Goal: Information Seeking & Learning: Learn about a topic

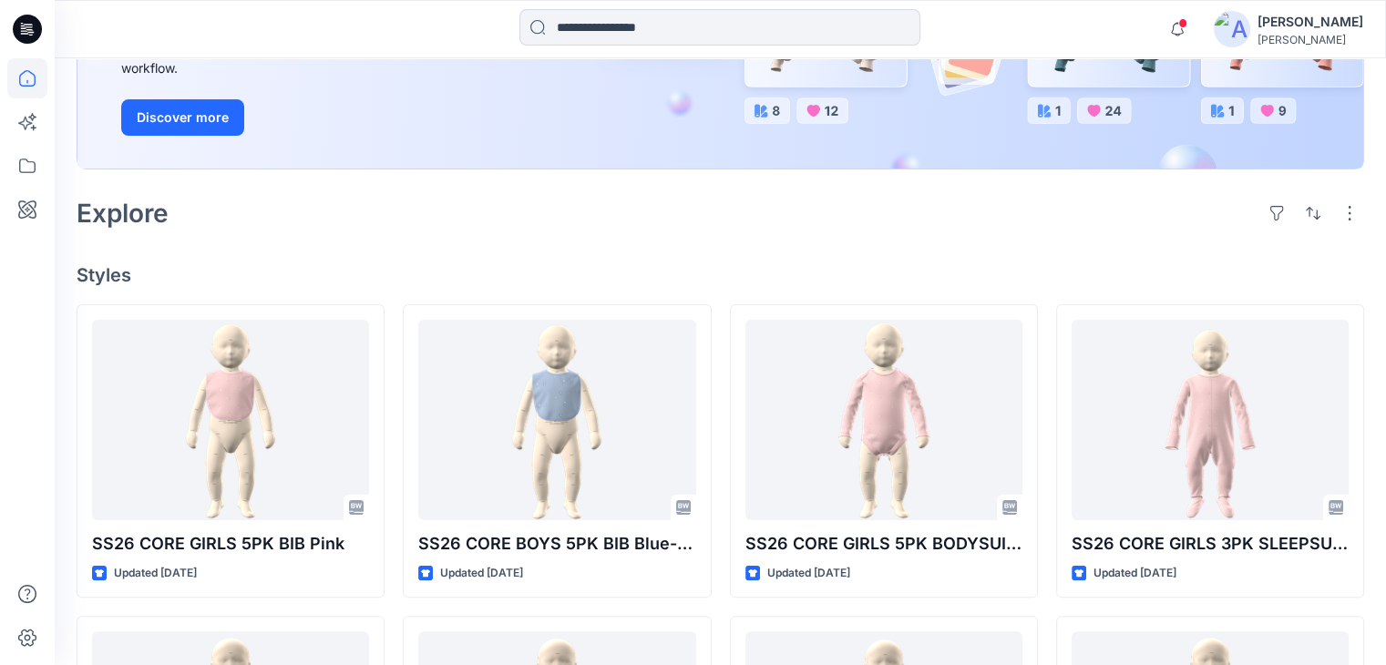
scroll to position [365, 0]
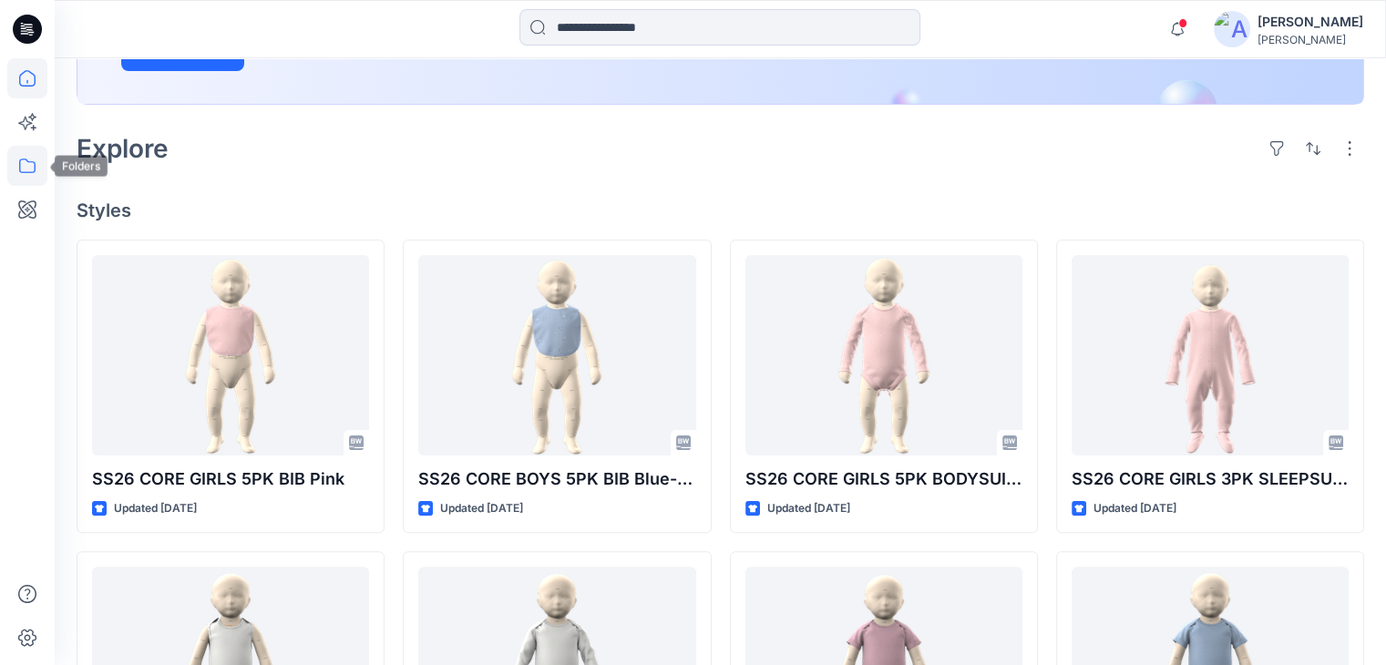
click at [34, 163] on icon at bounding box center [27, 166] width 16 height 15
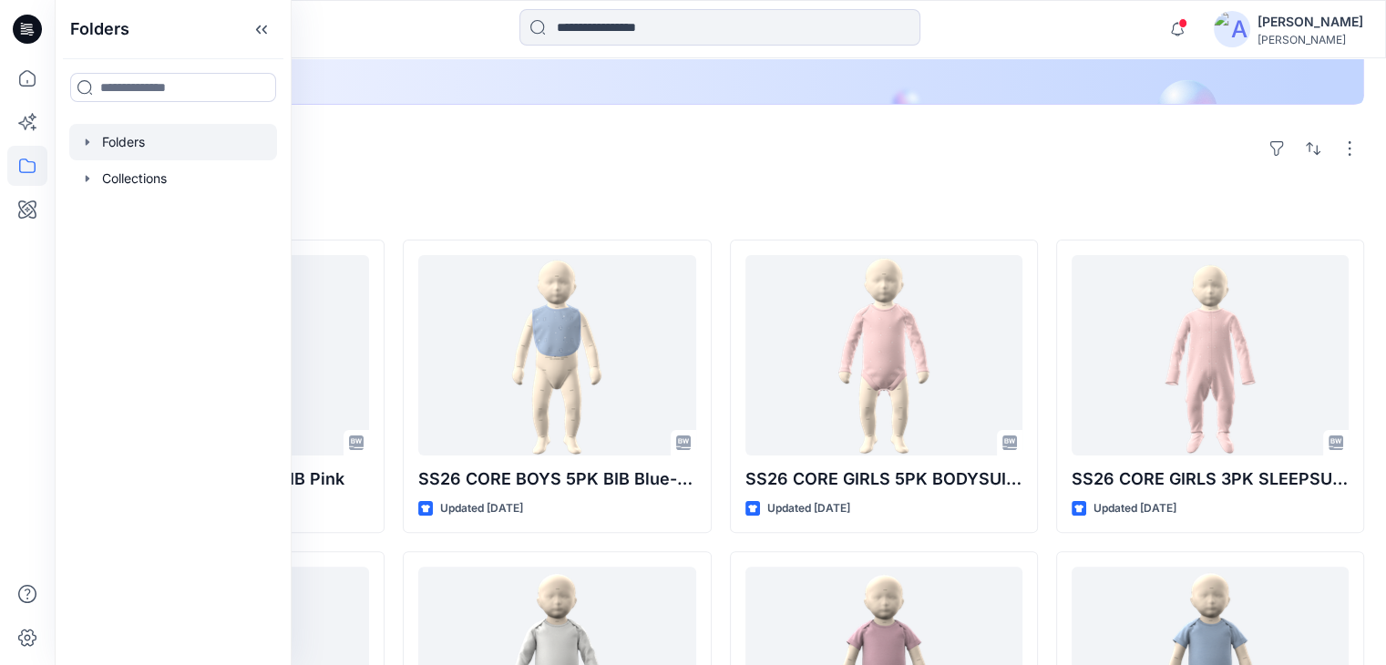
click at [179, 149] on div at bounding box center [173, 142] width 208 height 36
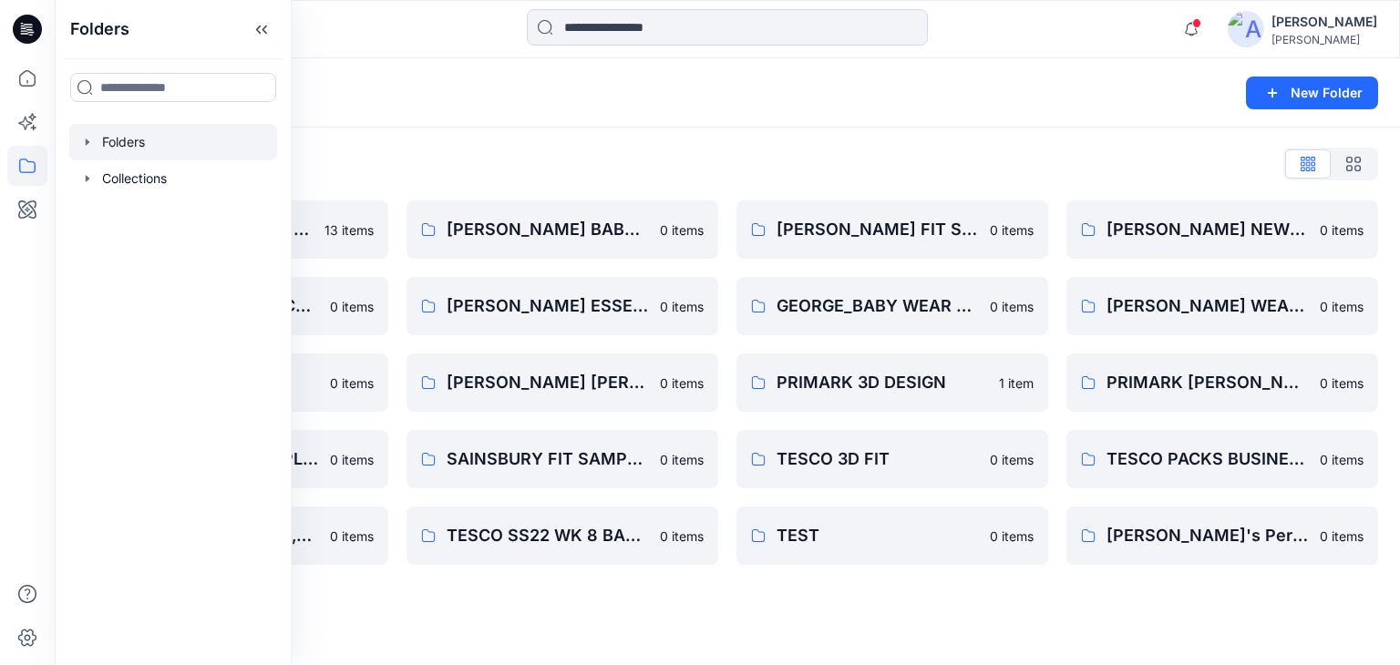
click at [437, 88] on div "Folders" at bounding box center [656, 93] width 1159 height 26
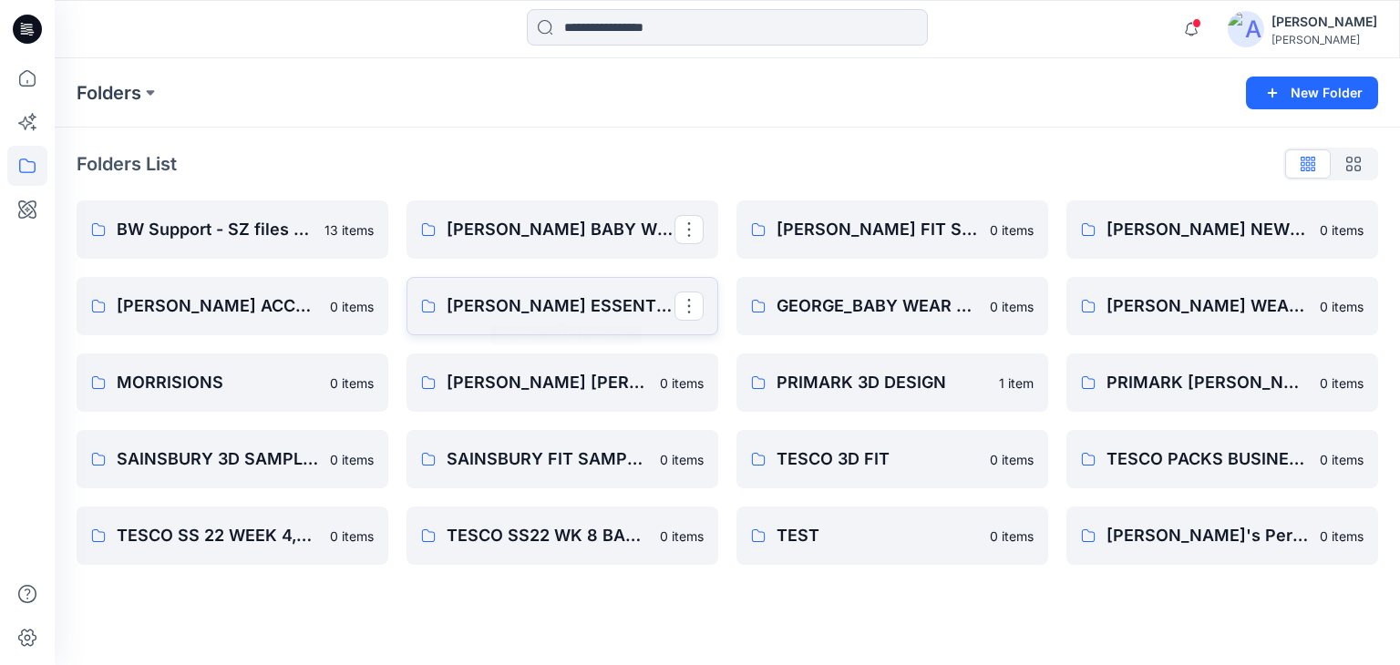
click at [541, 320] on link "[PERSON_NAME] ESSENTIAL" at bounding box center [563, 306] width 312 height 58
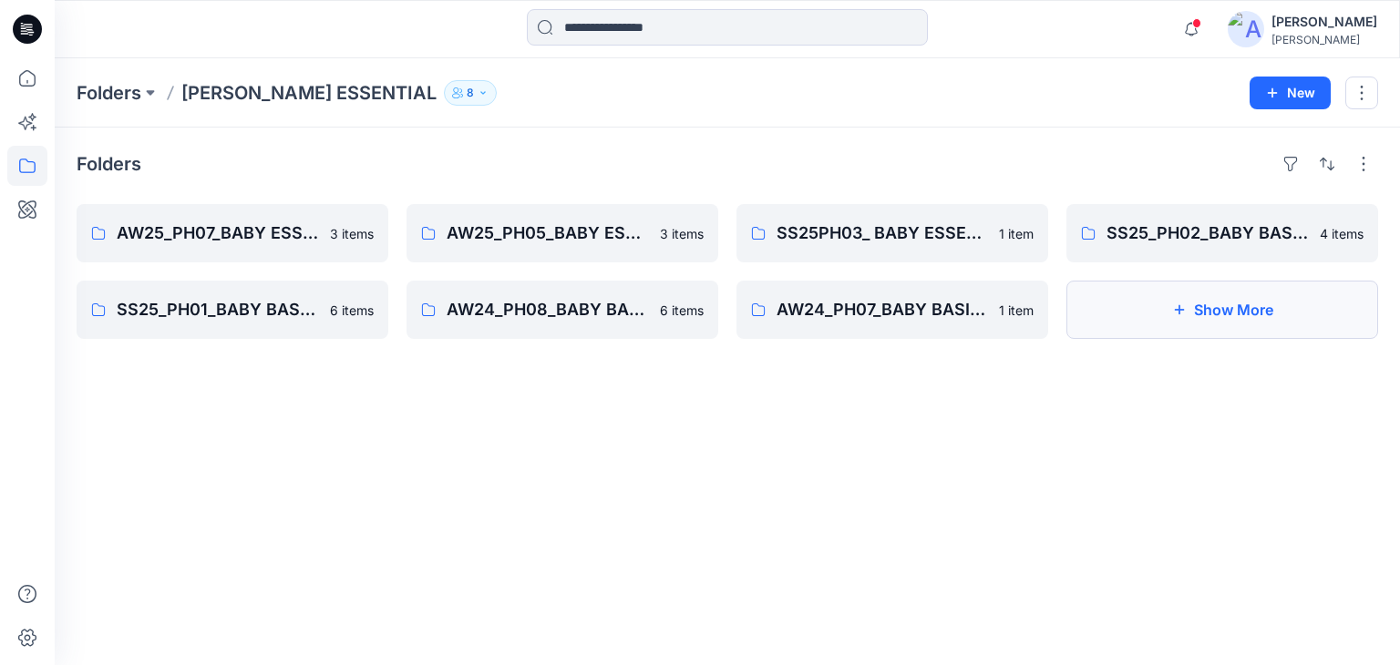
click at [1240, 312] on button "Show More" at bounding box center [1222, 310] width 312 height 58
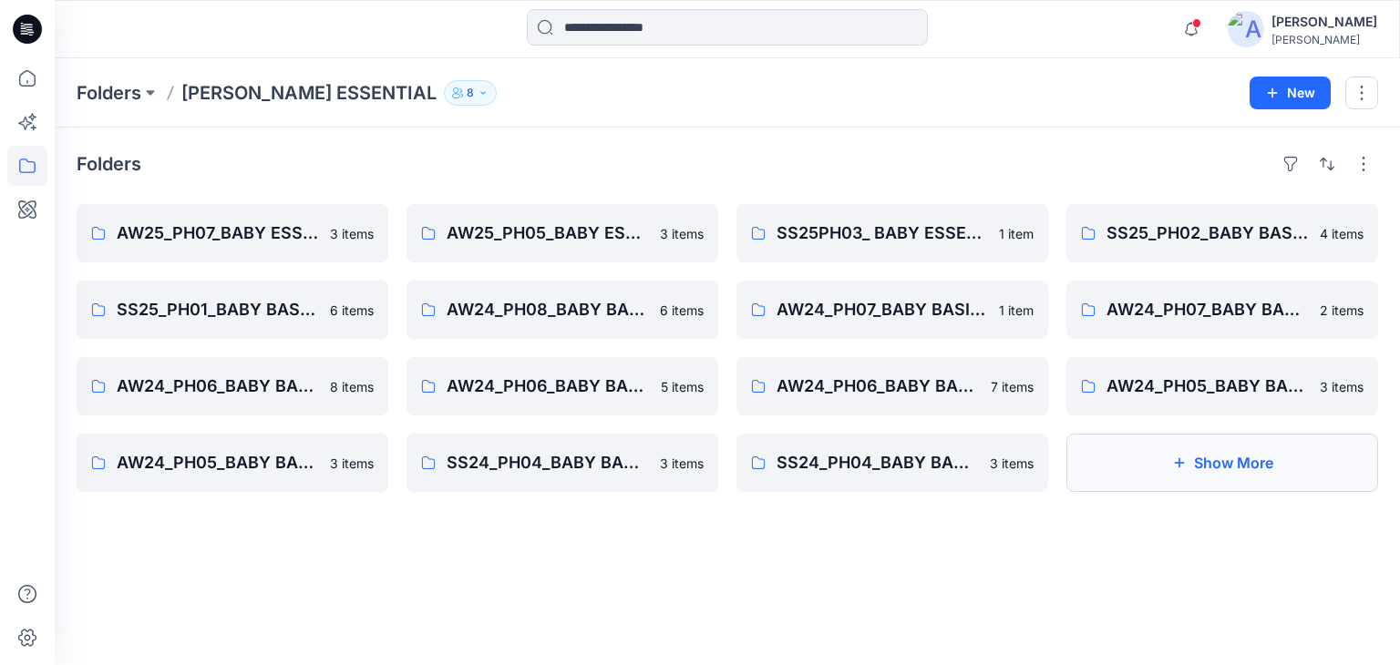
click at [1226, 462] on button "Show More" at bounding box center [1222, 463] width 312 height 58
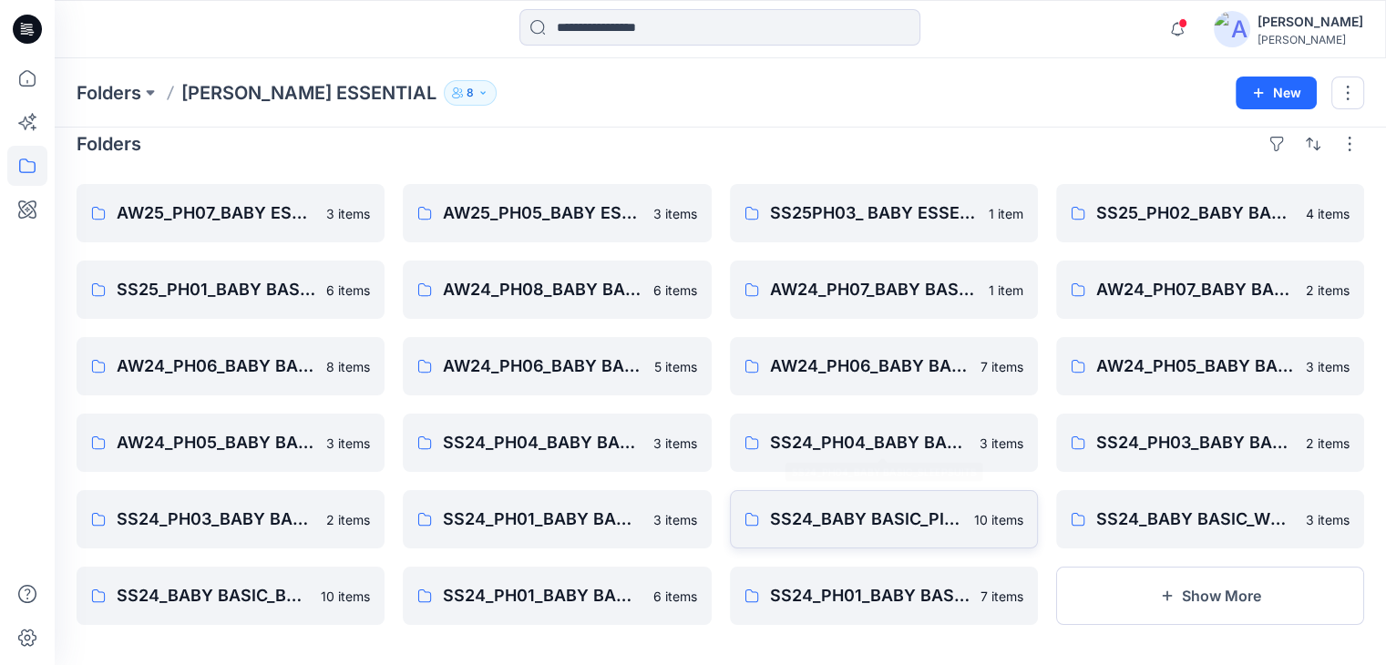
scroll to position [31, 0]
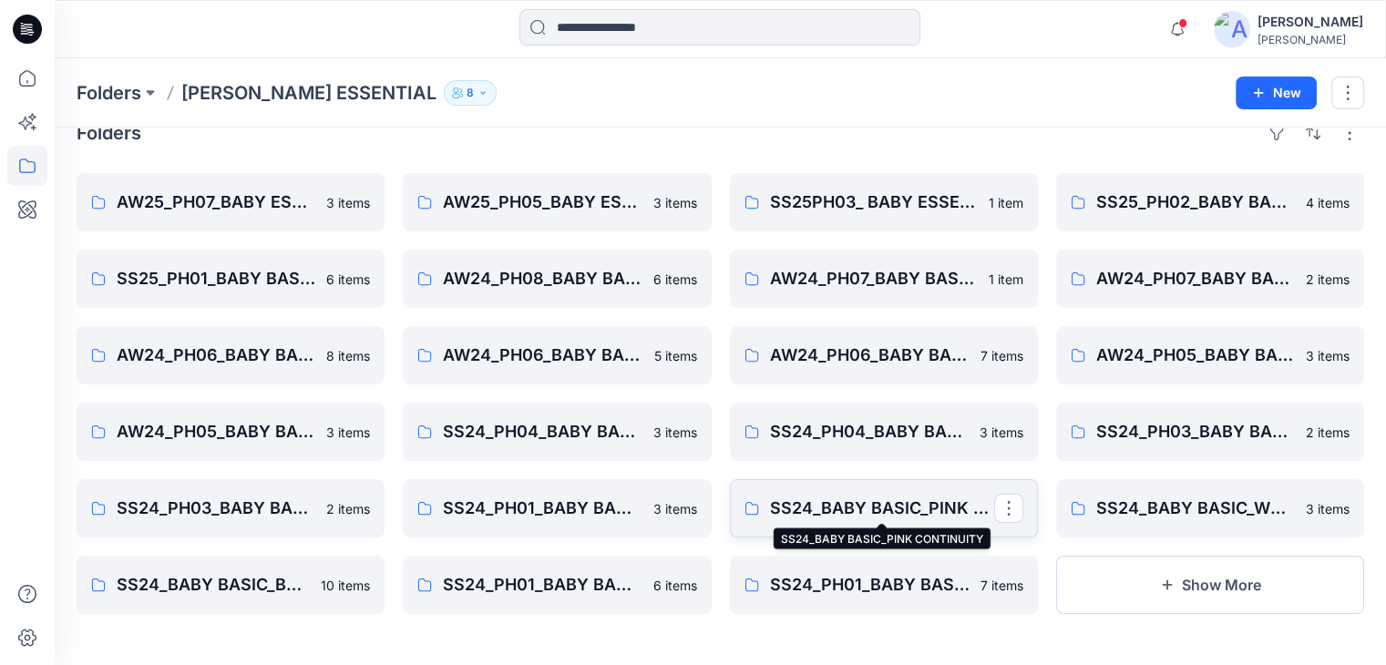
click at [868, 510] on p "SS24_BABY BASIC_PINK CONTINUITY" at bounding box center [882, 509] width 224 height 26
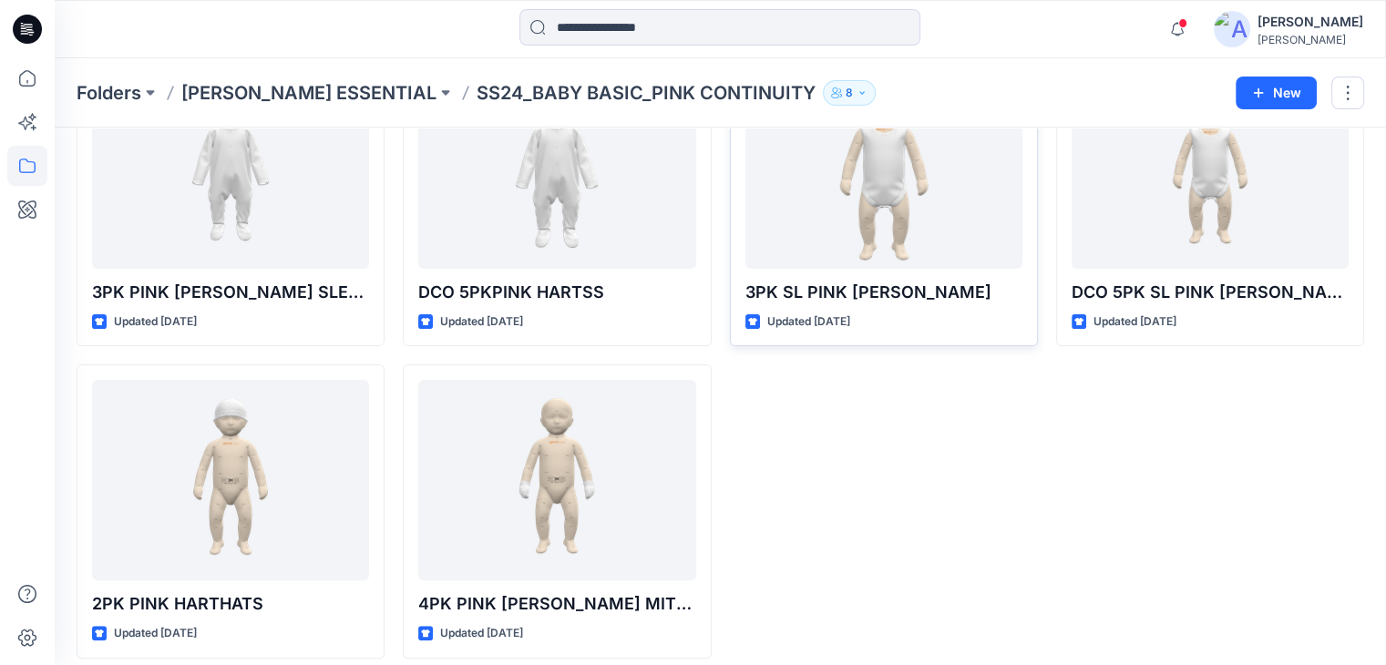
scroll to position [478, 0]
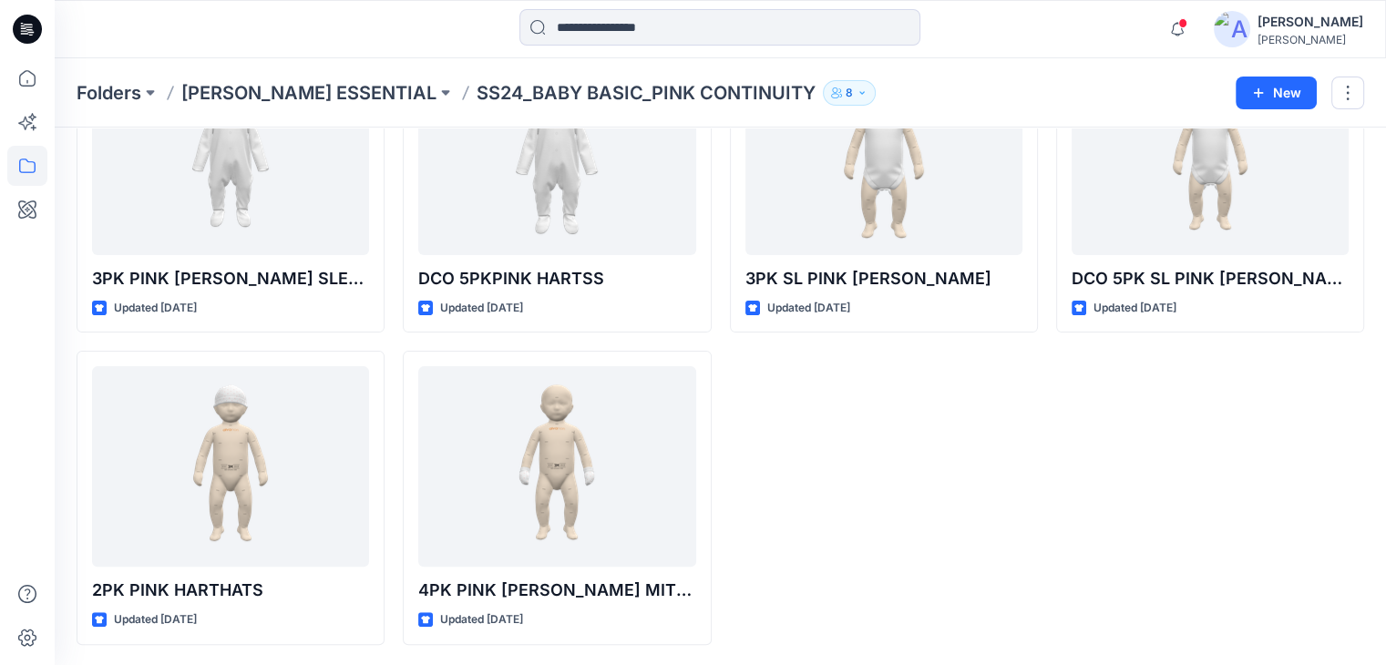
scroll to position [31, 0]
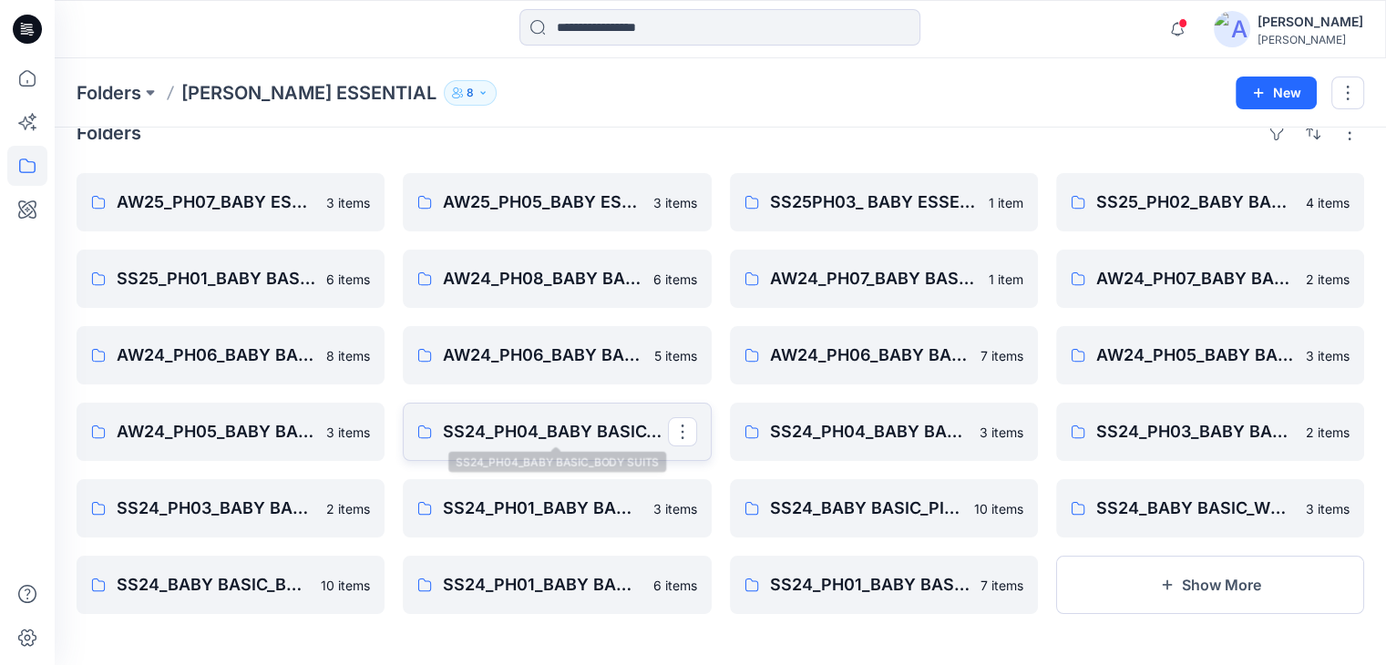
click at [588, 425] on p "SS24_PH04_BABY BASIC_BODY SUITS" at bounding box center [555, 432] width 224 height 26
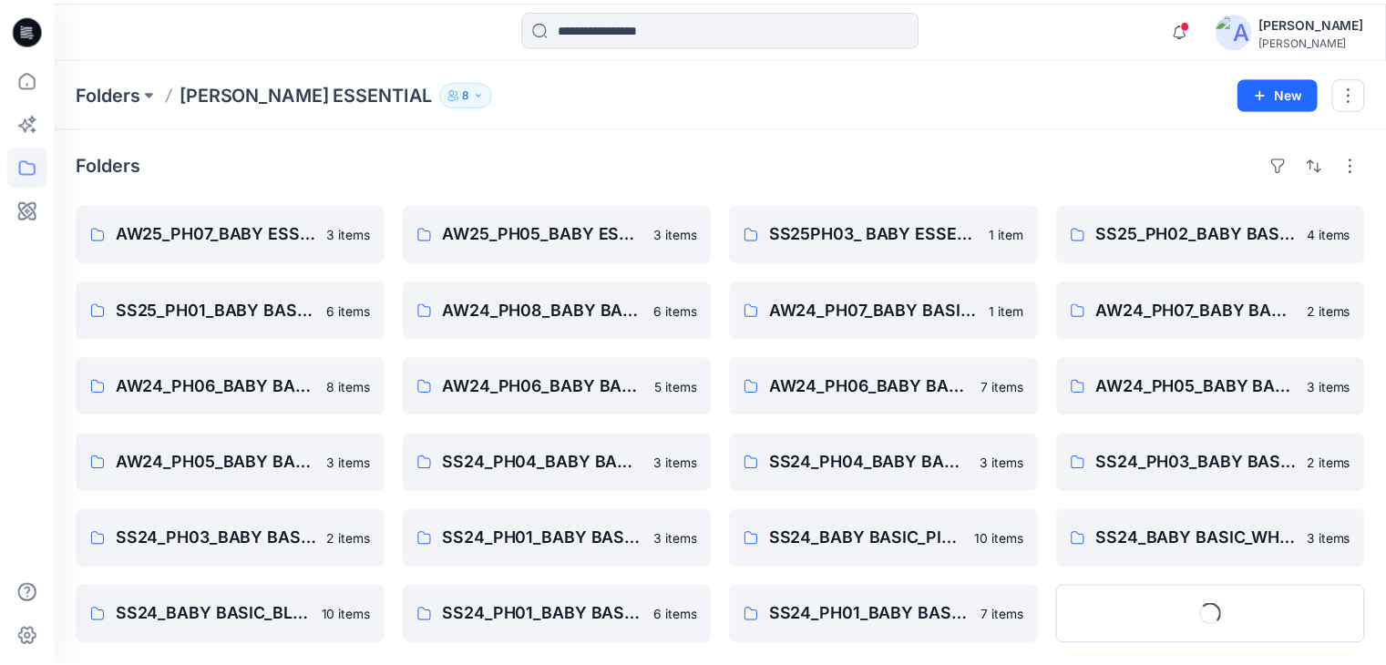
scroll to position [31, 0]
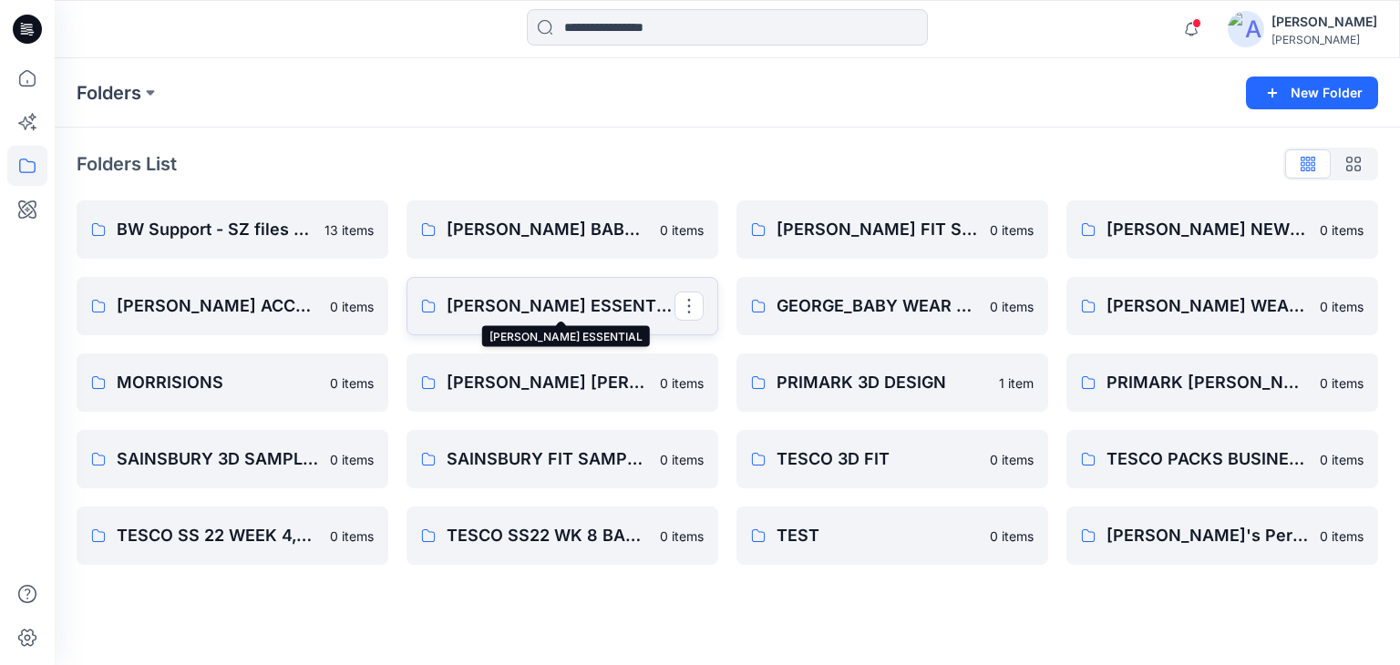
click at [540, 308] on p "[PERSON_NAME] ESSENTIAL" at bounding box center [561, 307] width 228 height 26
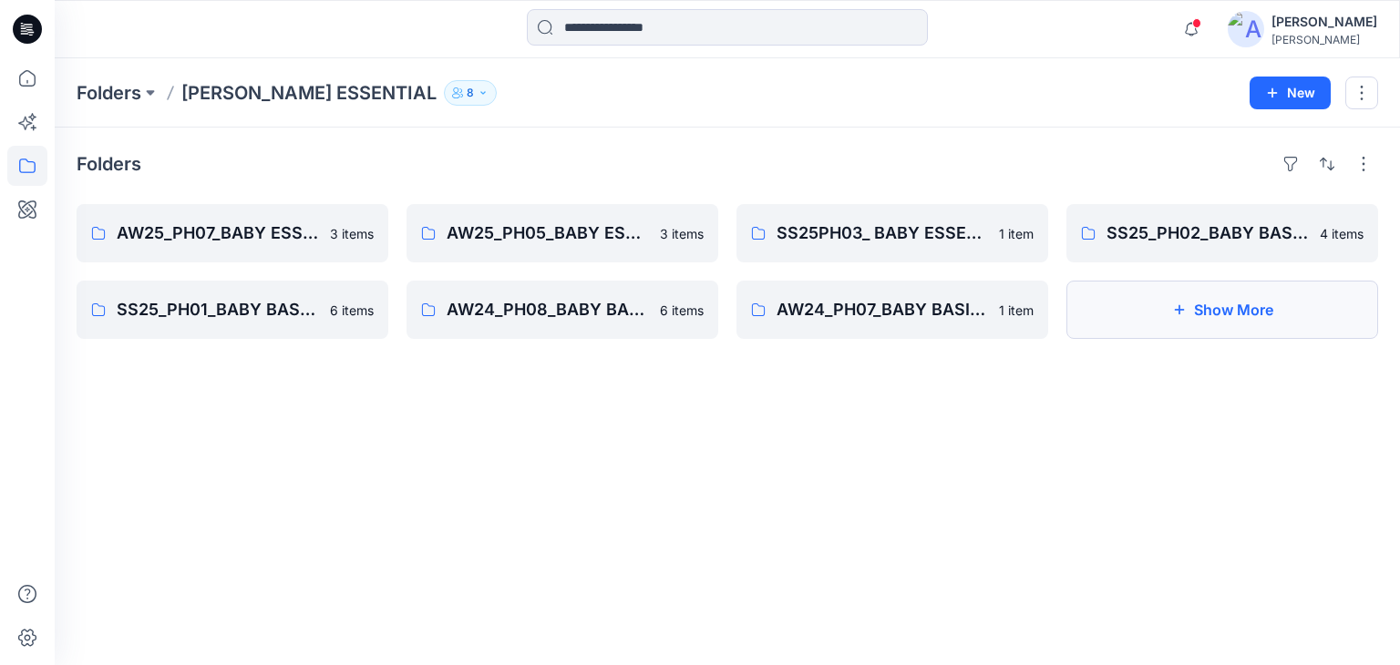
click at [1254, 318] on button "Show More" at bounding box center [1222, 310] width 312 height 58
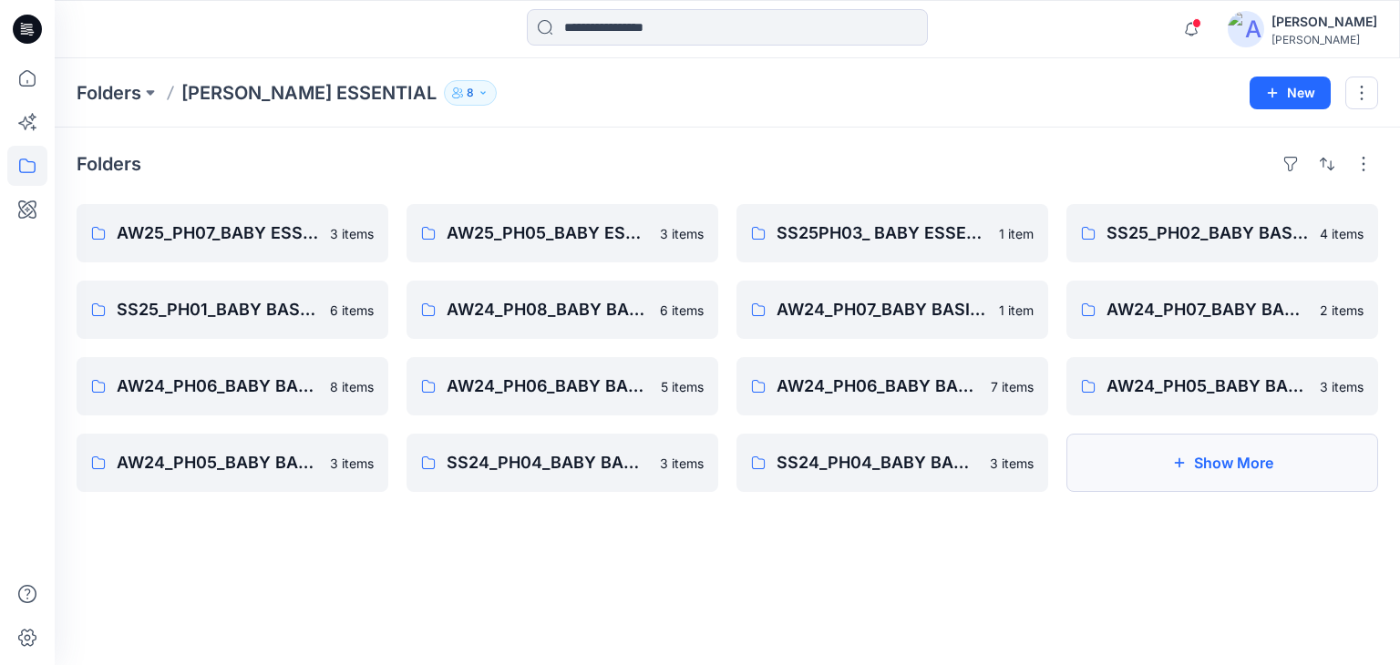
click at [1210, 457] on button "Show More" at bounding box center [1222, 463] width 312 height 58
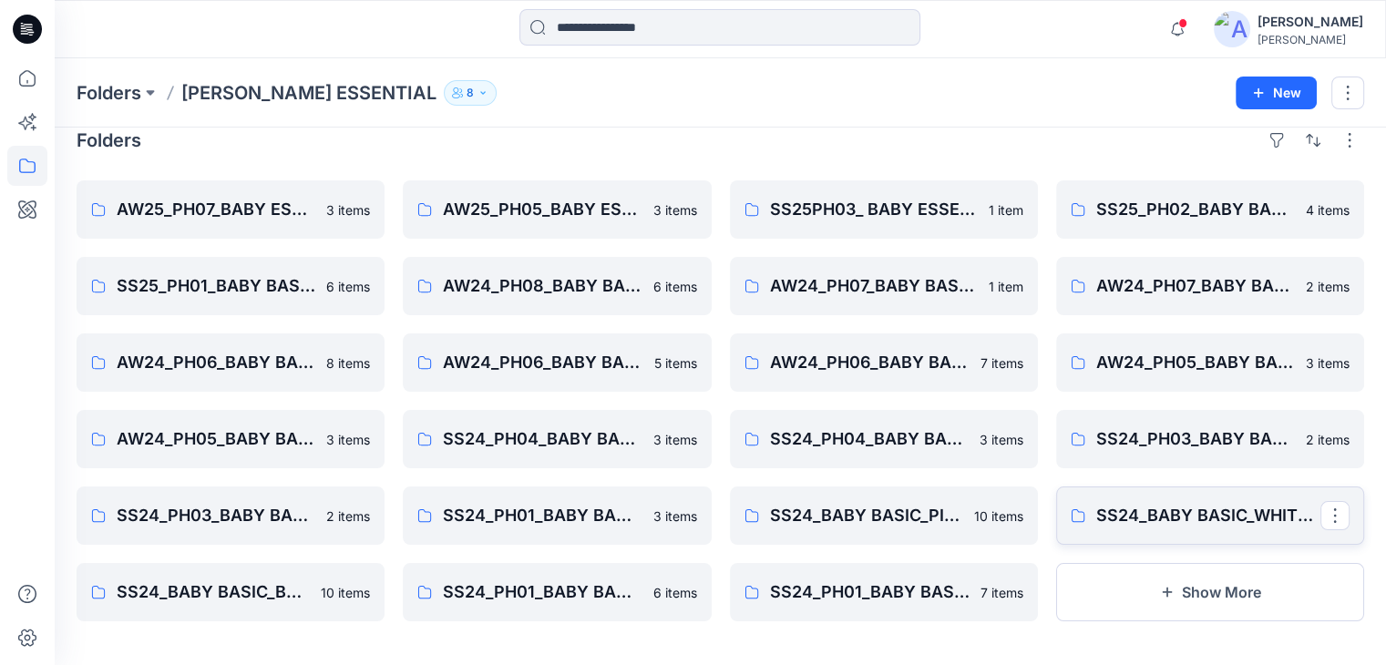
scroll to position [31, 0]
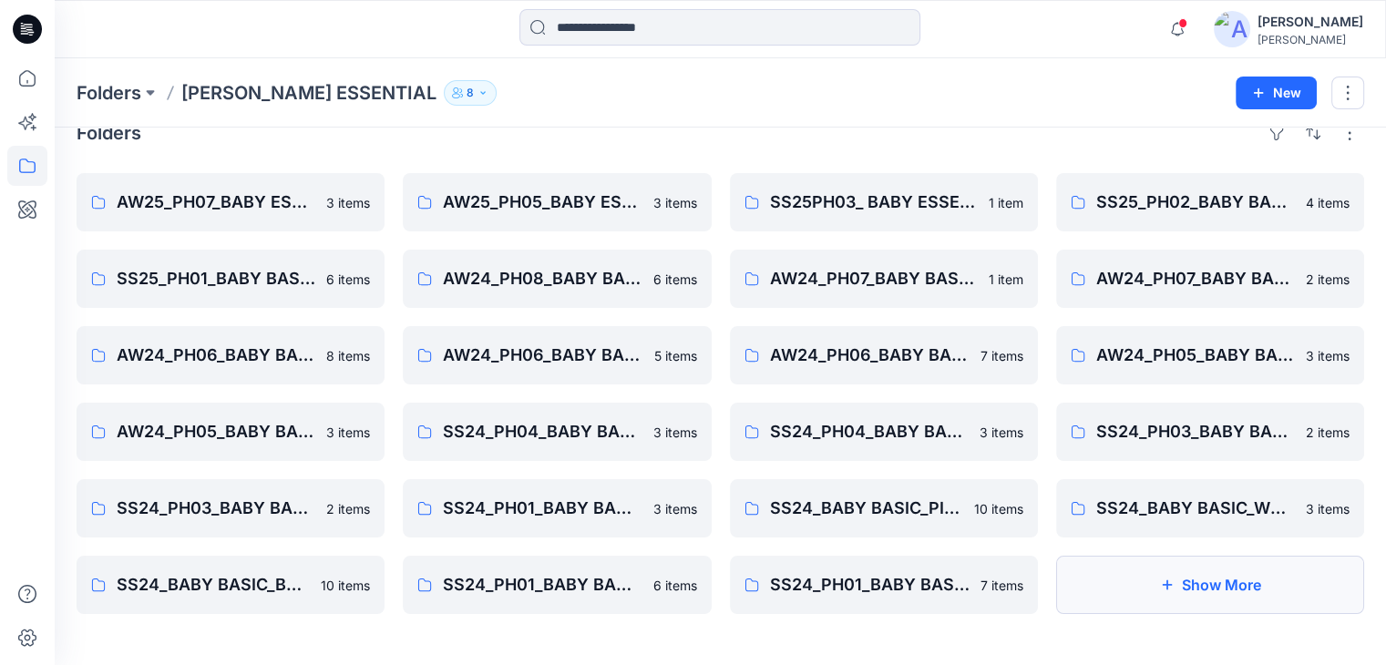
click at [1236, 583] on button "Show More" at bounding box center [1210, 585] width 308 height 58
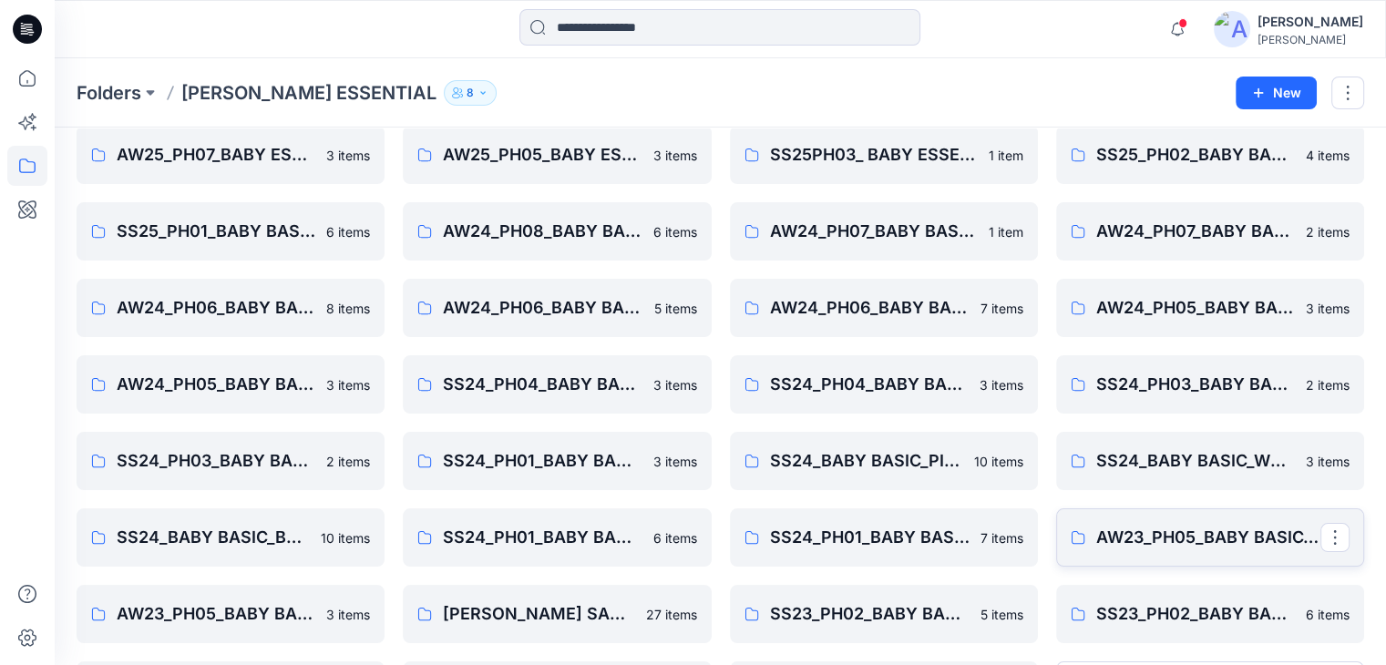
scroll to position [184, 0]
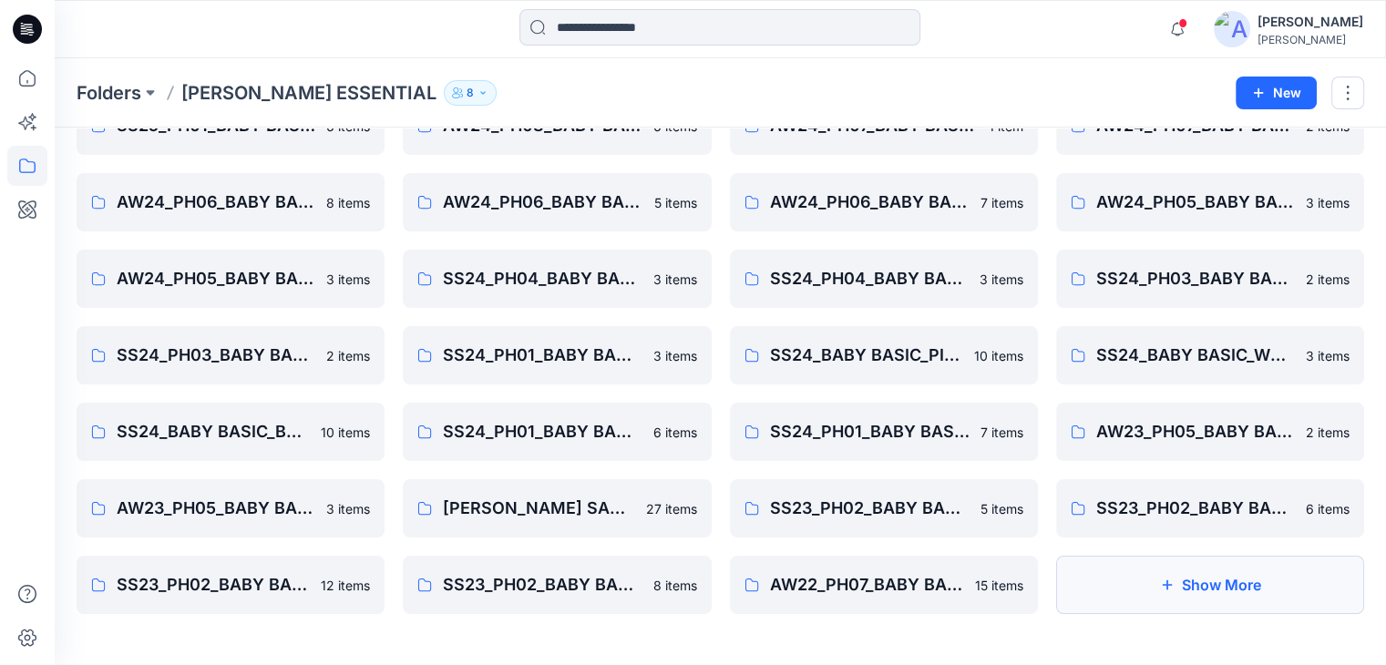
click at [1230, 586] on button "Show More" at bounding box center [1210, 585] width 308 height 58
click at [1223, 591] on button "Show More" at bounding box center [1210, 585] width 308 height 58
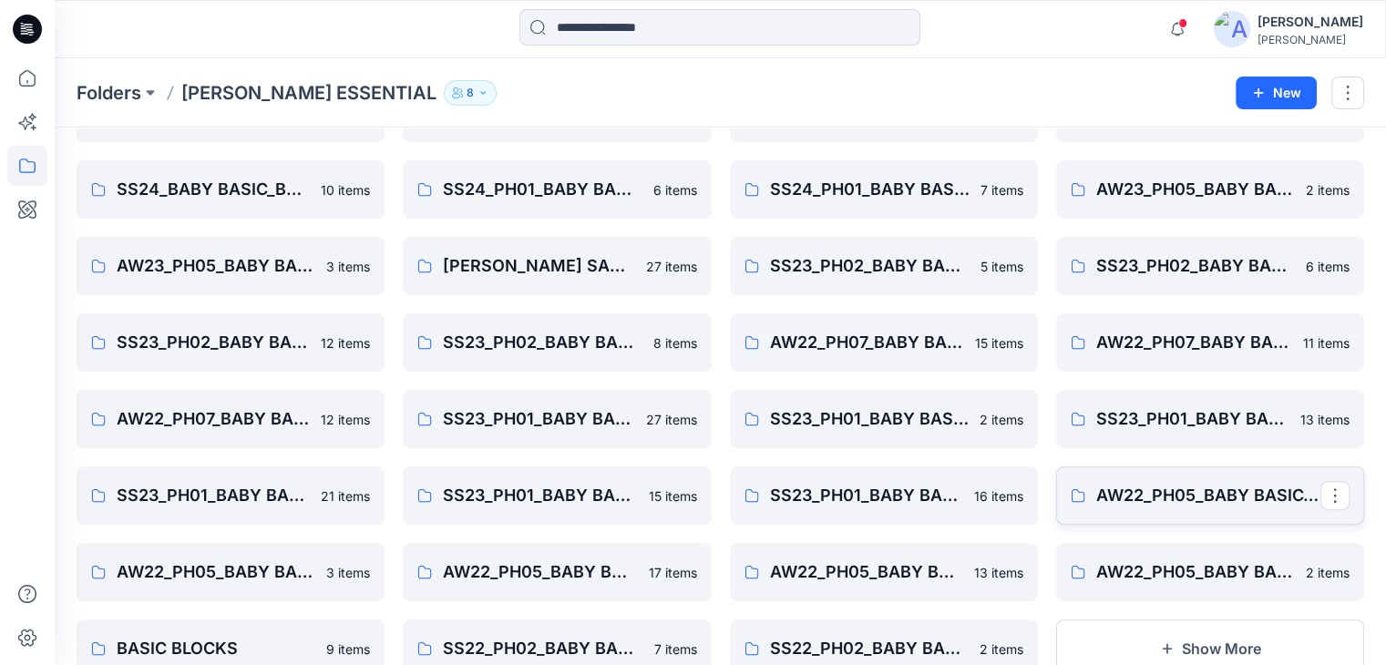
scroll to position [490, 0]
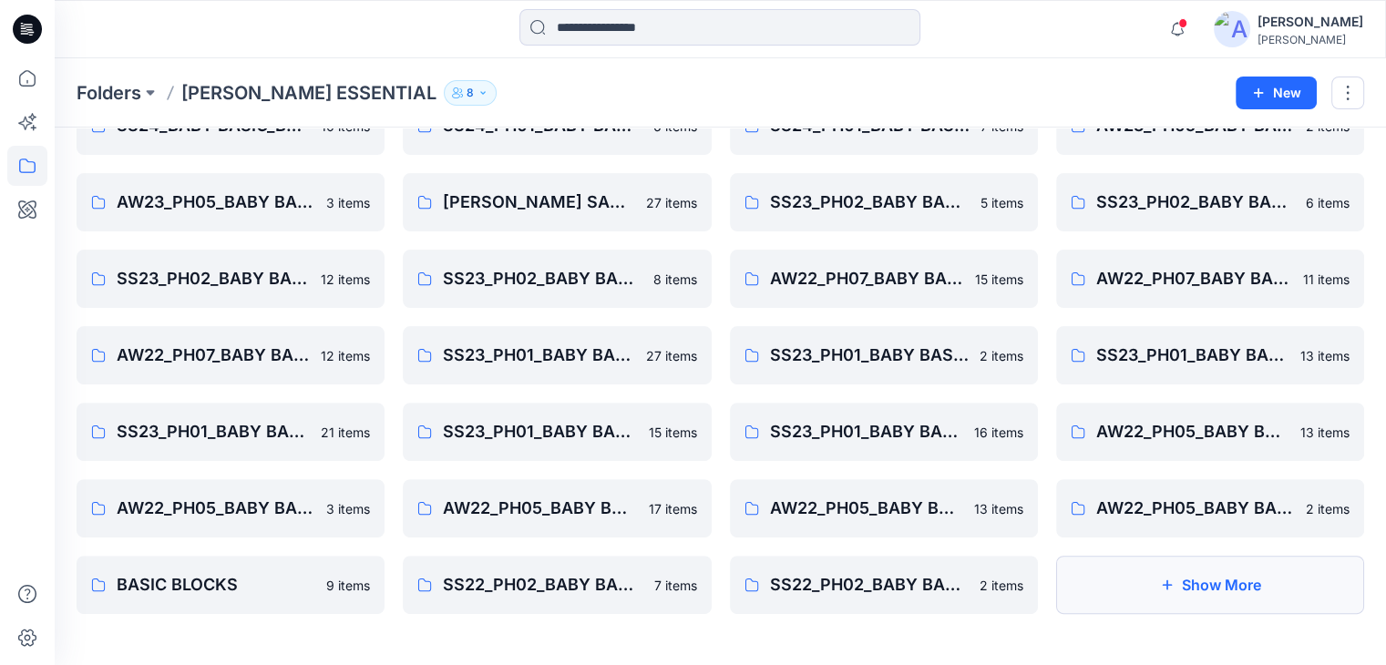
click at [1228, 592] on button "Show More" at bounding box center [1210, 585] width 308 height 58
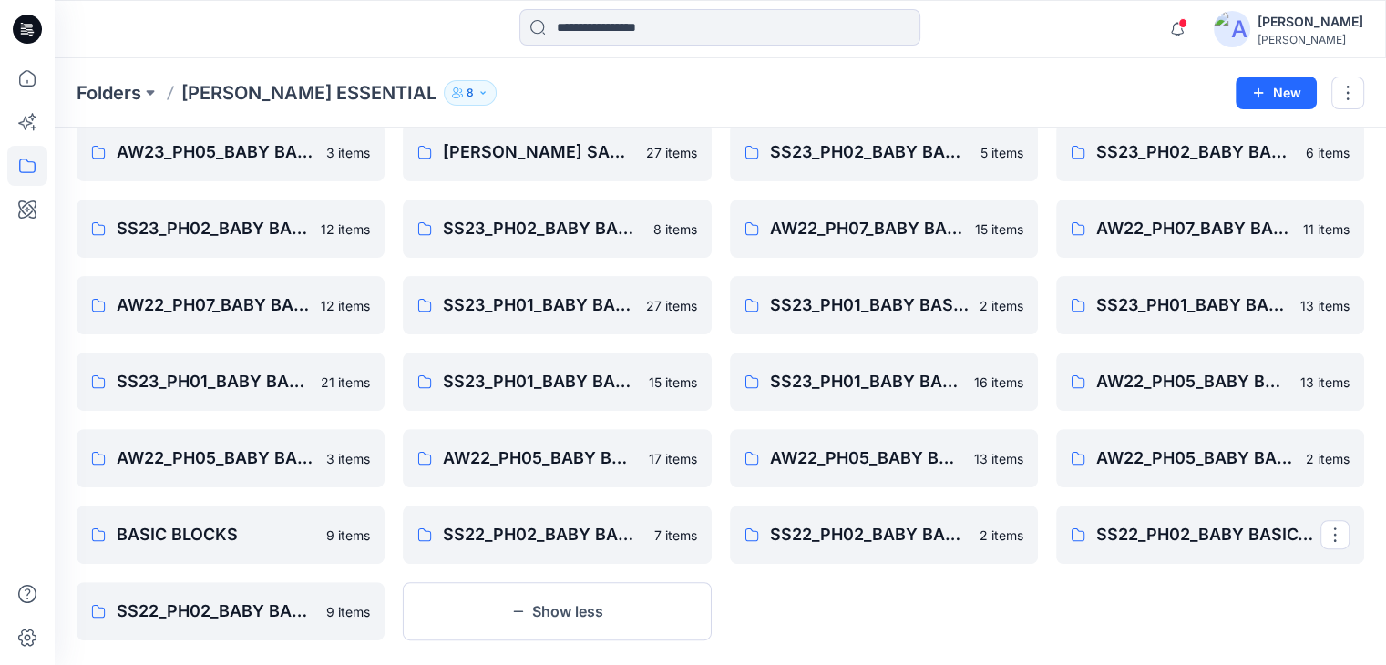
scroll to position [567, 0]
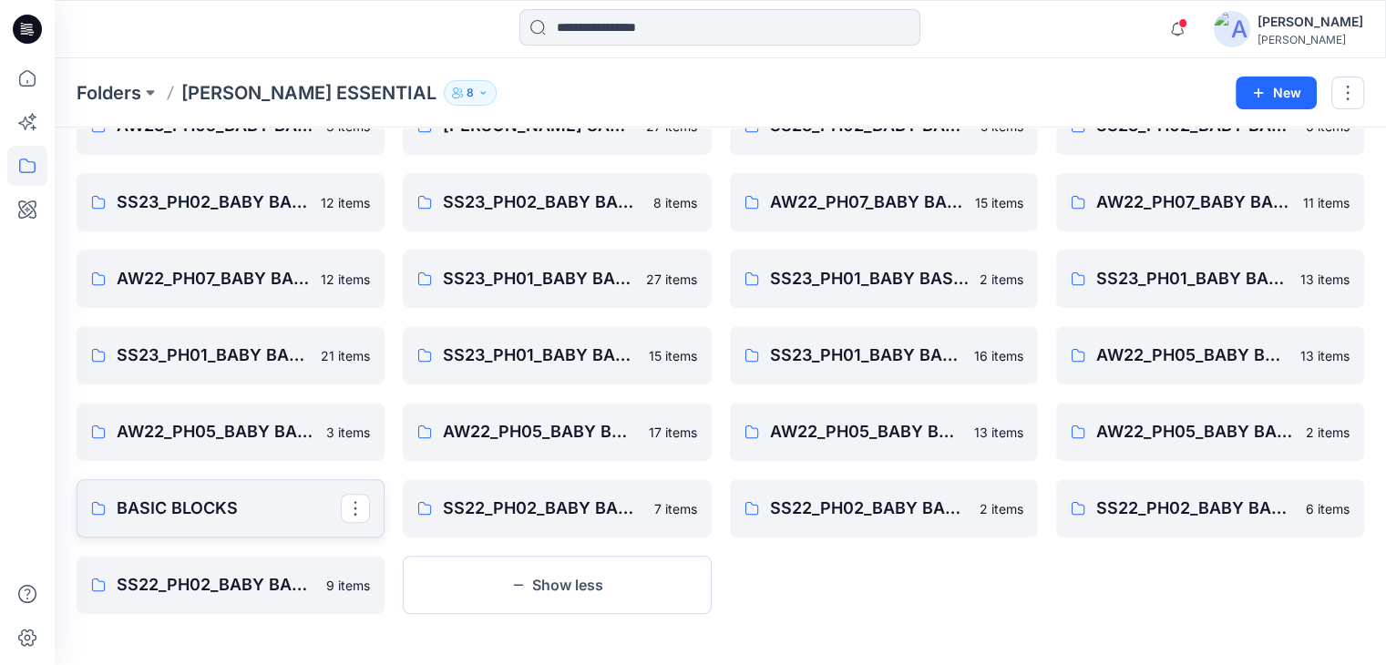
click at [235, 497] on p "BASIC BLOCKS" at bounding box center [229, 509] width 224 height 26
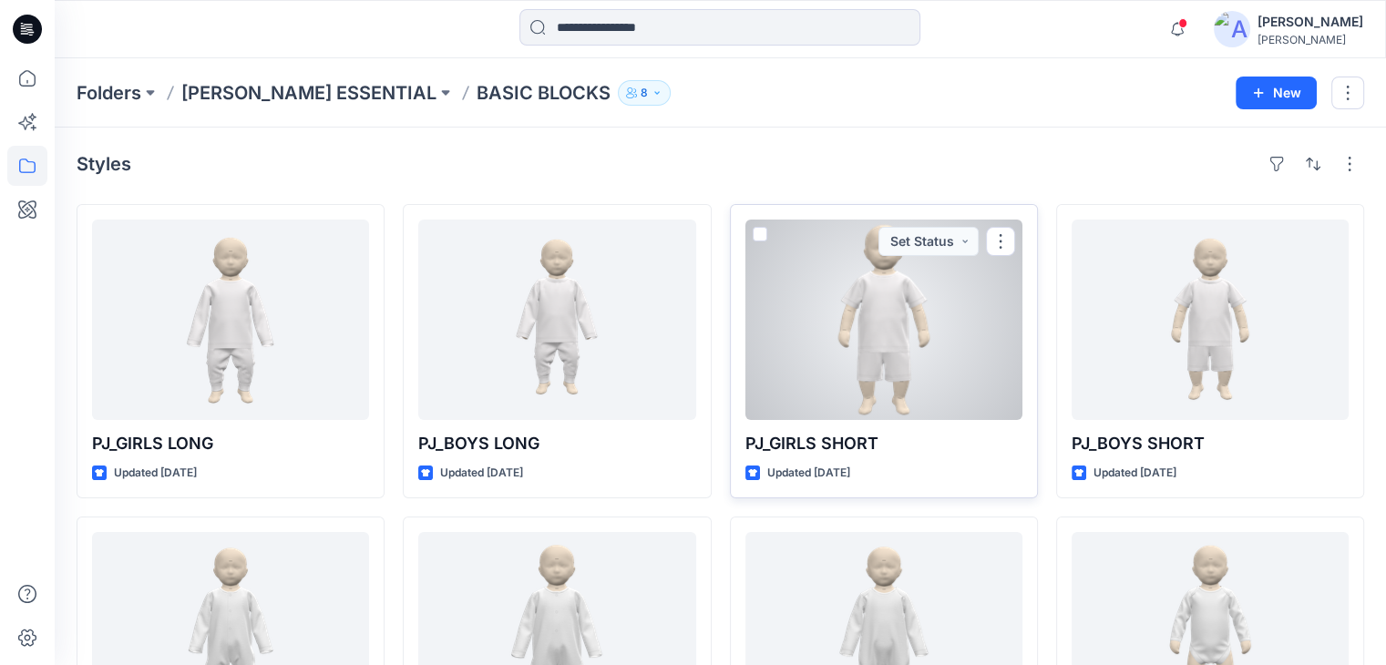
click at [891, 351] on div at bounding box center [884, 320] width 277 height 201
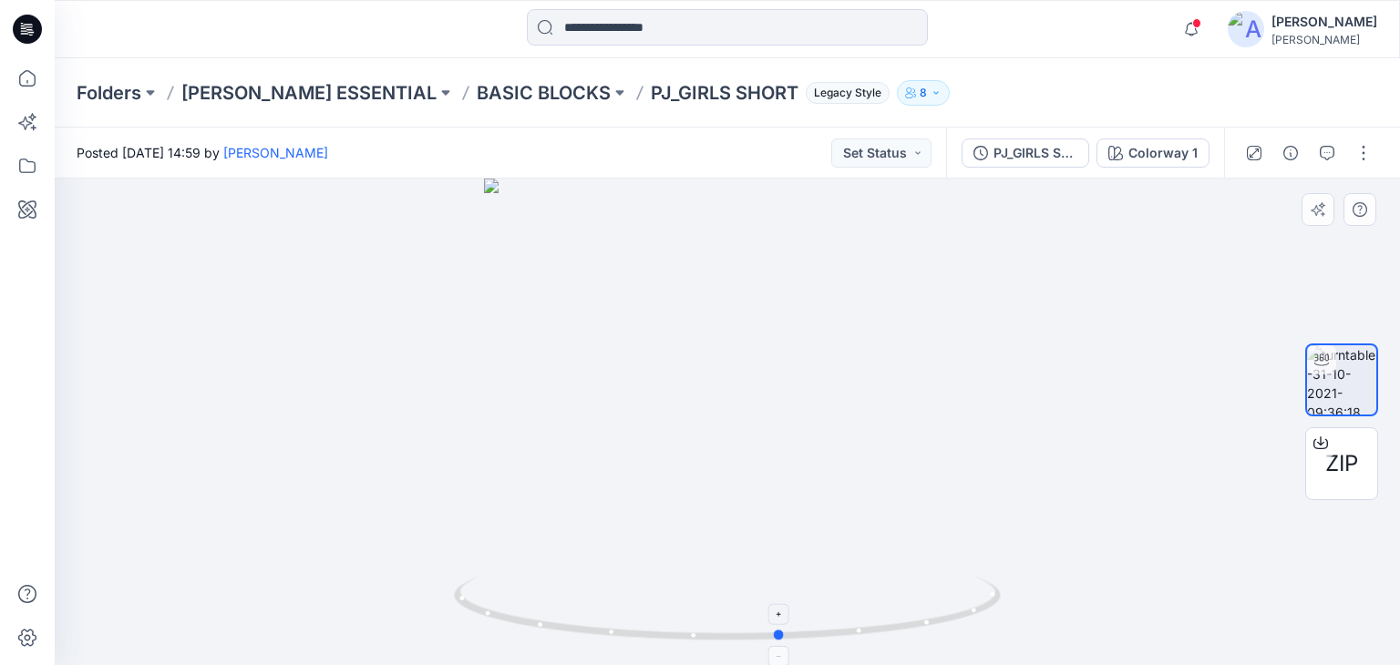
drag, startPoint x: 734, startPoint y: 639, endPoint x: 788, endPoint y: 606, distance: 63.0
click at [788, 606] on icon at bounding box center [729, 611] width 551 height 68
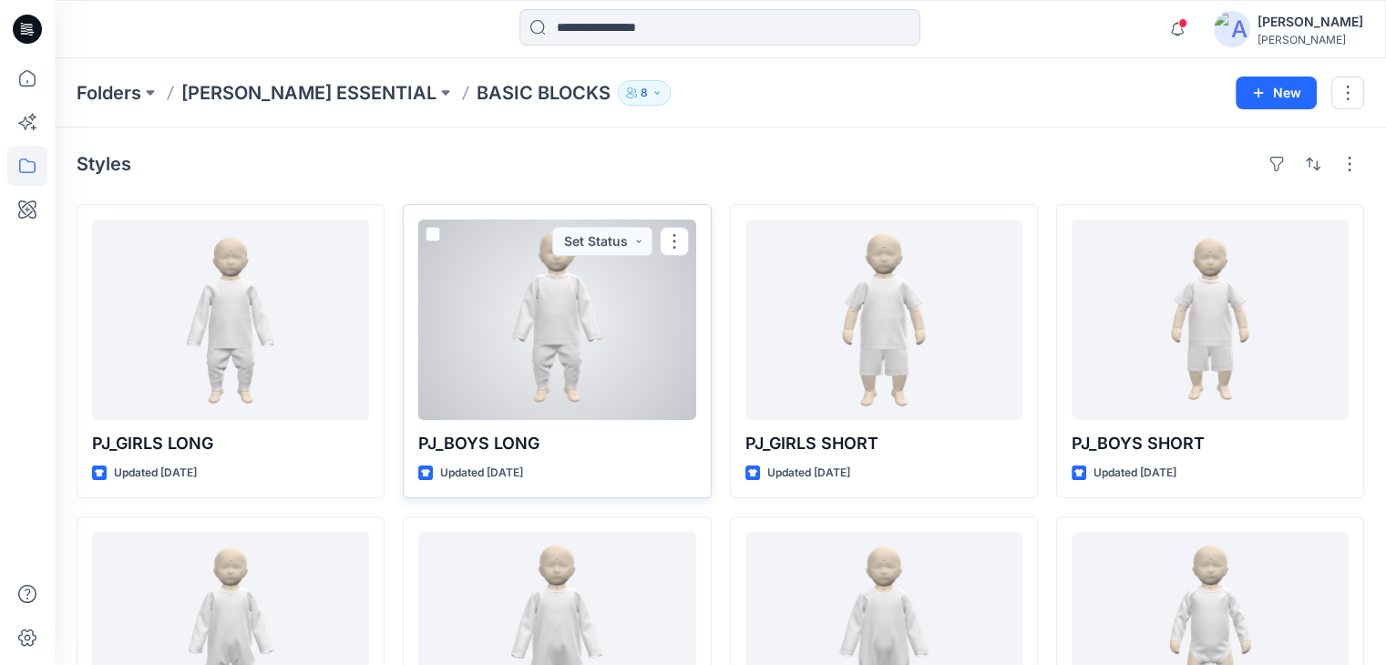
click at [558, 355] on div at bounding box center [556, 320] width 277 height 201
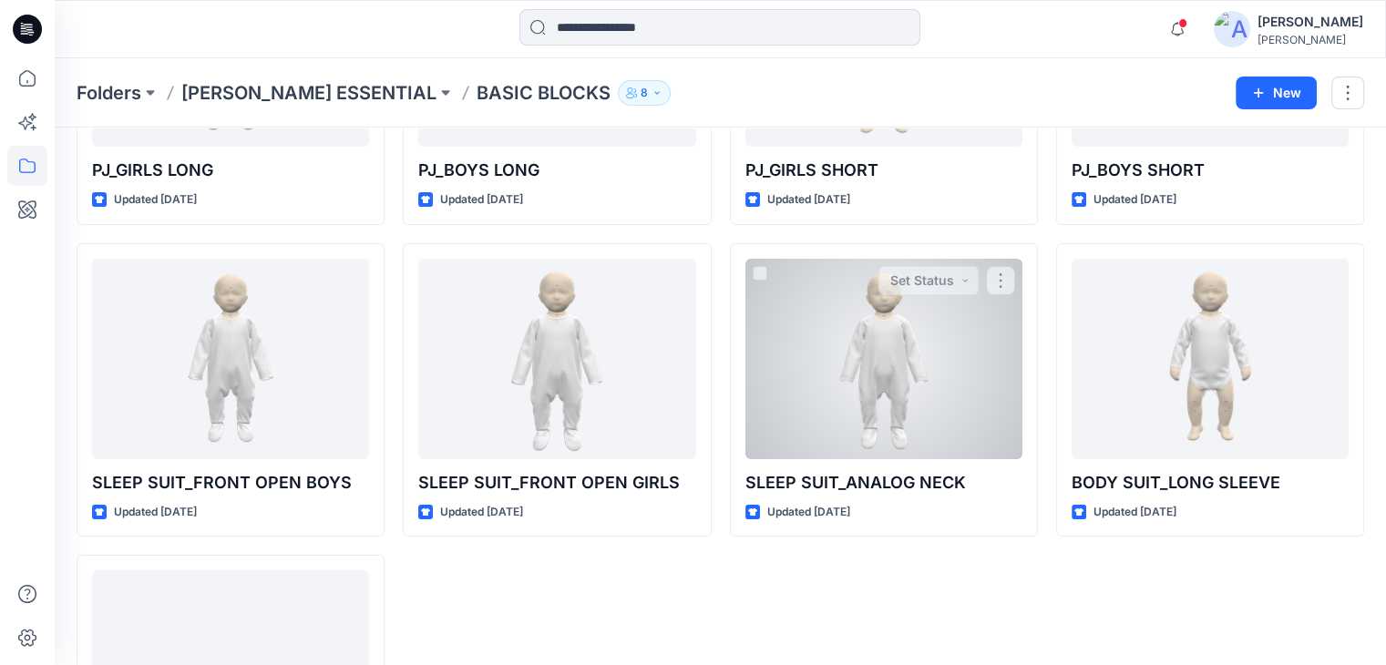
scroll to position [456, 0]
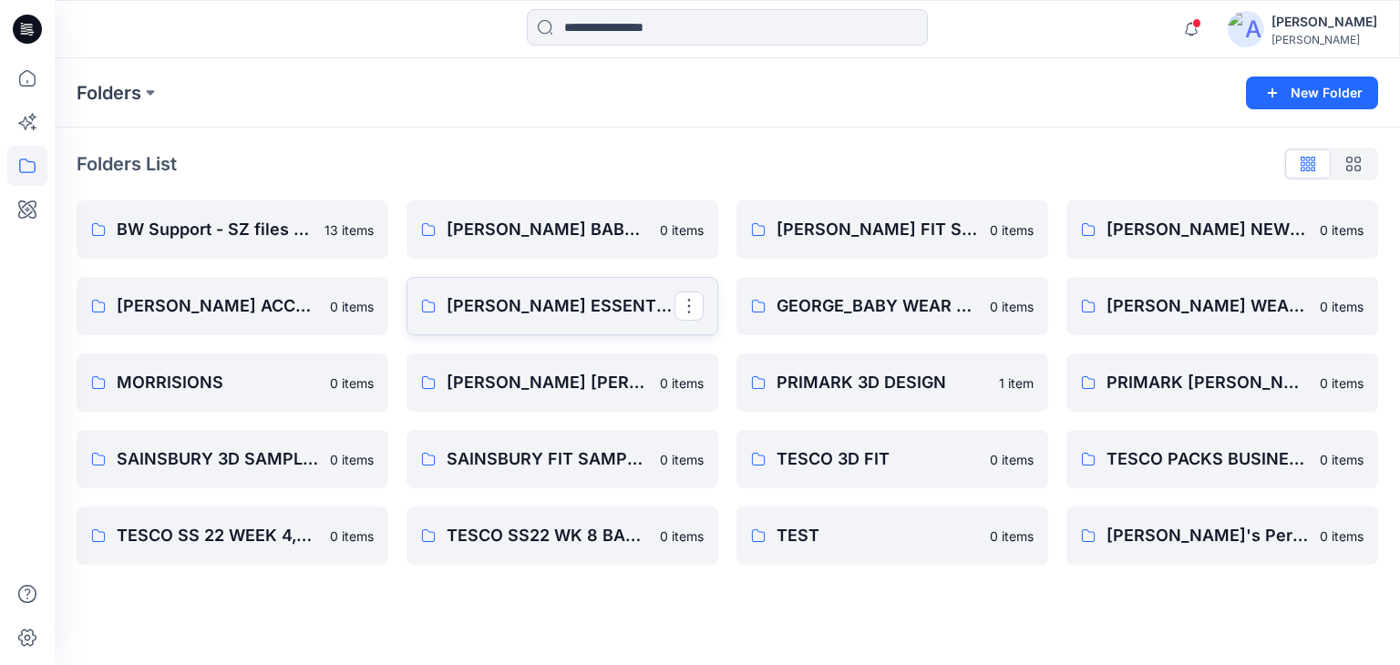
click at [514, 304] on p "[PERSON_NAME] ESSENTIAL" at bounding box center [561, 307] width 228 height 26
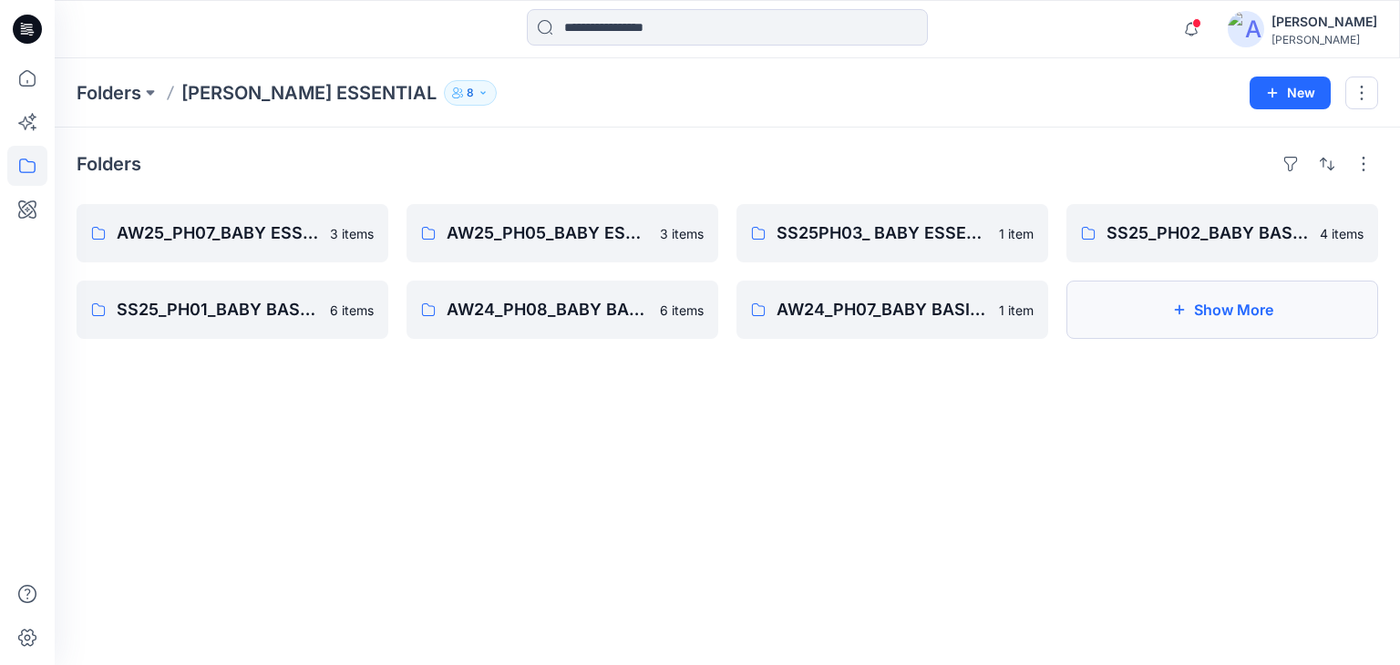
click at [1221, 305] on button "Show More" at bounding box center [1222, 310] width 312 height 58
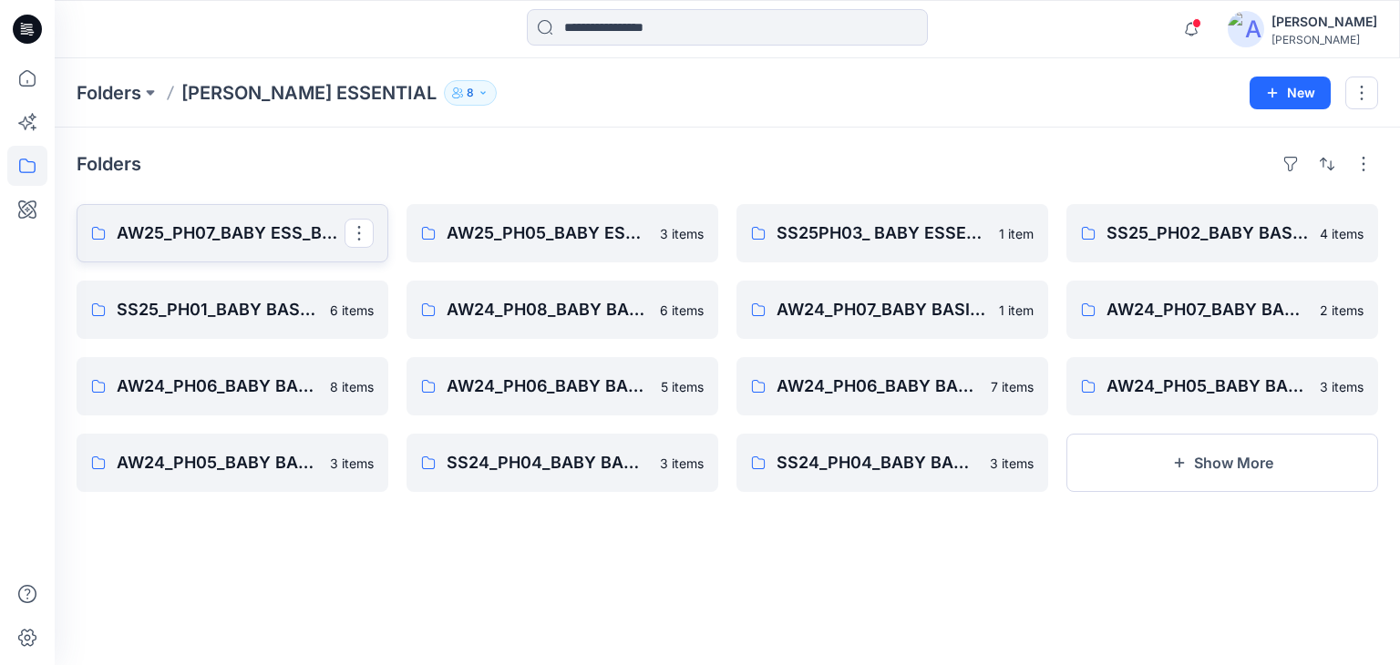
click at [260, 238] on p "AW25_PH07_BABY ESS_BASIC BS" at bounding box center [231, 234] width 228 height 26
click at [582, 227] on p "AW25_PH05_BABY ESS_BASIC SLEEPSUIST" at bounding box center [561, 234] width 228 height 26
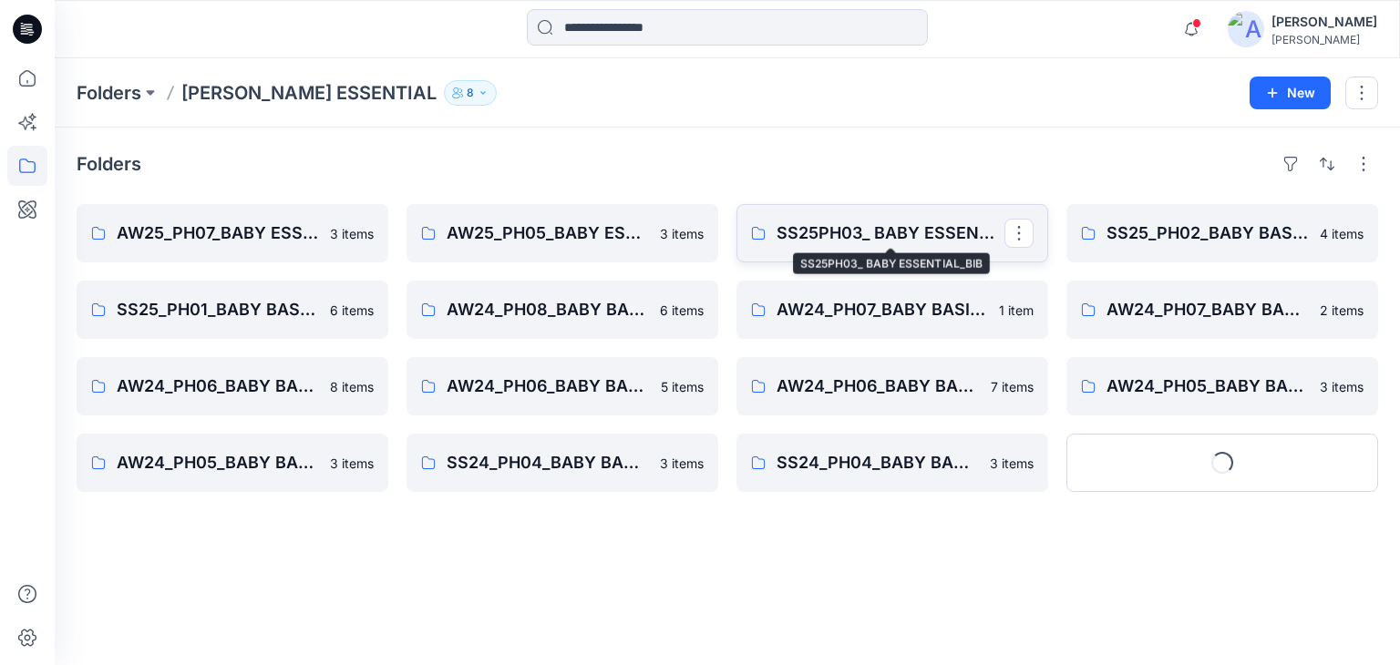
click at [906, 232] on p "SS25PH03_ BABY ESSENTIAL_BIB" at bounding box center [891, 234] width 228 height 26
click at [1238, 234] on p "SS25_PH02_BABY BASIC_BODYSUITS_PJ" at bounding box center [1208, 234] width 202 height 26
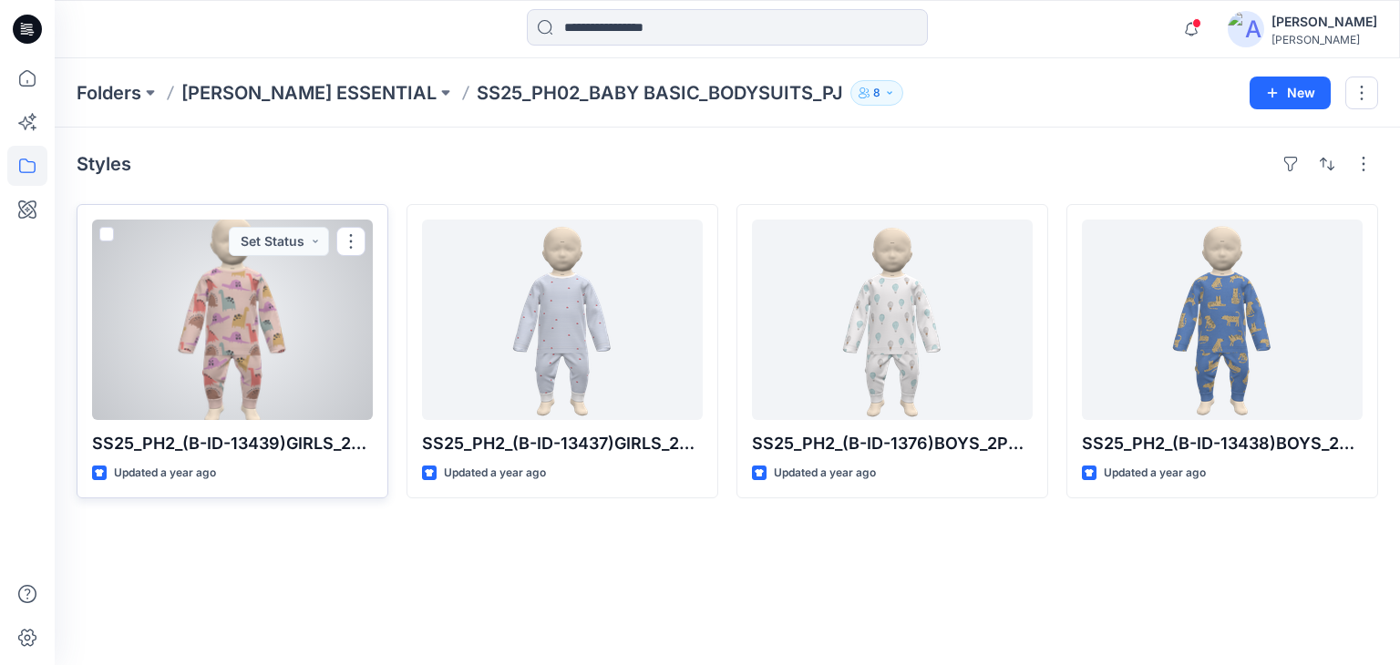
click at [282, 334] on div at bounding box center [232, 320] width 281 height 201
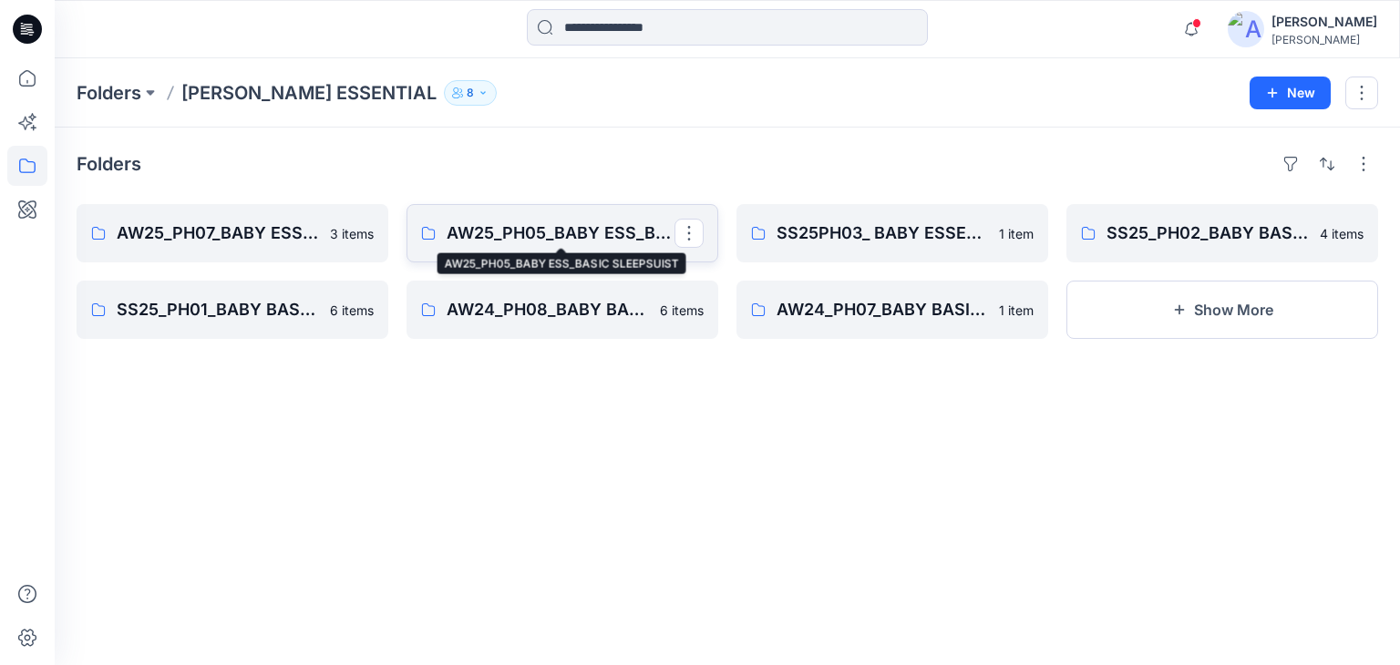
click at [606, 234] on p "AW25_PH05_BABY ESS_BASIC SLEEPSUIST" at bounding box center [561, 234] width 228 height 26
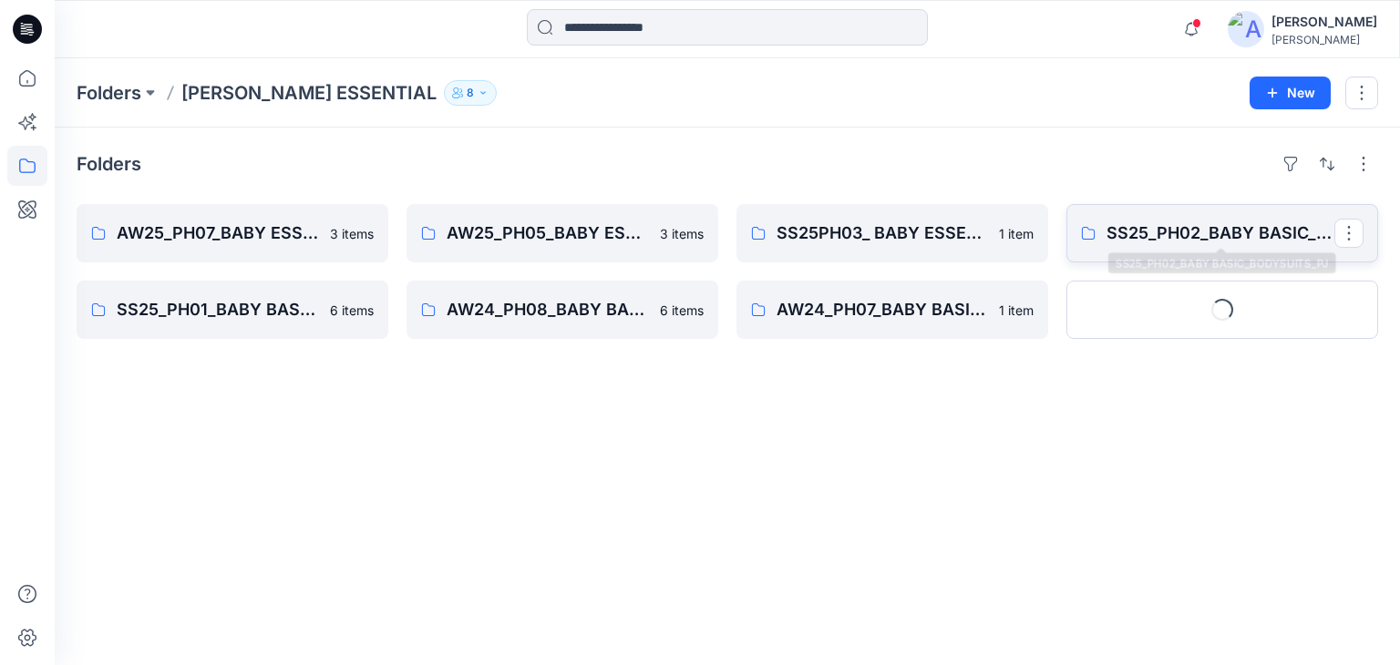
click at [1230, 235] on p "SS25_PH02_BABY BASIC_BODYSUITS_PJ" at bounding box center [1221, 234] width 228 height 26
click at [192, 305] on p "SS25_PH01_BABY BASIC_PJ_BODYSUITS_SLEEPSUITS" at bounding box center [231, 310] width 228 height 26
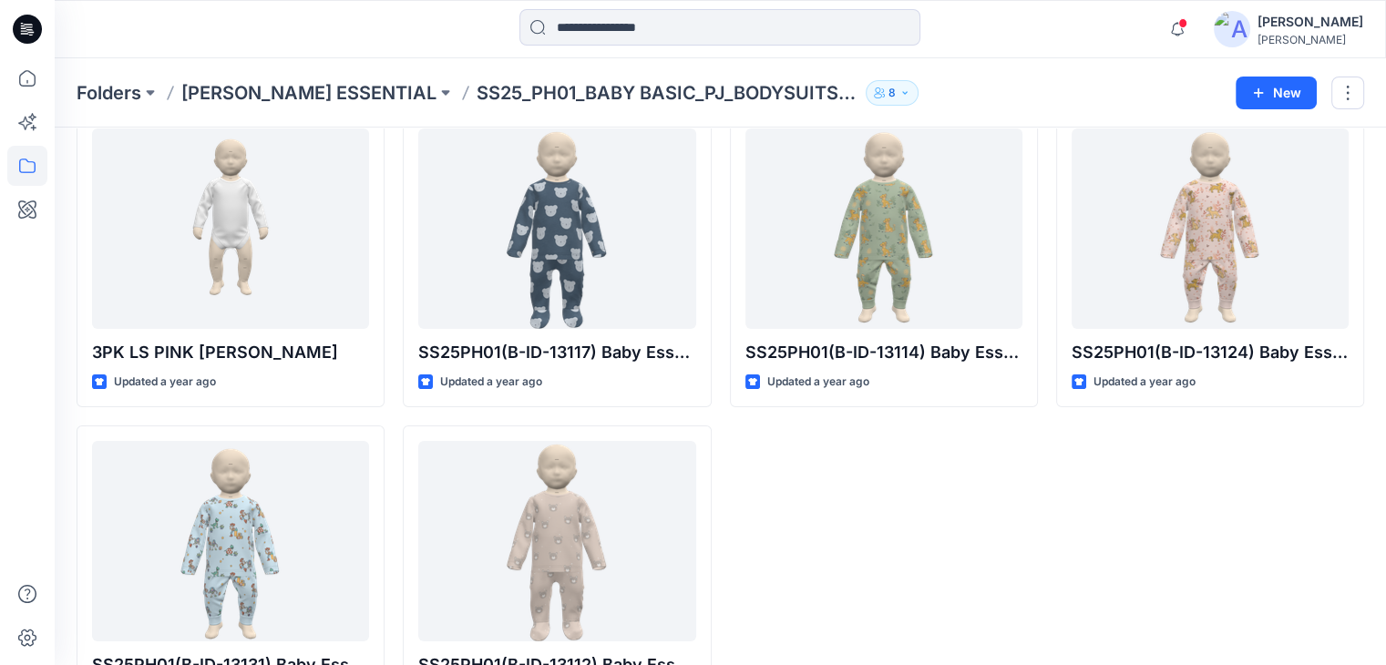
scroll to position [166, 0]
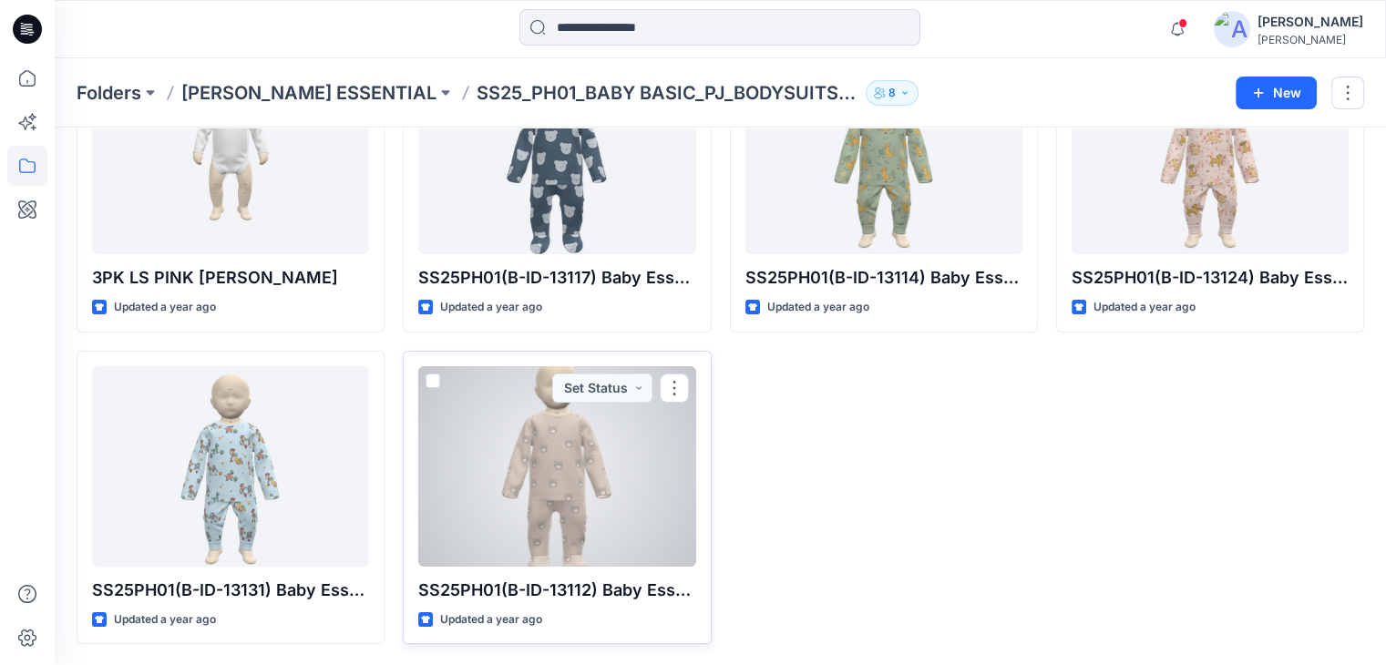
click at [594, 494] on div at bounding box center [556, 466] width 277 height 201
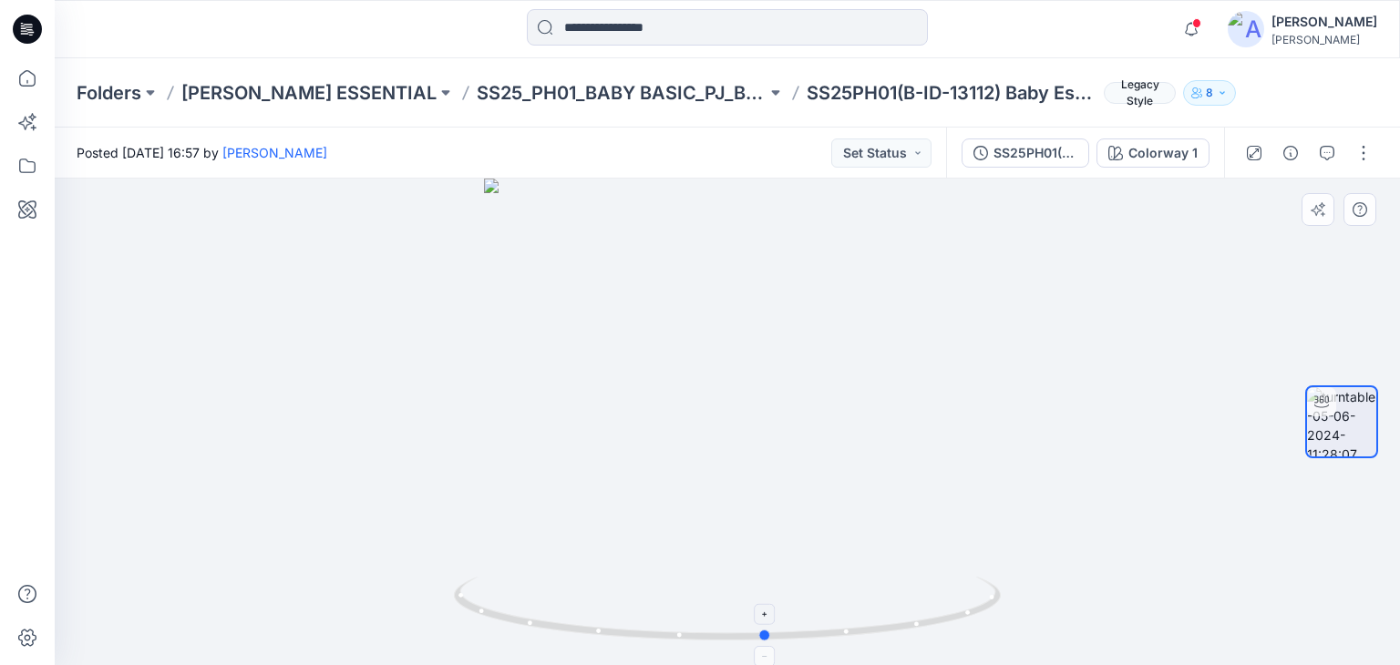
drag, startPoint x: 725, startPoint y: 641, endPoint x: 649, endPoint y: 599, distance: 86.5
click at [764, 643] on icon at bounding box center [729, 611] width 551 height 68
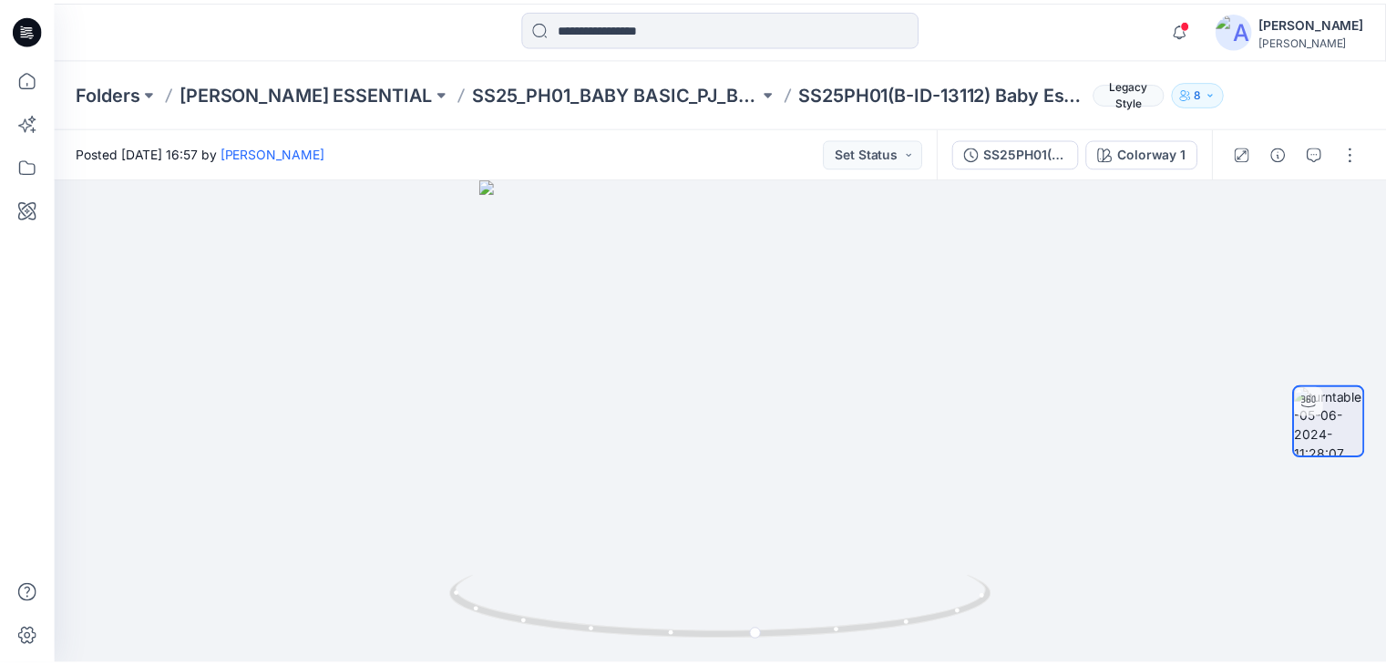
scroll to position [166, 0]
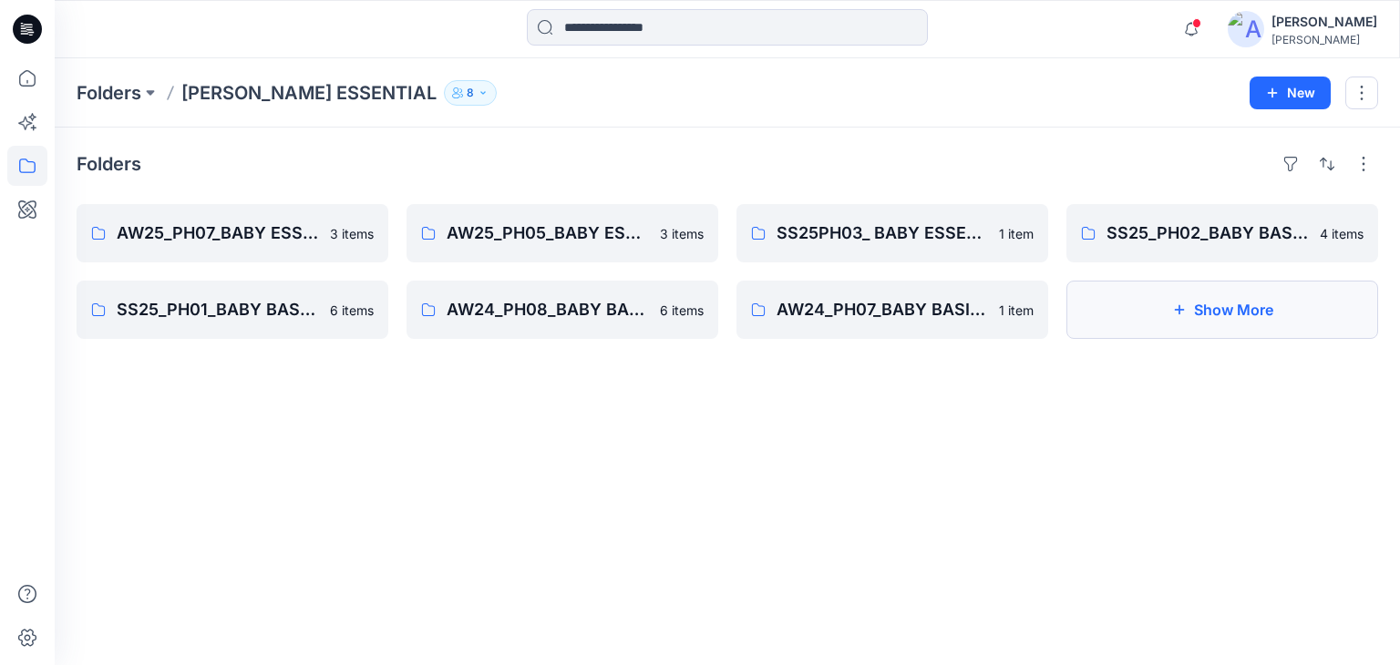
click at [1230, 313] on button "Show More" at bounding box center [1222, 310] width 312 height 58
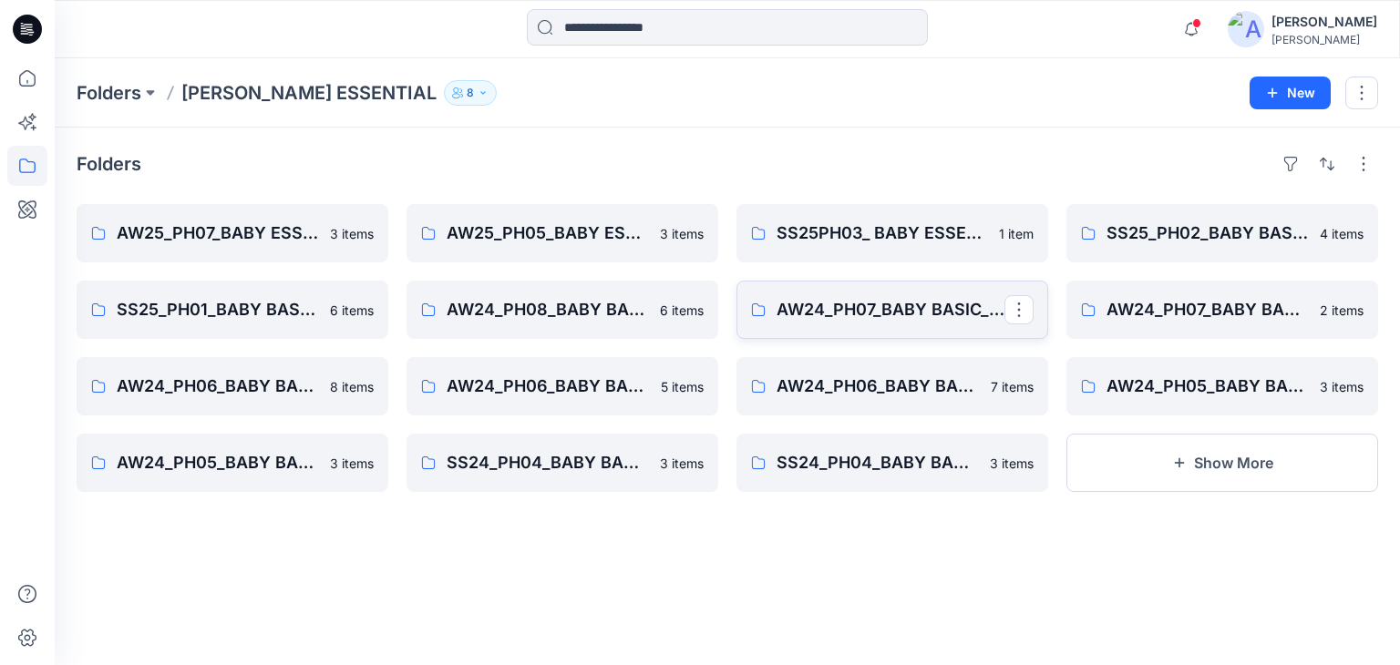
click at [876, 324] on link "AW24_PH07_BABY BASIC_BODYSUITS" at bounding box center [893, 310] width 312 height 58
click at [1208, 305] on p "AW24_PH07_BABY BASIC_SLEEPSUITS" at bounding box center [1208, 310] width 202 height 26
click at [233, 372] on link "AW24_PH06_BABY BASIC_PJ" at bounding box center [233, 386] width 312 height 58
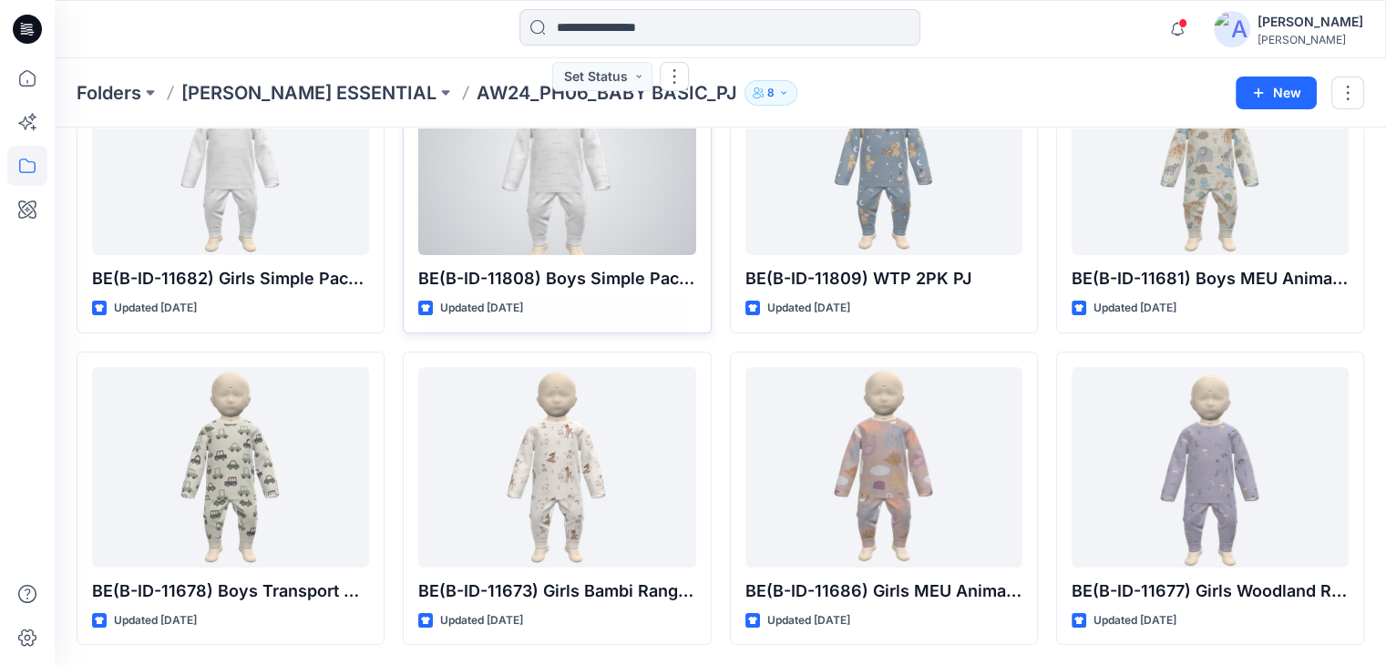
scroll to position [166, 0]
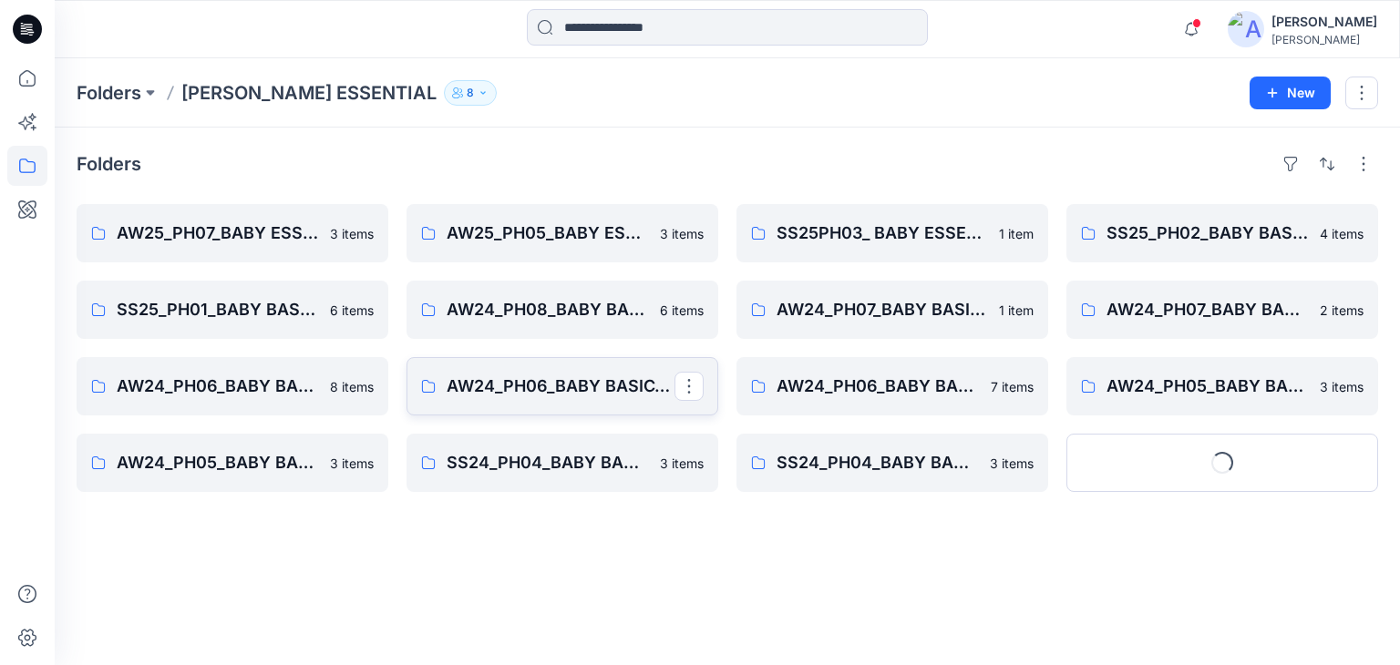
click at [551, 391] on p "AW24_PH06_BABY BASIC_BODYSUITS" at bounding box center [561, 387] width 228 height 26
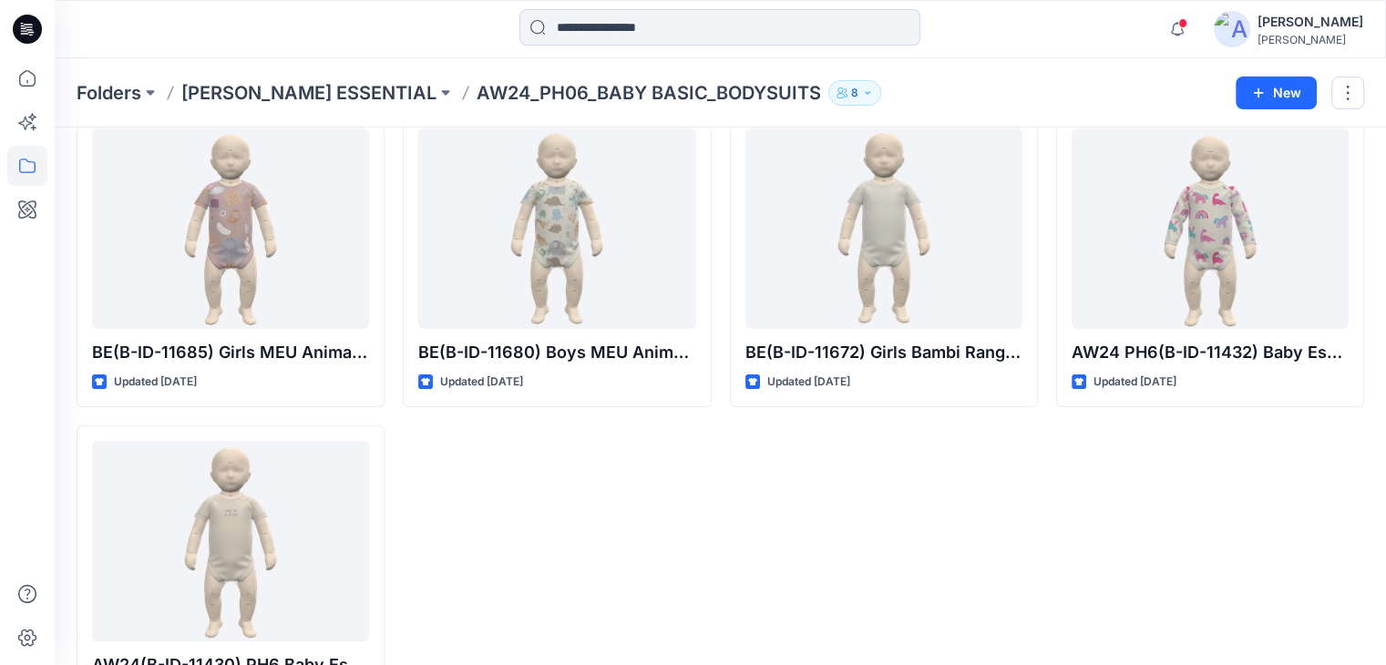
scroll to position [166, 0]
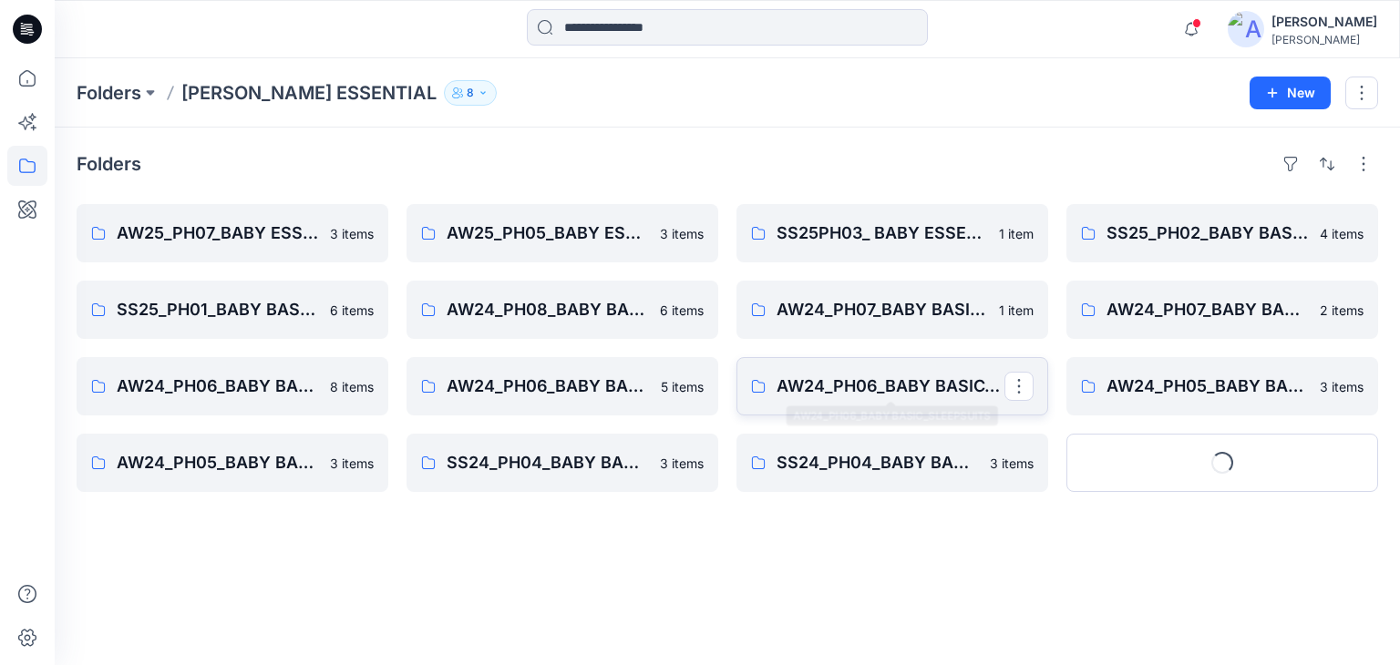
click at [843, 390] on p "AW24_PH06_BABY BASIC_SLEEPSUITS" at bounding box center [891, 387] width 228 height 26
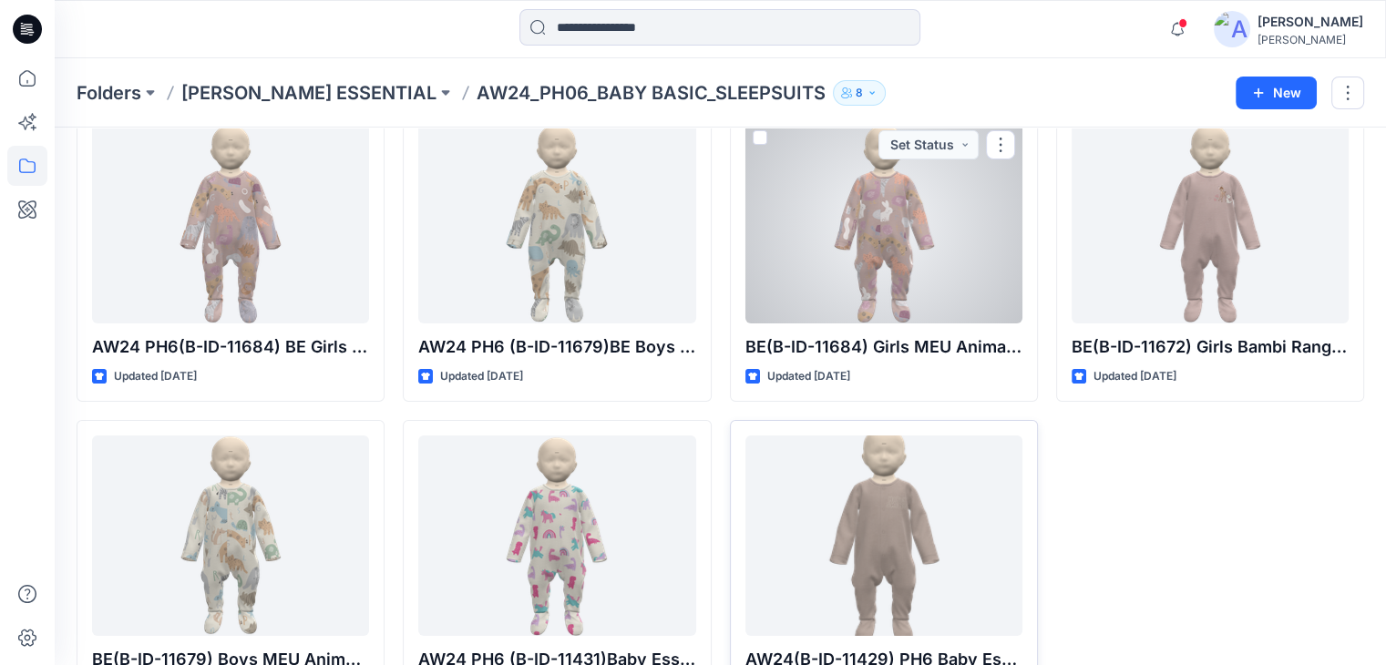
scroll to position [166, 0]
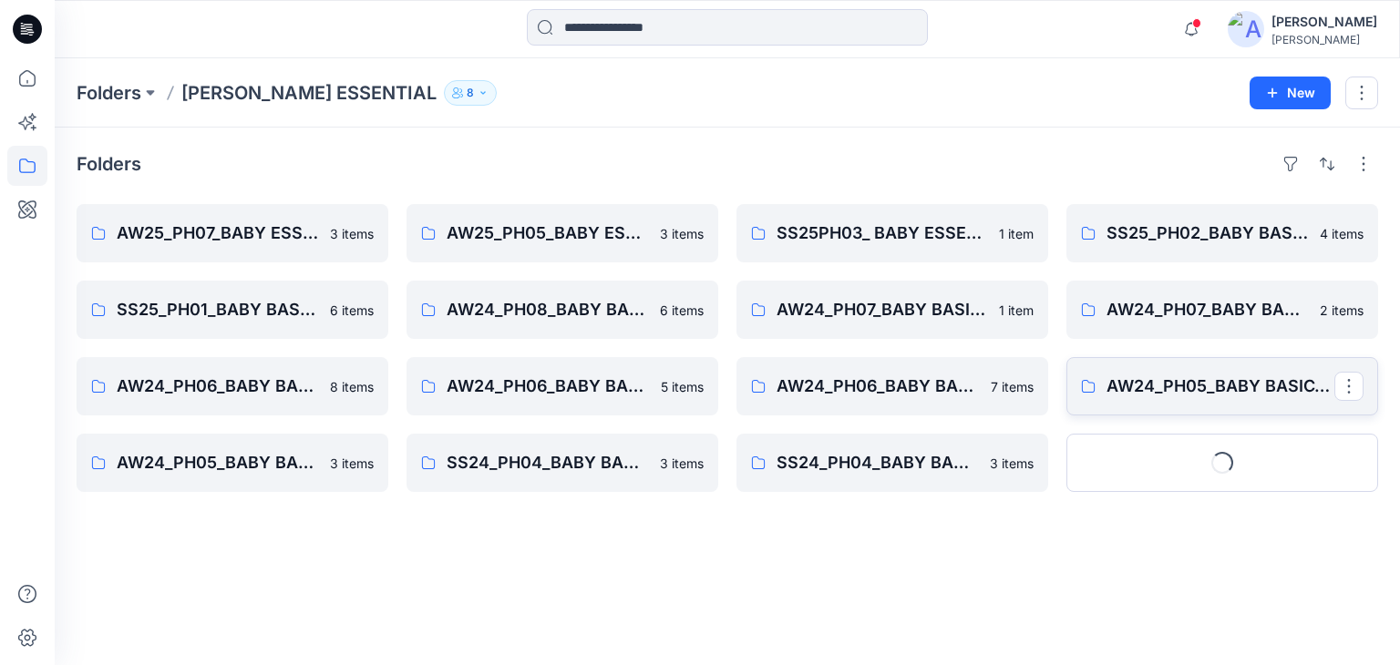
click at [1127, 374] on p "AW24_PH05_BABY BASIC_BODYSYUIT" at bounding box center [1221, 387] width 228 height 26
click at [304, 467] on p "AW24_PH05_BABY BASIC_SLEEPSUITS" at bounding box center [231, 463] width 228 height 26
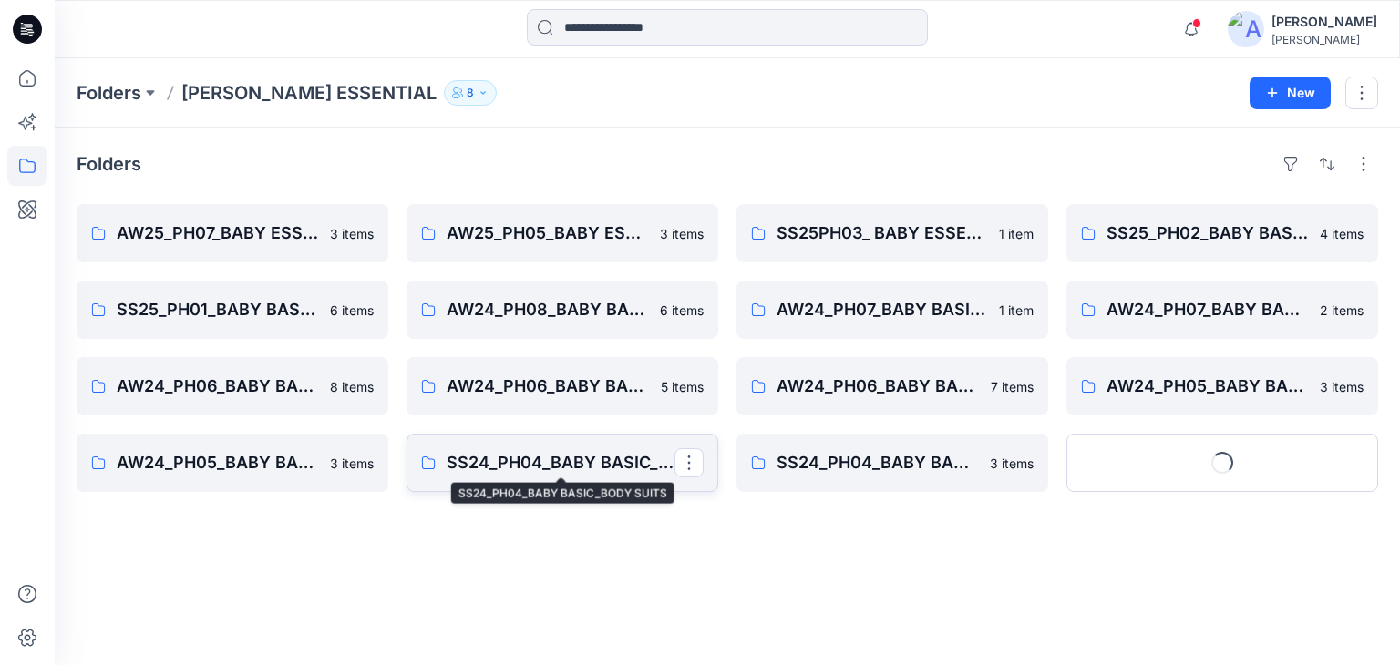
click at [494, 456] on p "SS24_PH04_BABY BASIC_BODY SUITS" at bounding box center [561, 463] width 228 height 26
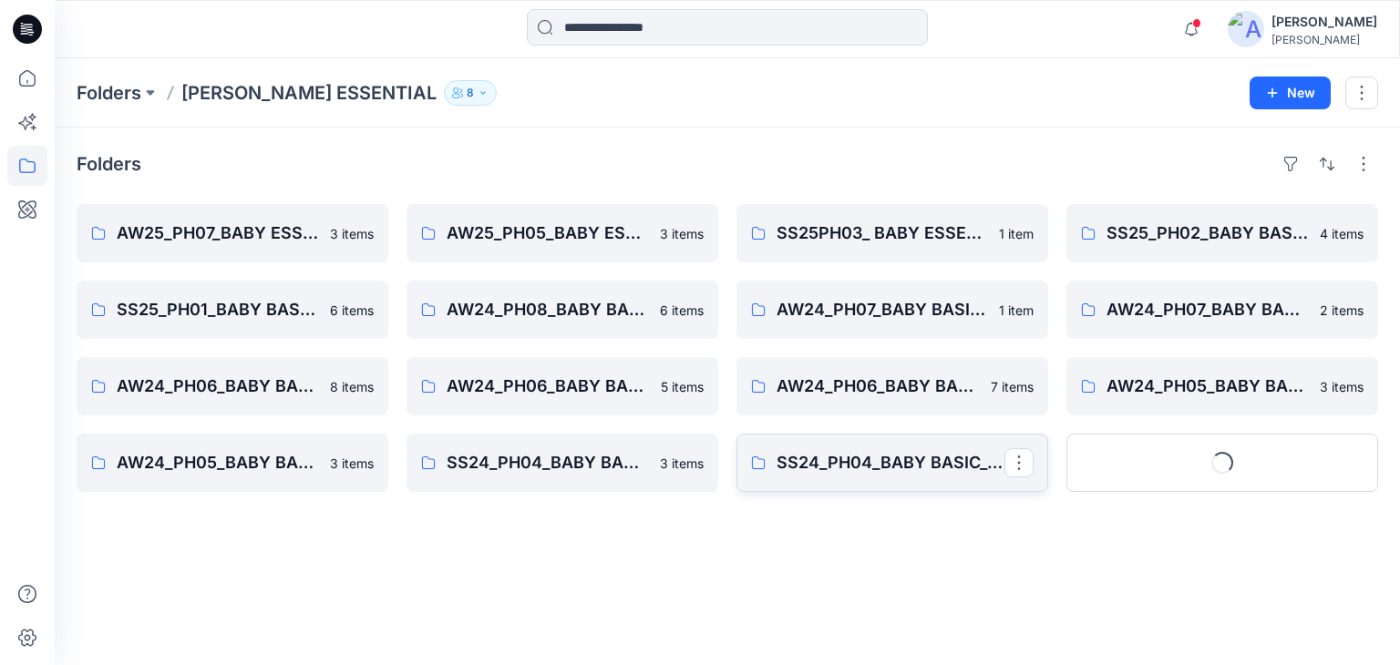
click at [934, 475] on p "SS24_PH04_BABY BASIC_SLEEPSUITS" at bounding box center [891, 463] width 228 height 26
click at [1211, 448] on button "Show More" at bounding box center [1222, 463] width 312 height 58
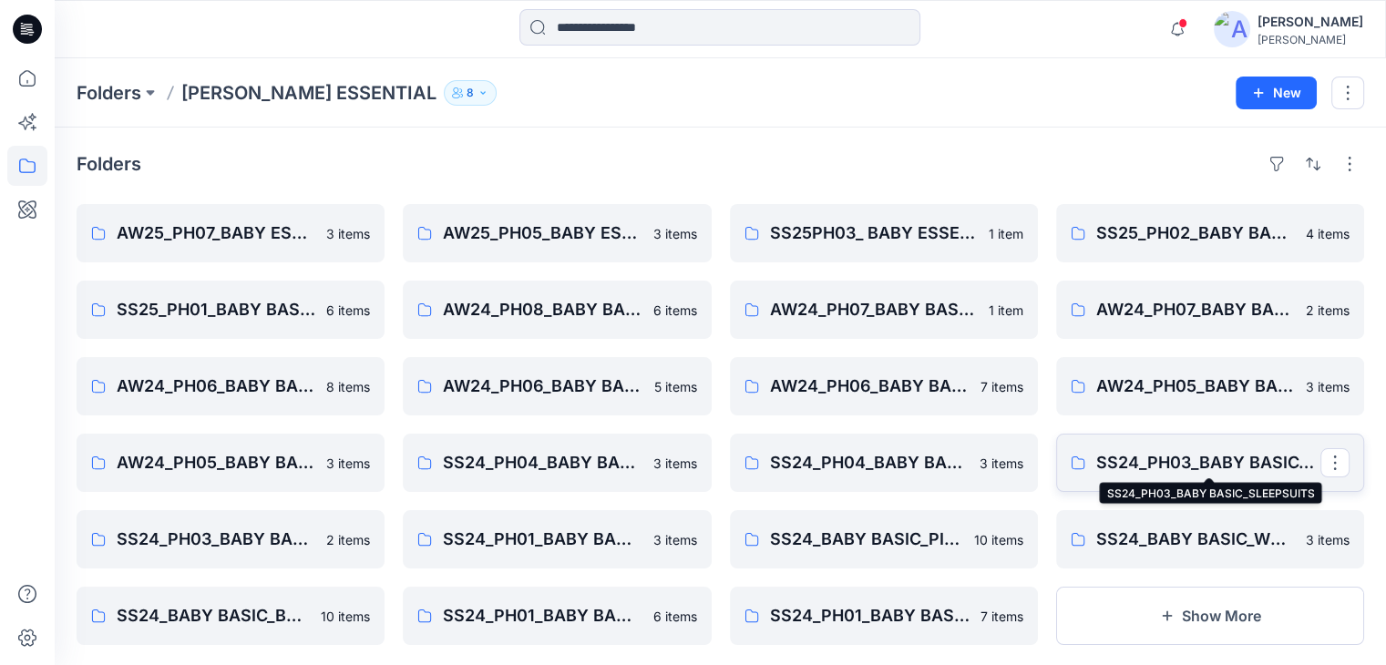
click at [1204, 460] on p "SS24_PH03_BABY BASIC_SLEEPSUITS" at bounding box center [1209, 463] width 224 height 26
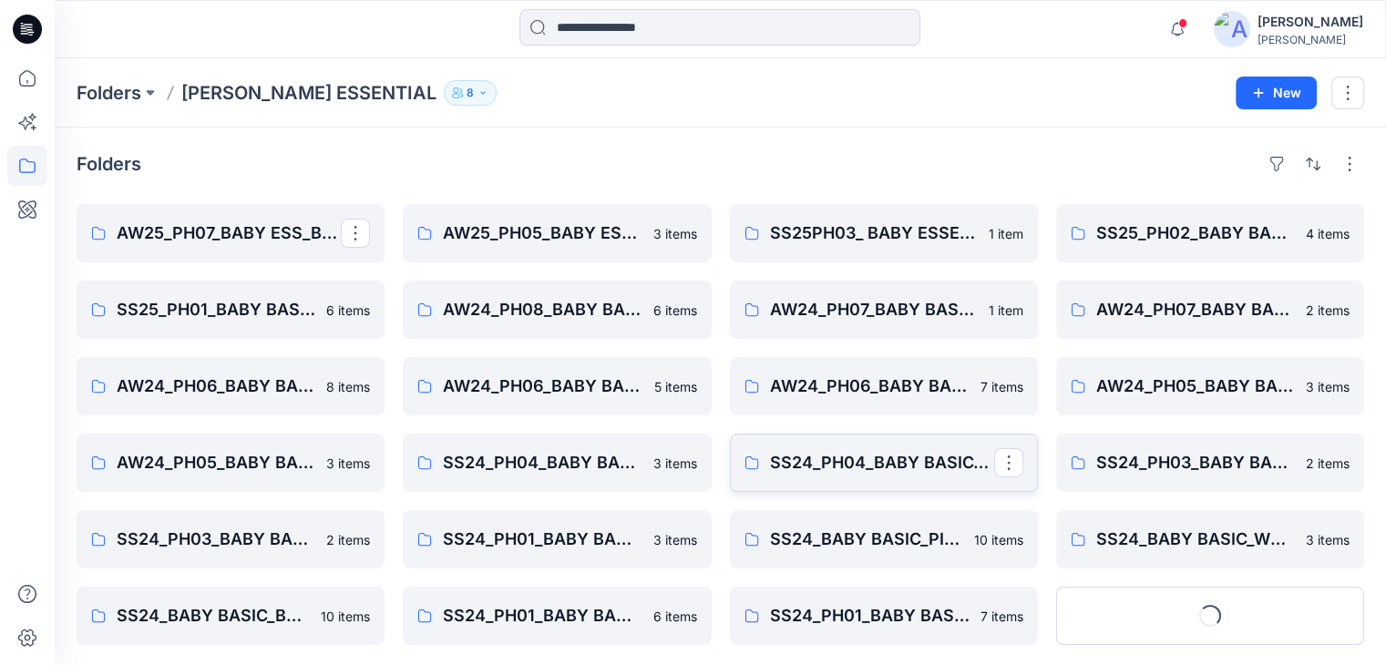
scroll to position [31, 0]
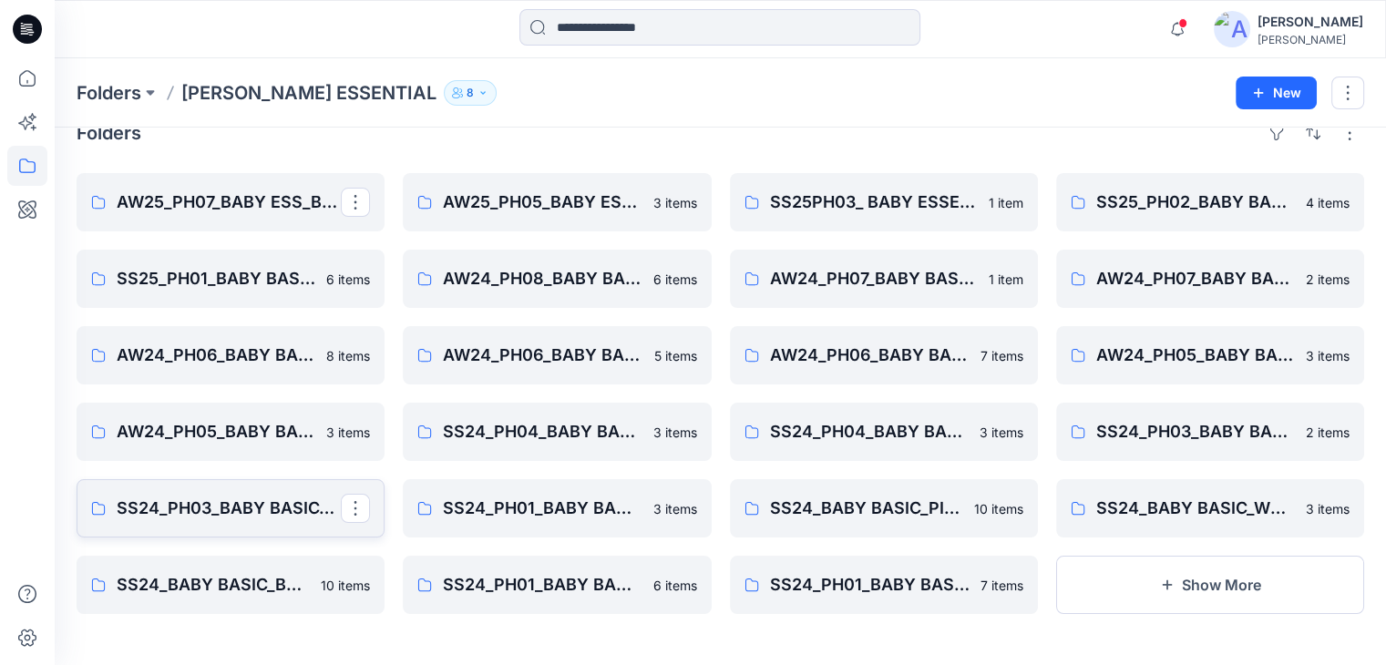
click at [226, 513] on p "SS24_PH03_BABY BASIC_BODY SUIT" at bounding box center [229, 509] width 224 height 26
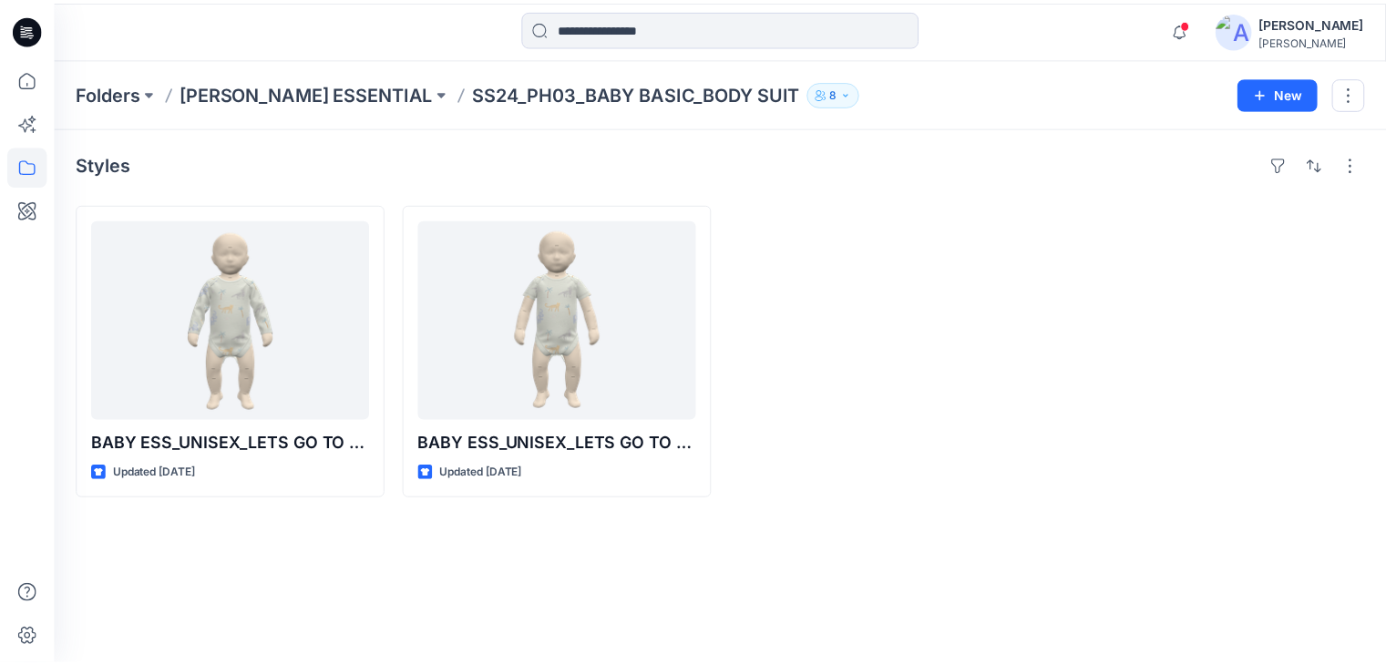
scroll to position [31, 0]
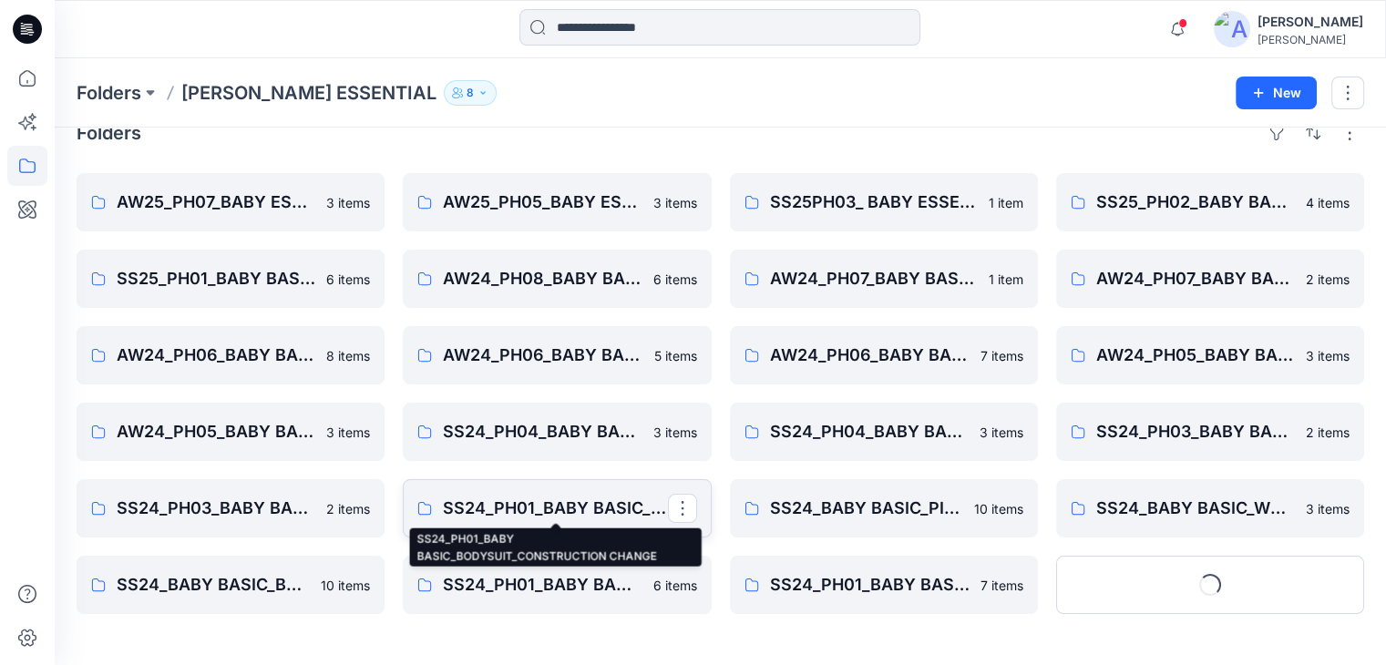
click at [553, 507] on p "SS24_PH01_BABY BASIC_BODYSUIT_CONSTRUCTION CHANGE" at bounding box center [555, 509] width 224 height 26
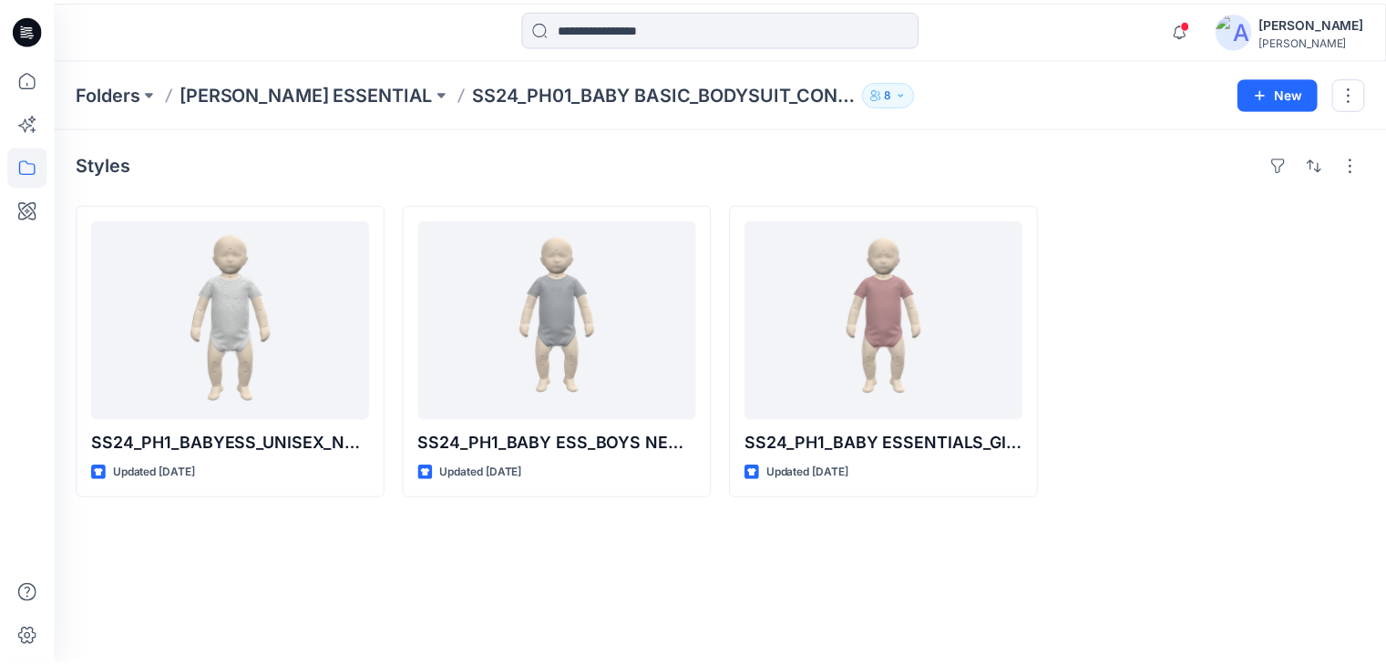
scroll to position [31, 0]
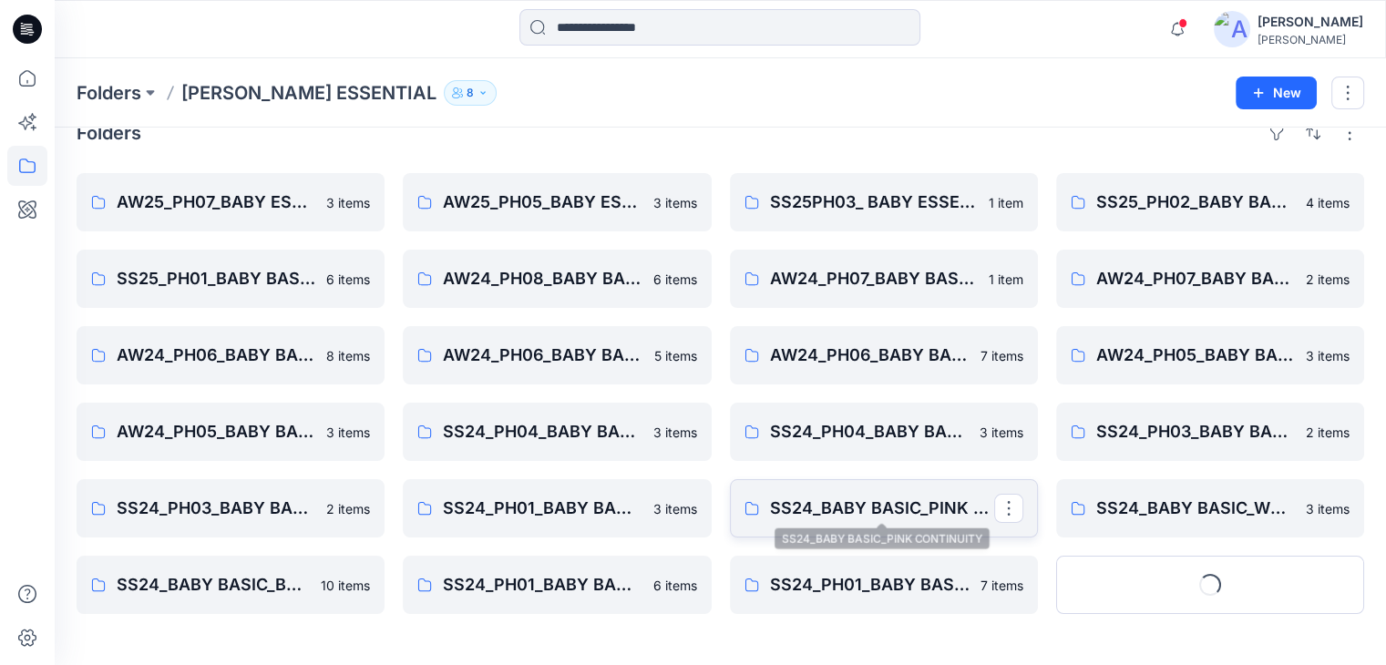
click at [886, 508] on p "SS24_BABY BASIC_PINK CONTINUITY" at bounding box center [882, 509] width 224 height 26
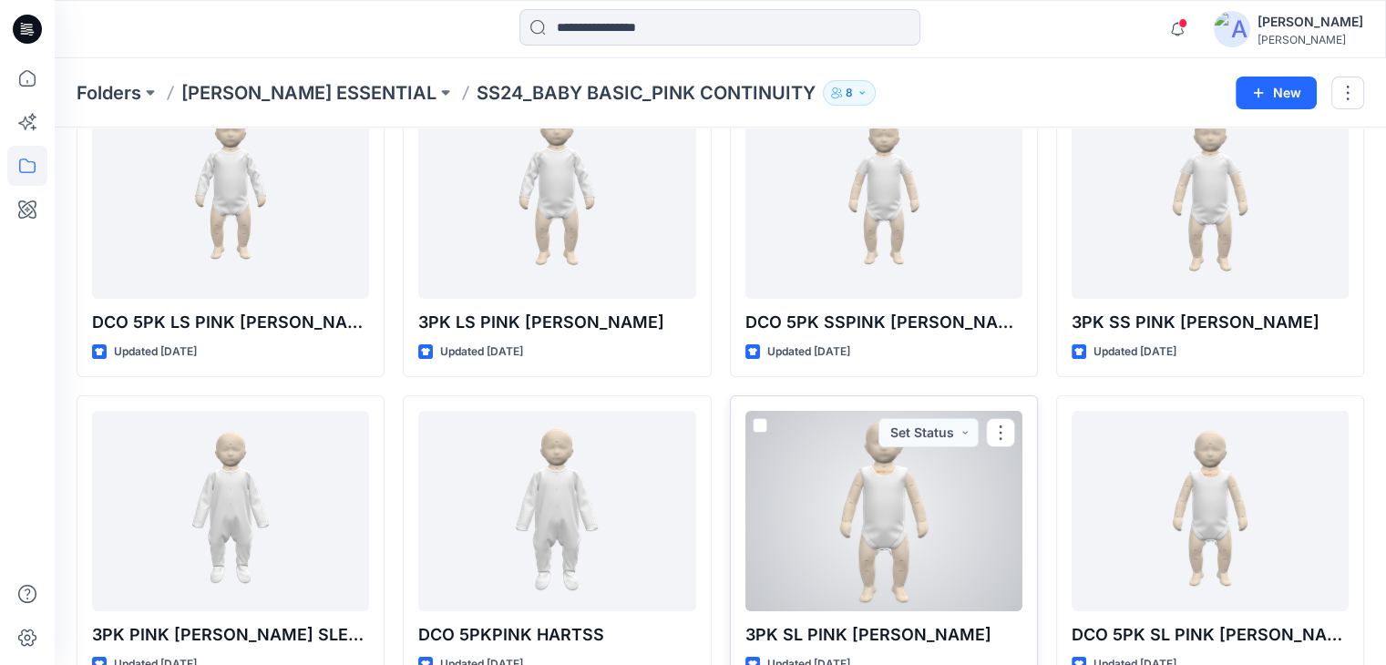
scroll to position [122, 0]
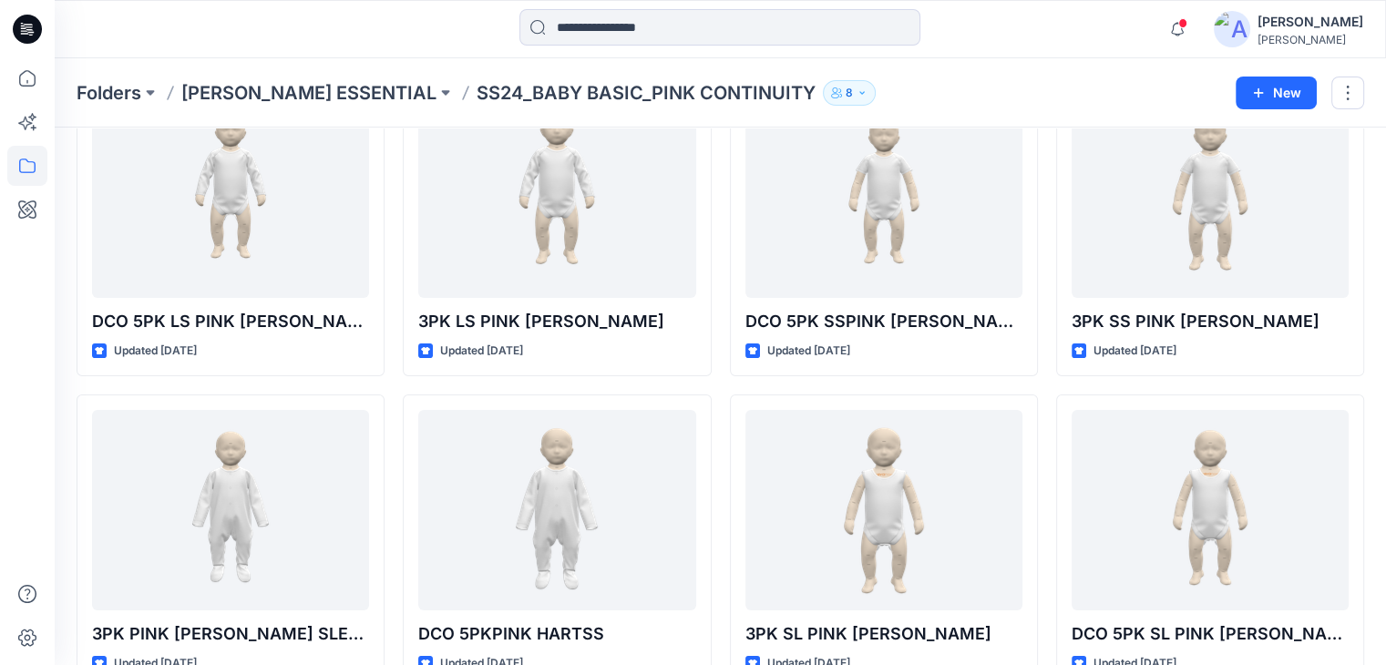
scroll to position [31, 0]
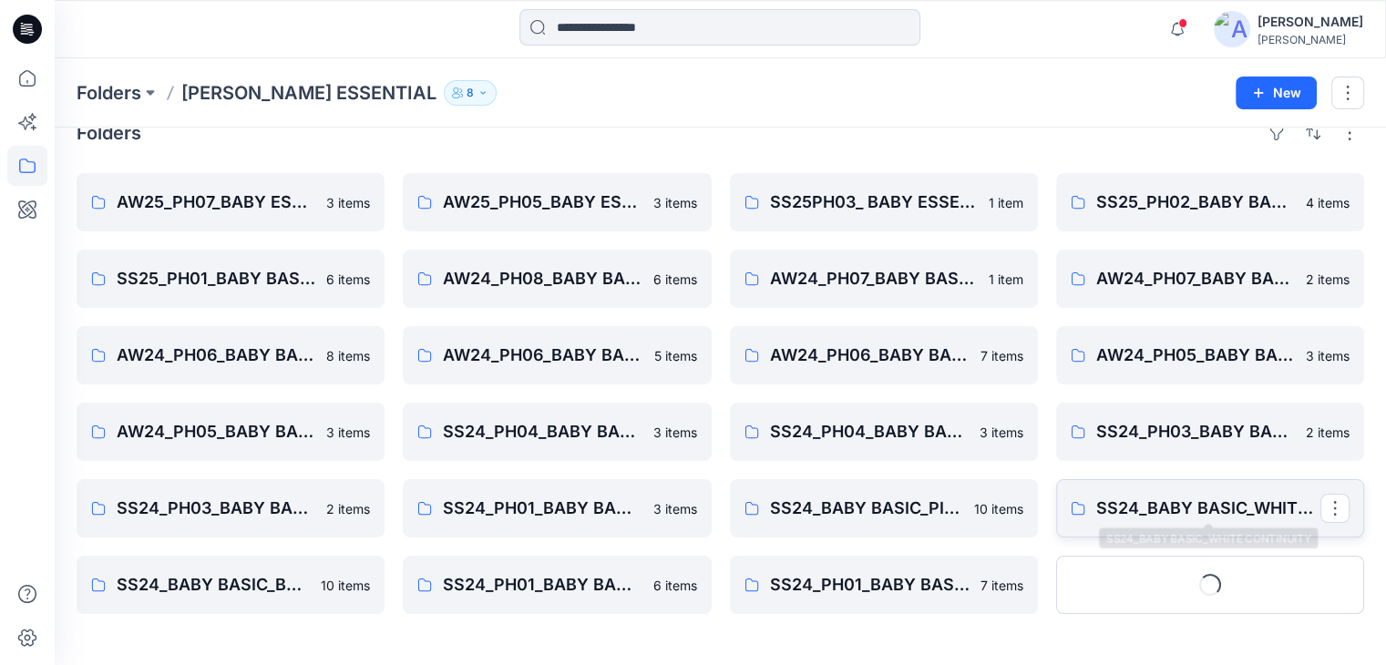
click at [1143, 508] on p "SS24_BABY BASIC_WHITE CONTINUITY" at bounding box center [1209, 509] width 224 height 26
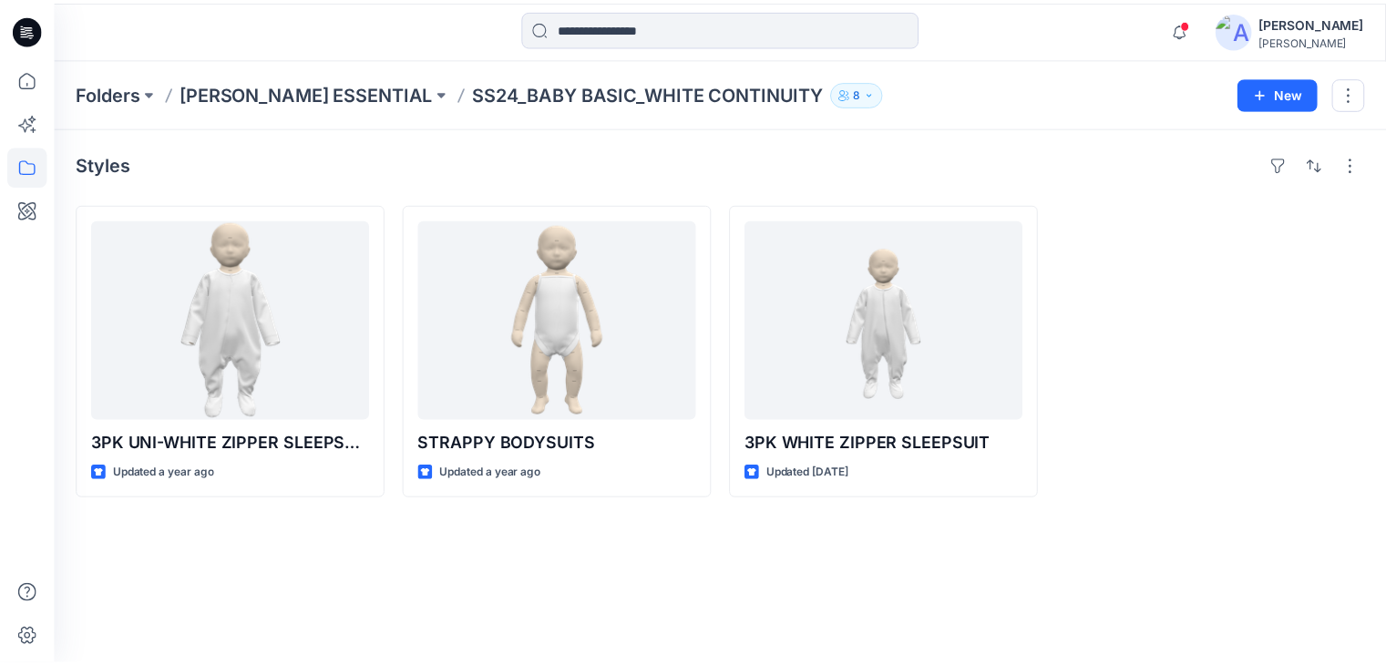
scroll to position [31, 0]
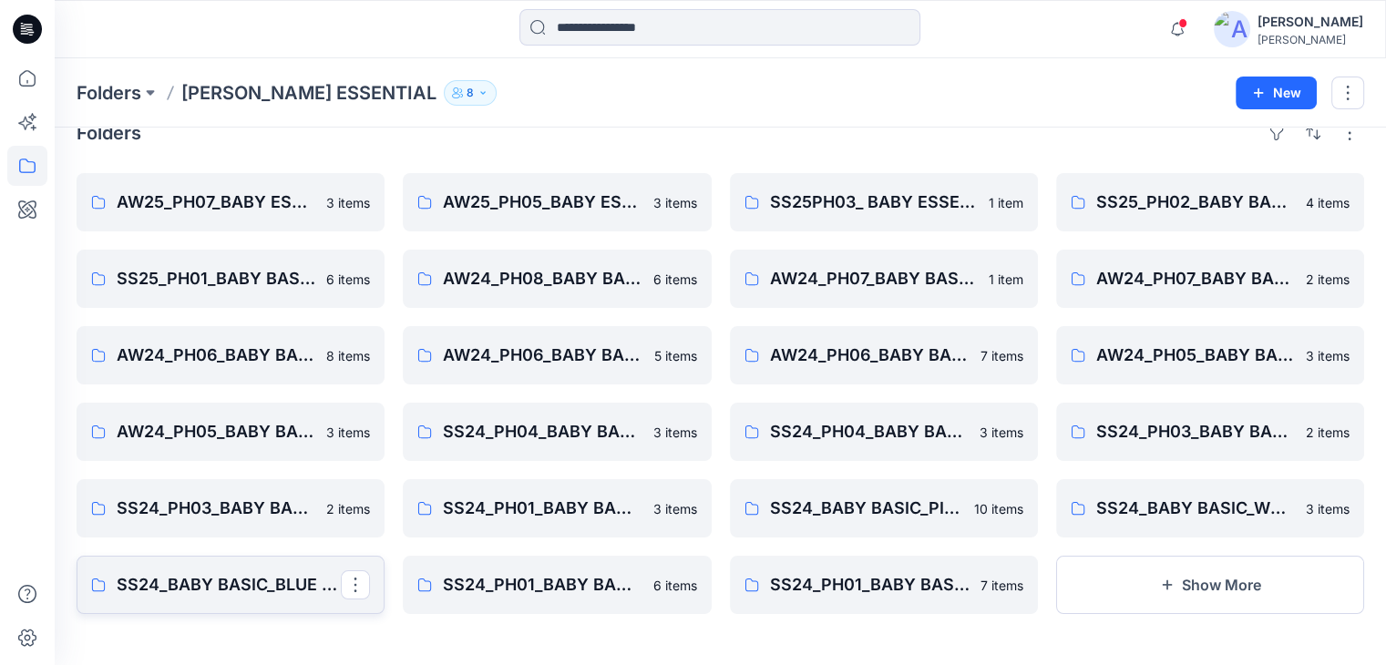
click at [250, 589] on p "SS24_BABY BASIC_BLUE CONTINUITY" at bounding box center [229, 585] width 224 height 26
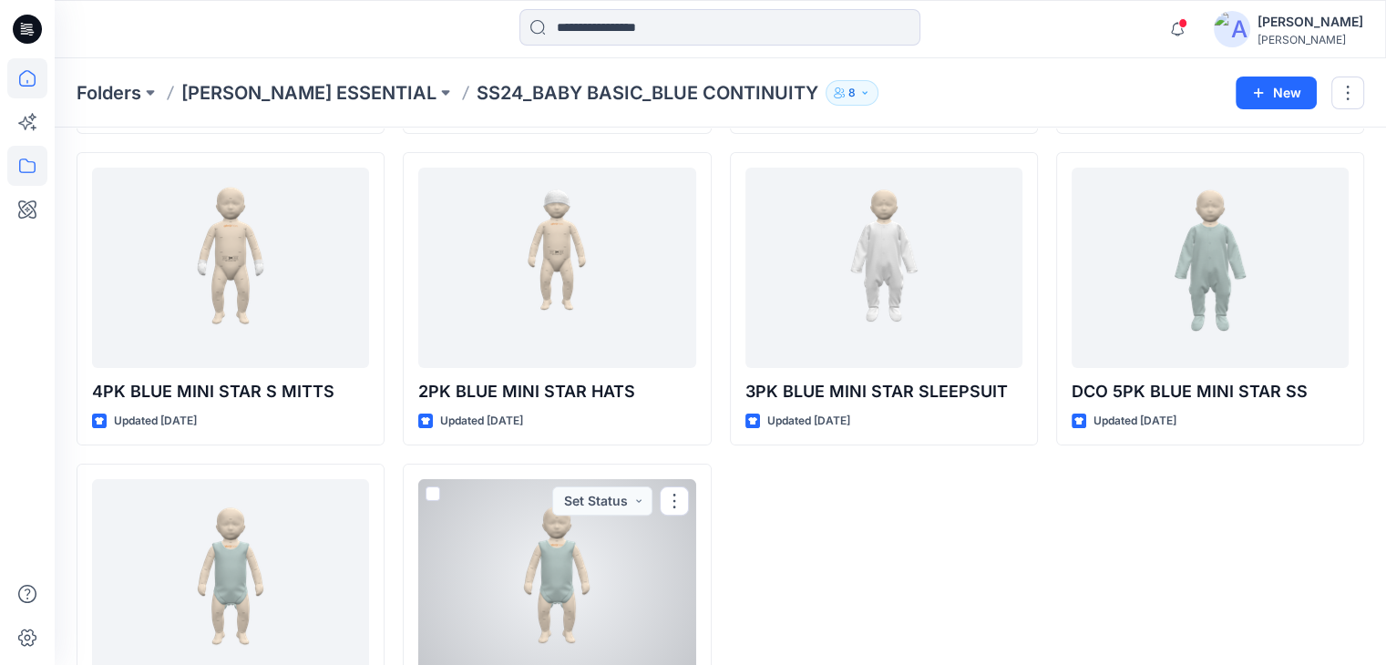
scroll to position [478, 0]
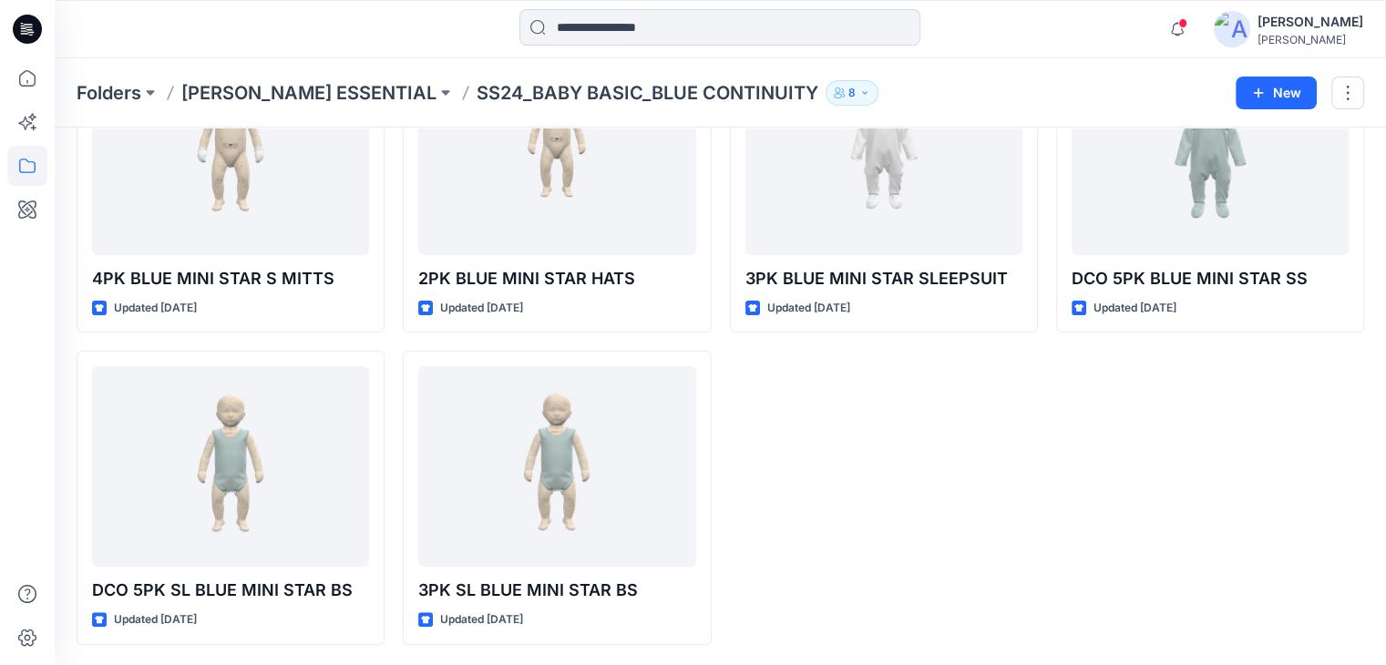
click at [454, 22] on div at bounding box center [719, 29] width 665 height 40
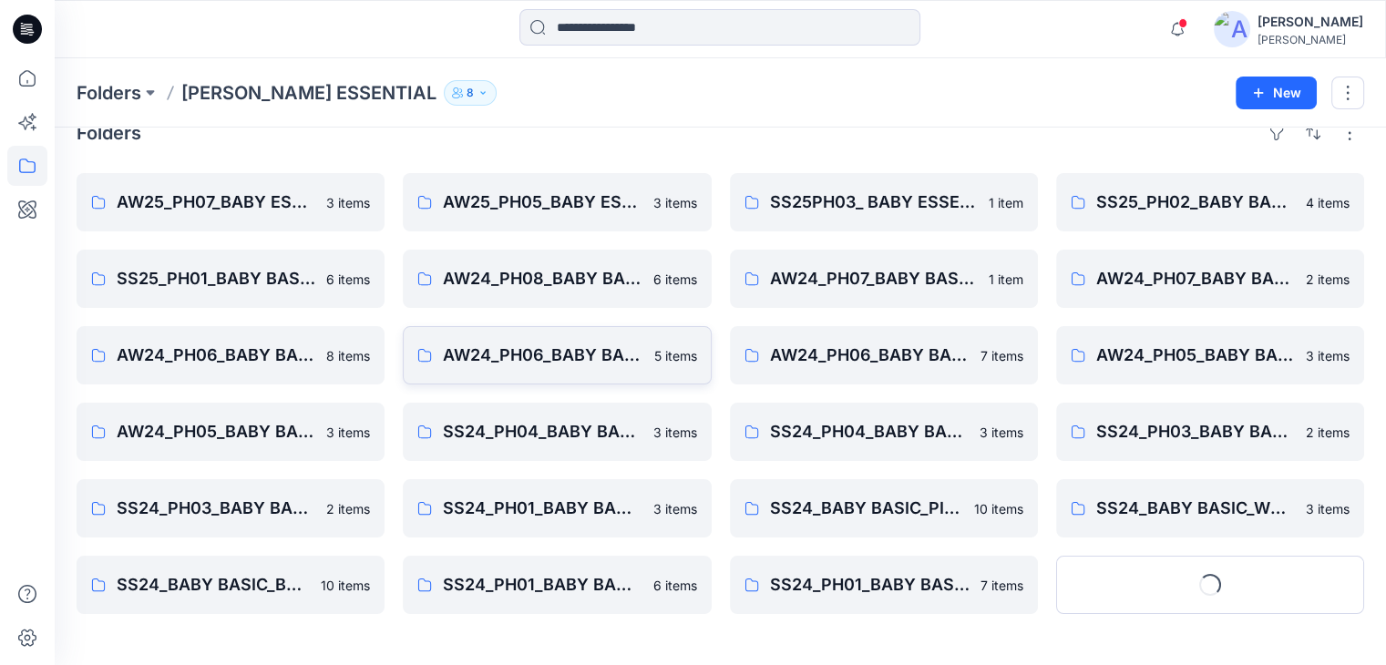
scroll to position [31, 0]
click at [823, 514] on p "SS24_BABY BASIC_PINK CONTINUITY" at bounding box center [882, 509] width 224 height 26
click at [1196, 520] on p "SS24_BABY BASIC_WHITE CONTINUITY" at bounding box center [1209, 509] width 224 height 26
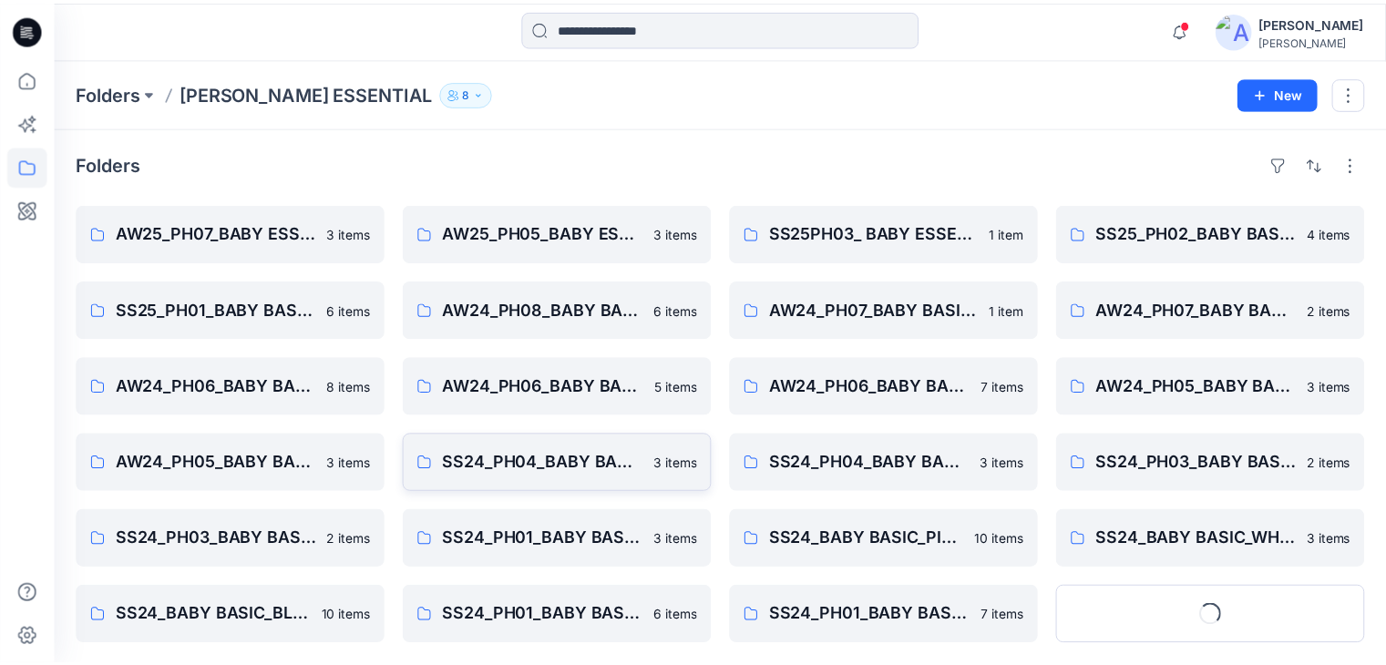
scroll to position [31, 0]
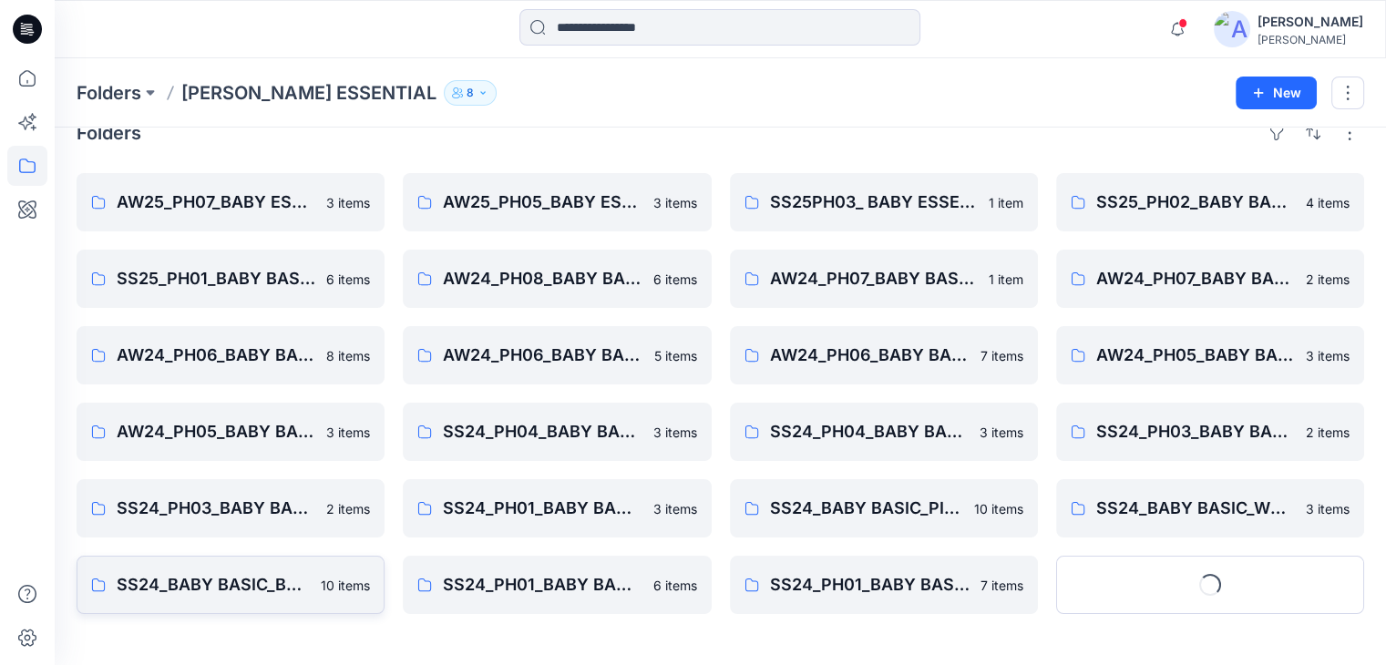
click at [194, 585] on p "SS24_BABY BASIC_BLUE CONTINUITY" at bounding box center [213, 585] width 193 height 26
click at [573, 581] on p "SS24_PH01_BABY BASIC_BODY SUIT" at bounding box center [555, 585] width 224 height 26
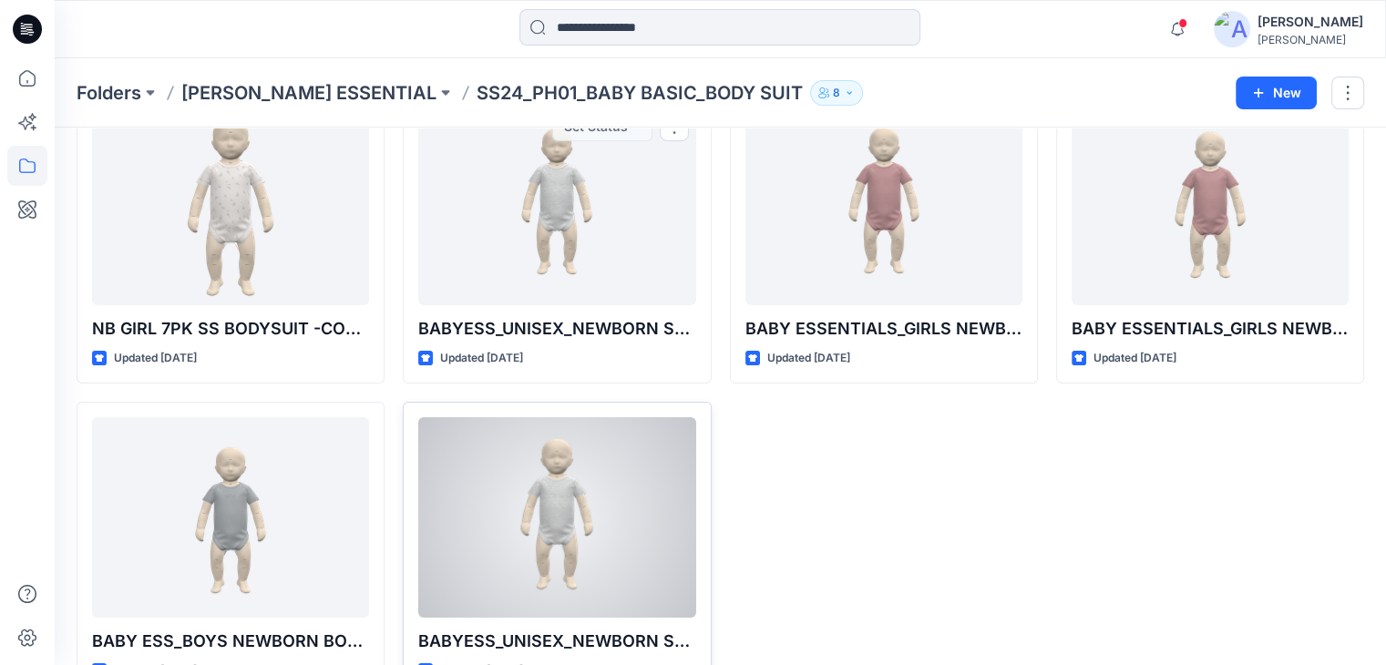
scroll to position [166, 0]
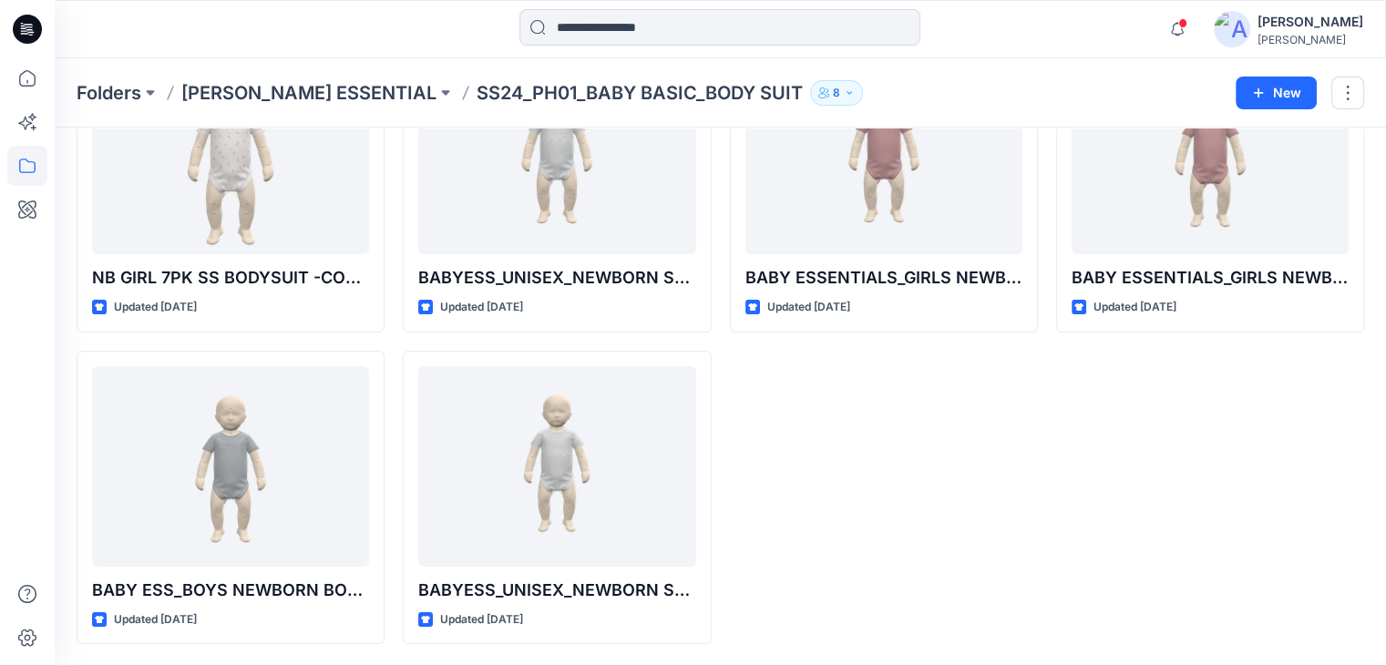
scroll to position [31, 0]
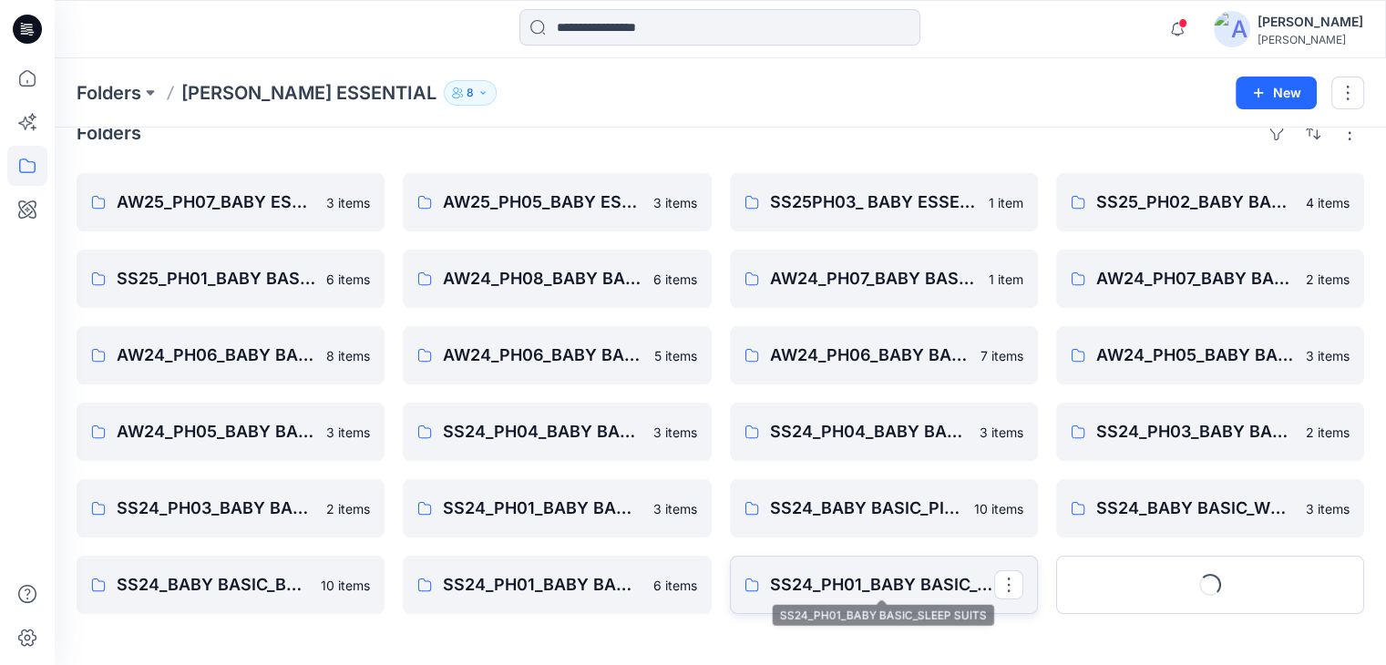
click at [862, 586] on p "SS24_PH01_BABY BASIC_SLEEP SUITS" at bounding box center [882, 585] width 224 height 26
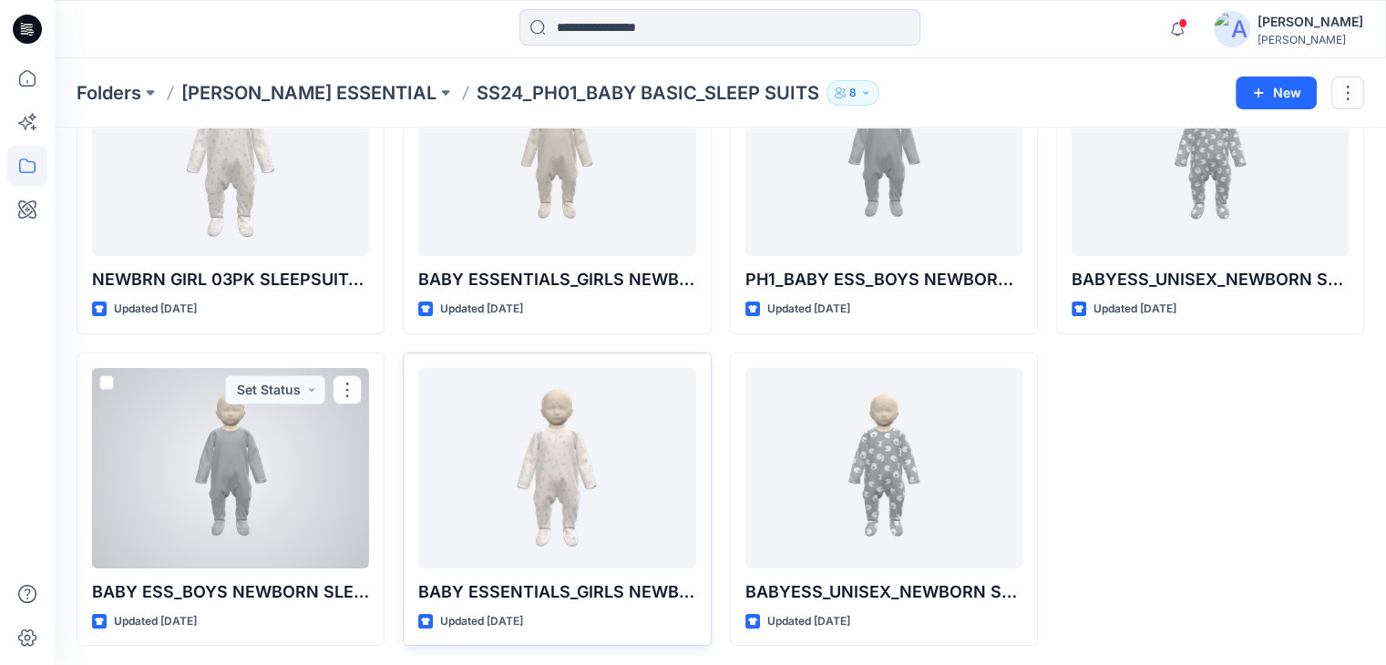
scroll to position [166, 0]
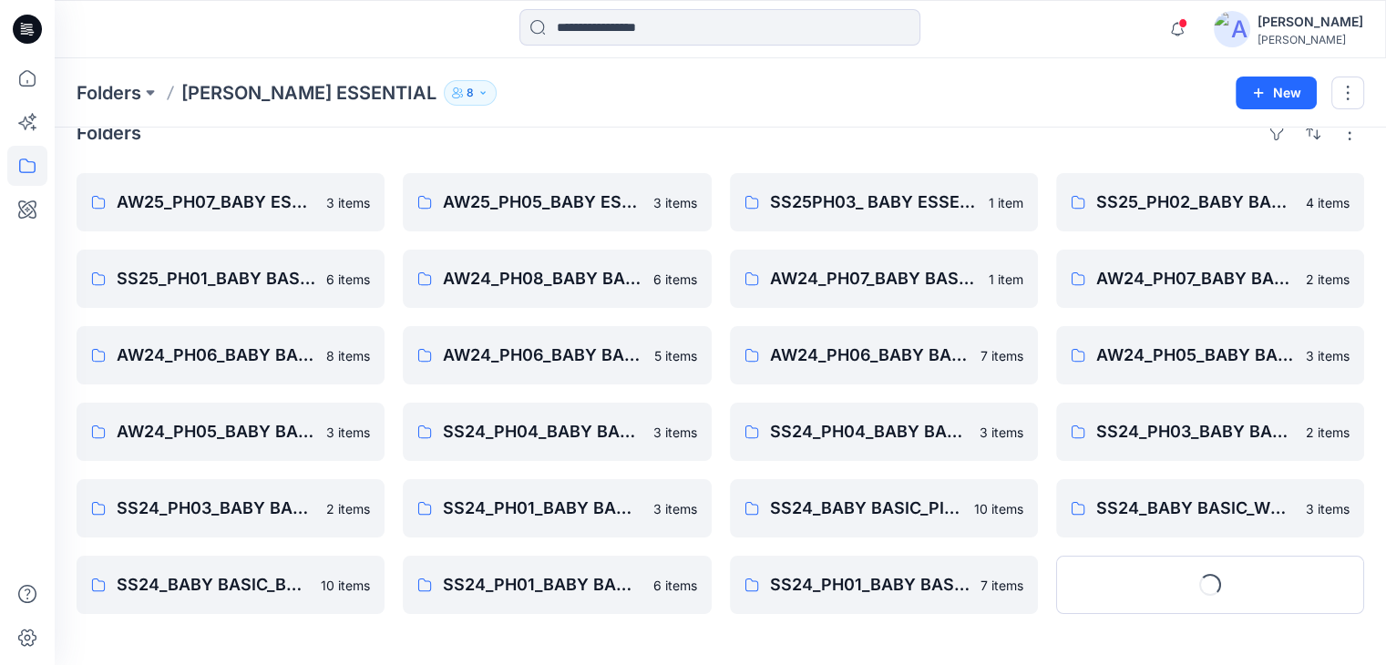
scroll to position [31, 0]
click at [1217, 581] on button "Show More" at bounding box center [1210, 585] width 308 height 58
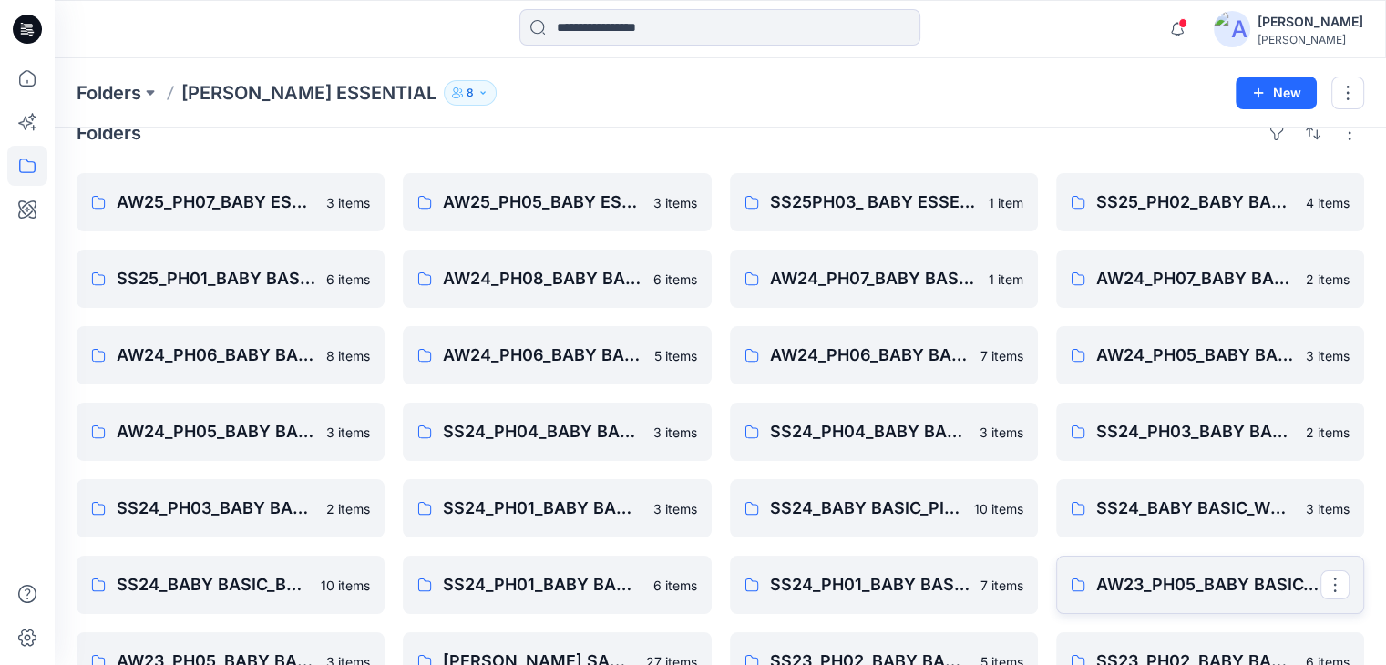
scroll to position [184, 0]
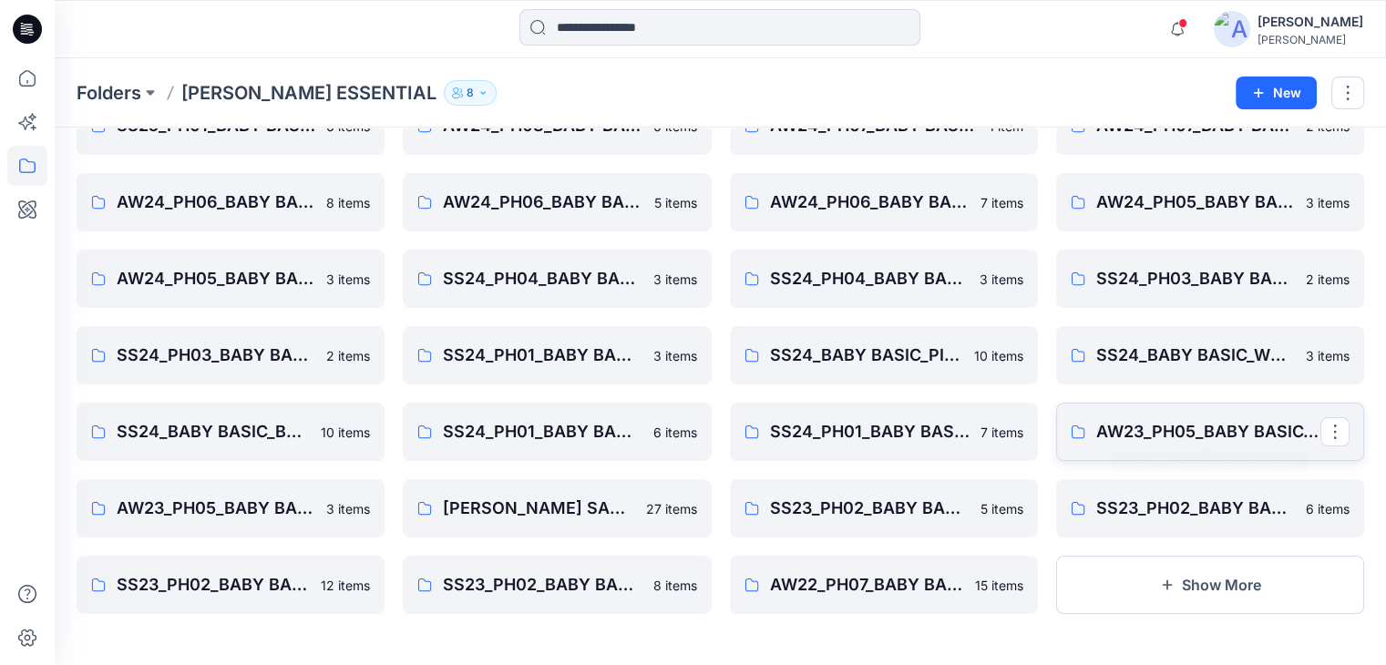
click at [1159, 438] on p "AW23_PH05_BABY BASIC_BODY SUIT" at bounding box center [1209, 432] width 224 height 26
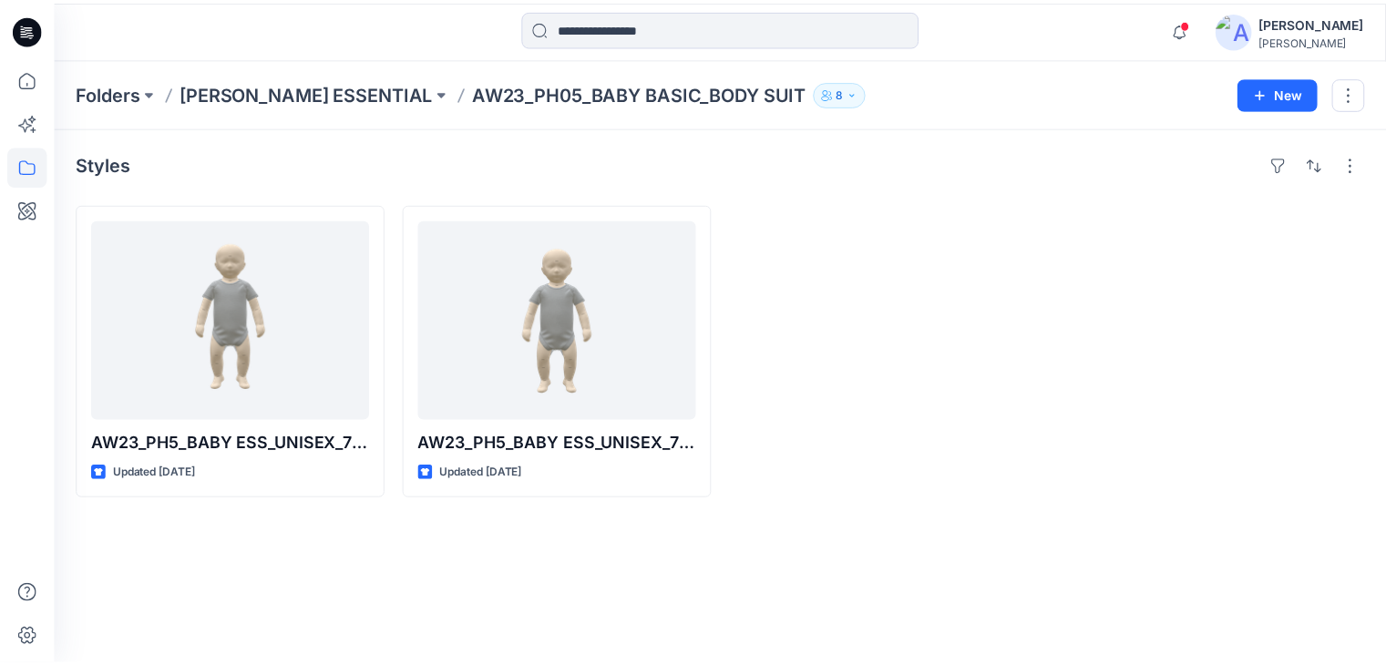
scroll to position [184, 0]
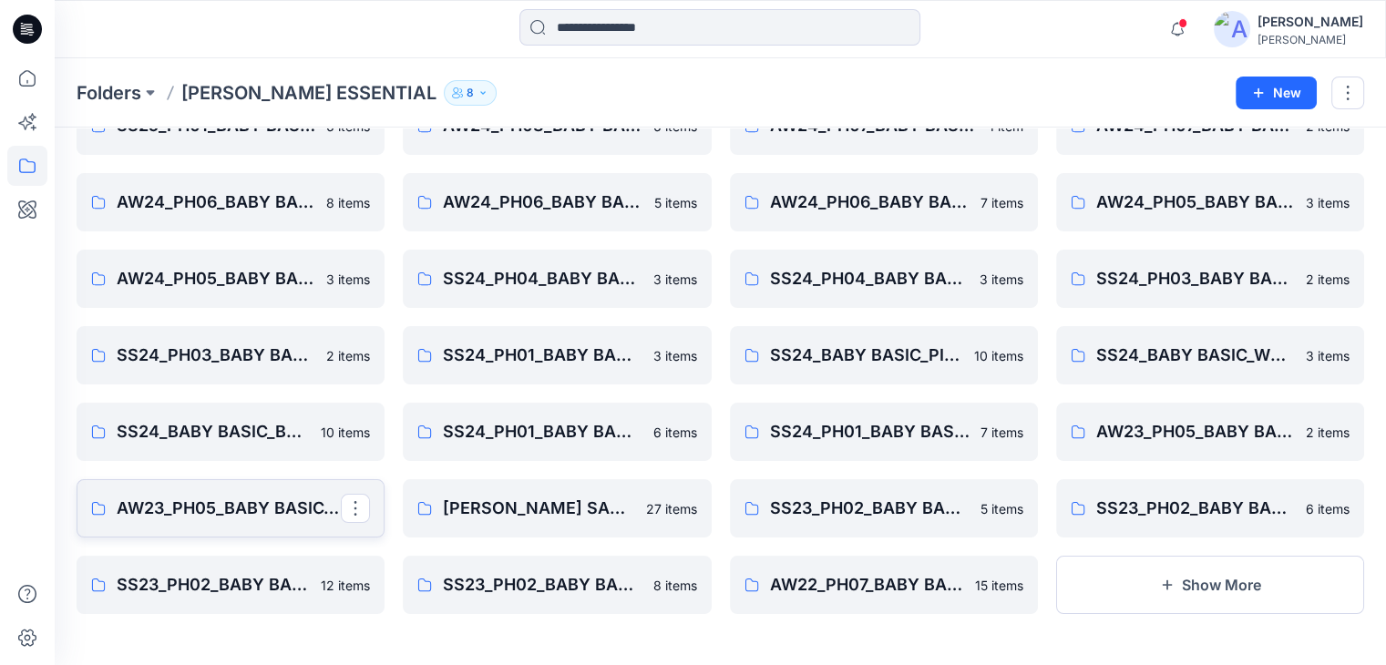
click at [201, 518] on p "AW23_PH05_BABY BASIC_SLEEP SUIT" at bounding box center [229, 509] width 224 height 26
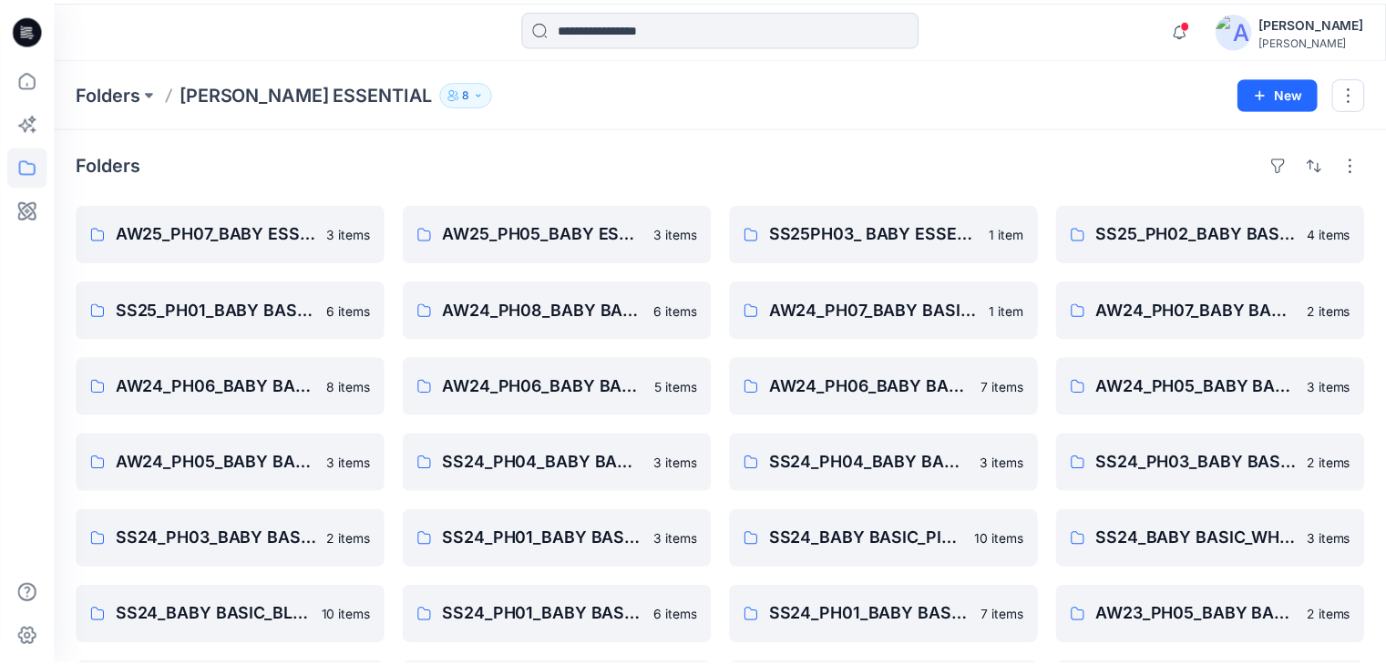
scroll to position [184, 0]
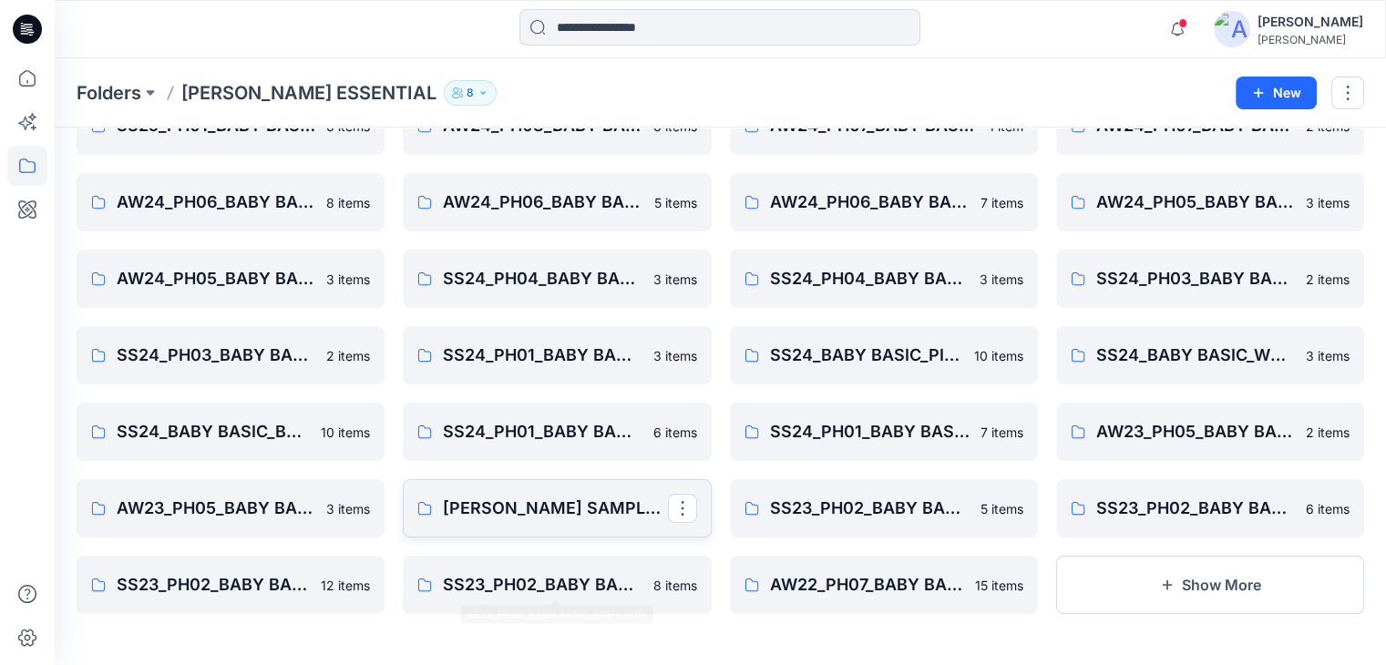
click at [551, 517] on p "[PERSON_NAME] SAMPLES_" at bounding box center [555, 509] width 224 height 26
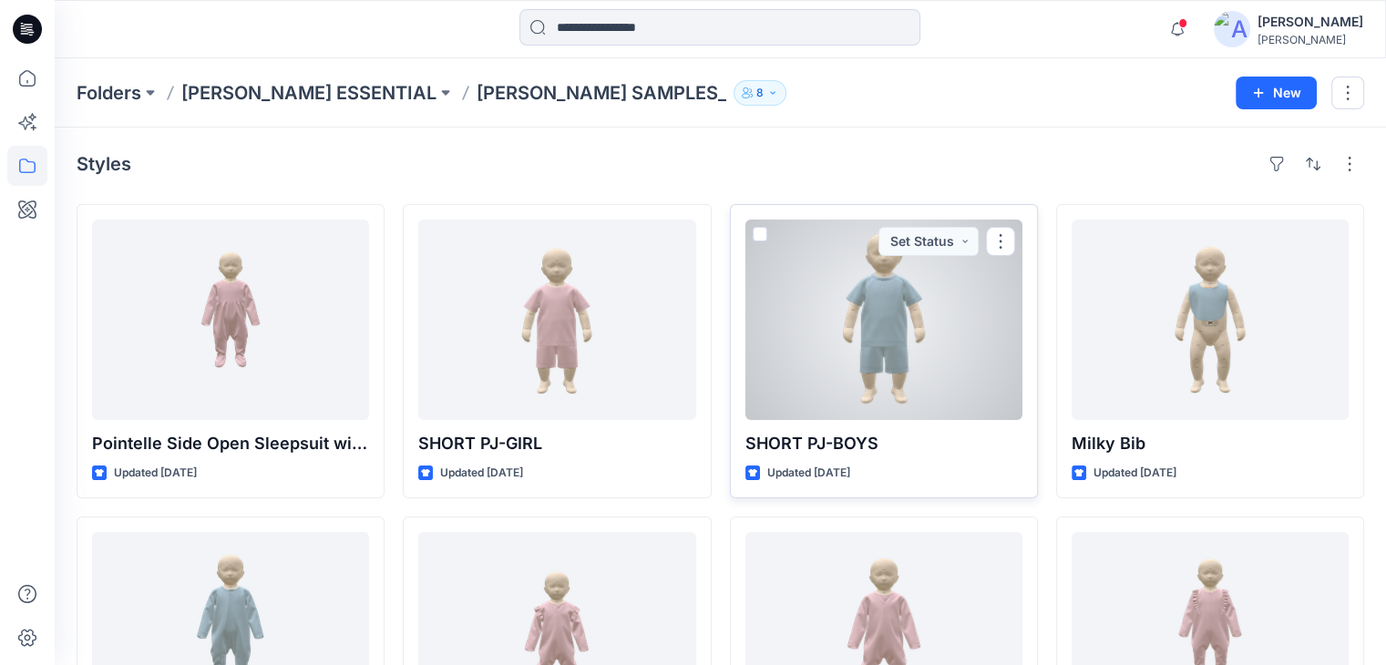
click at [922, 333] on div at bounding box center [884, 320] width 277 height 201
click at [860, 339] on div at bounding box center [884, 320] width 277 height 201
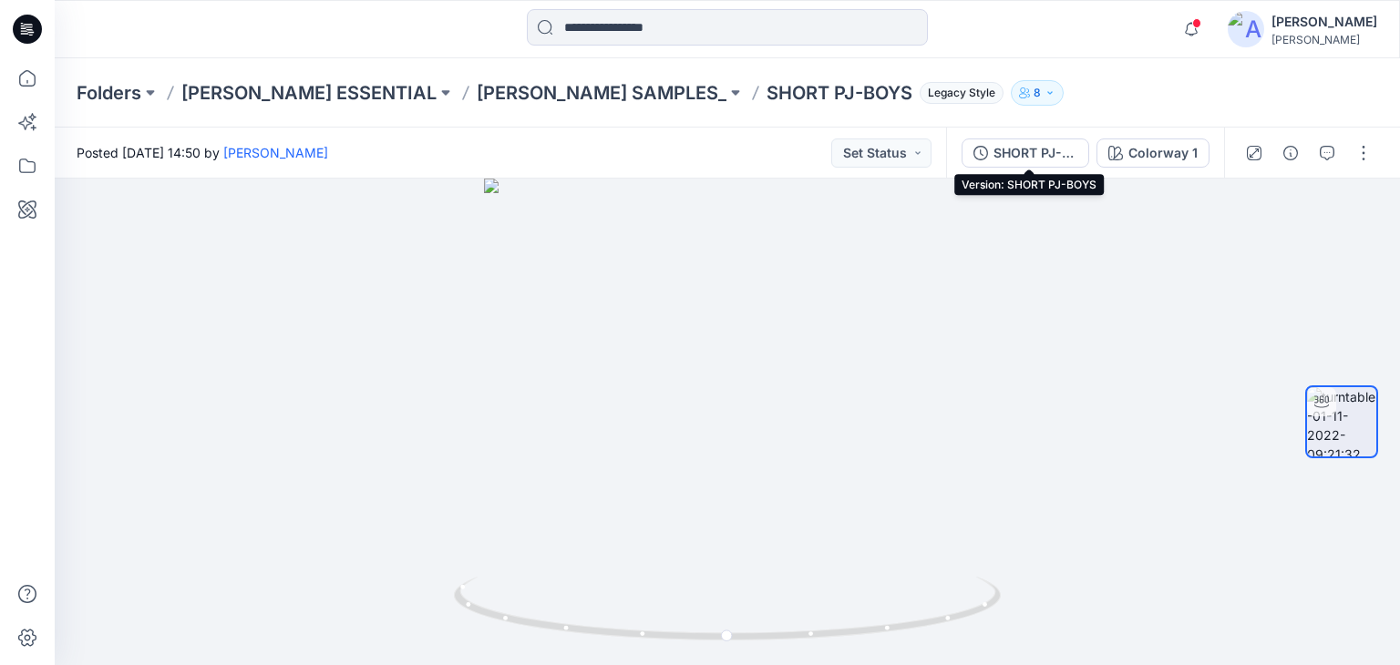
click at [1014, 154] on div "SHORT PJ-BOYS" at bounding box center [1036, 153] width 84 height 20
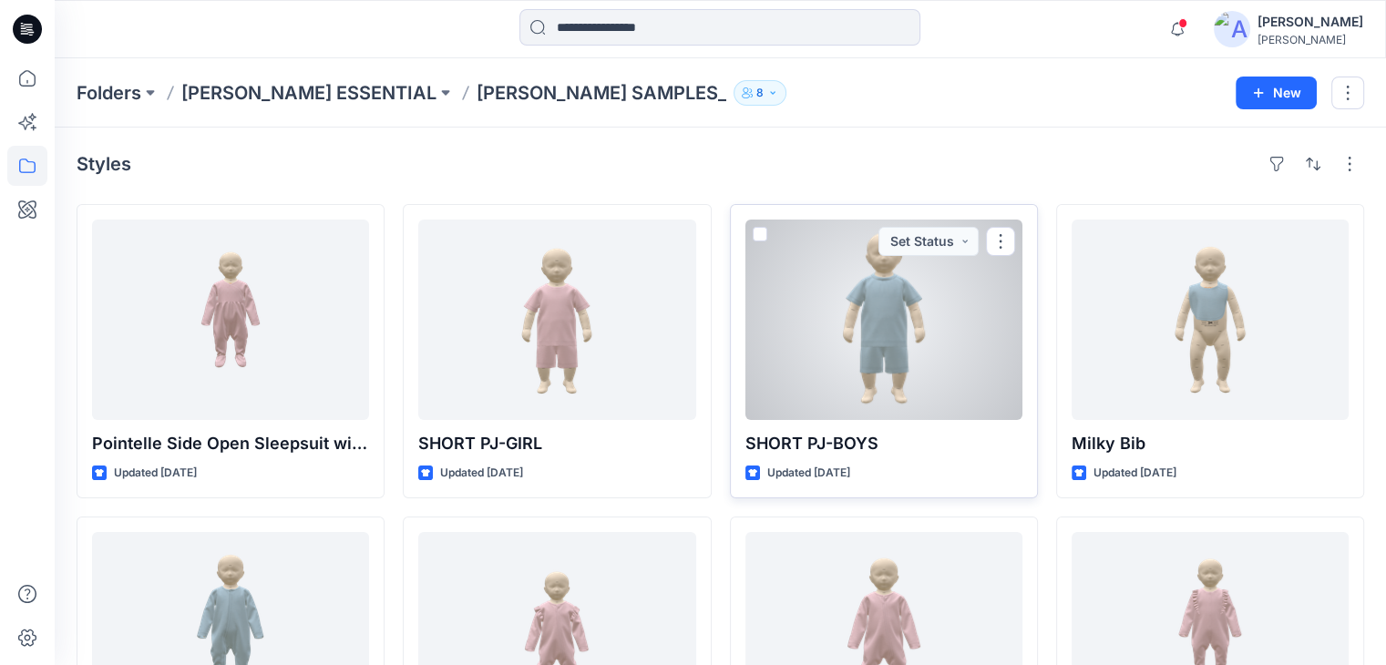
click at [888, 363] on div at bounding box center [884, 320] width 277 height 201
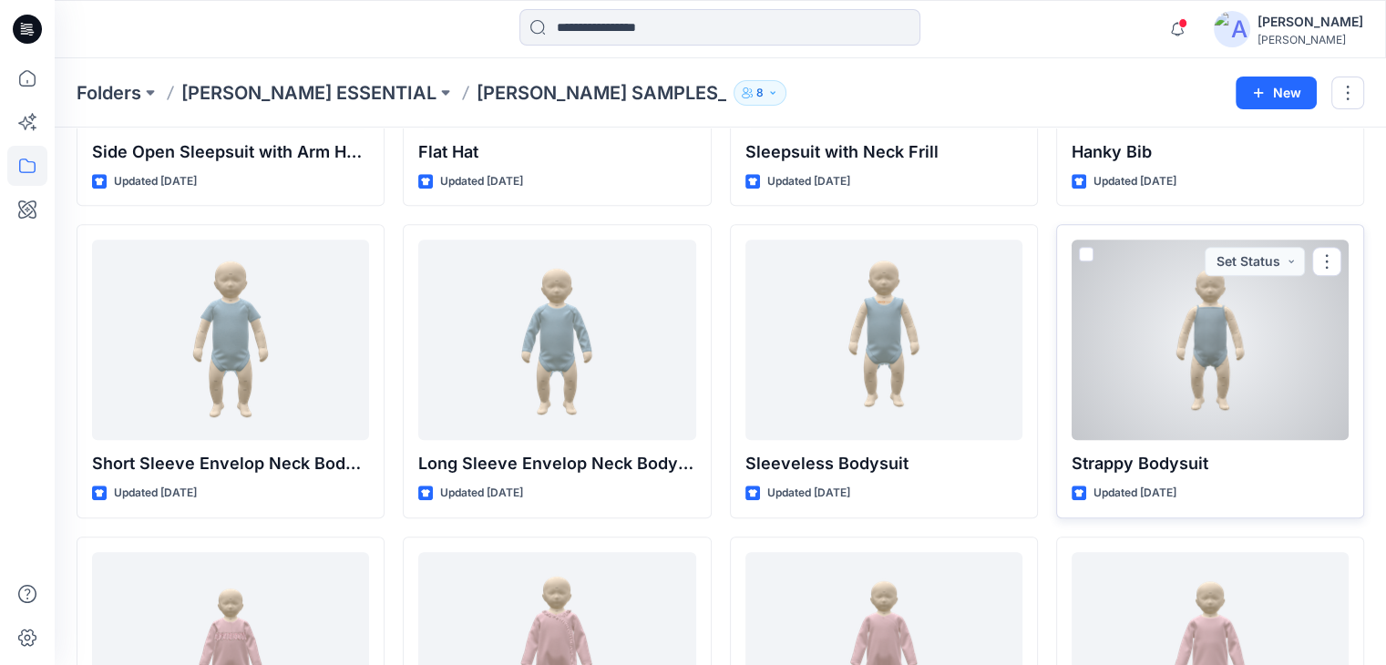
scroll to position [1276, 0]
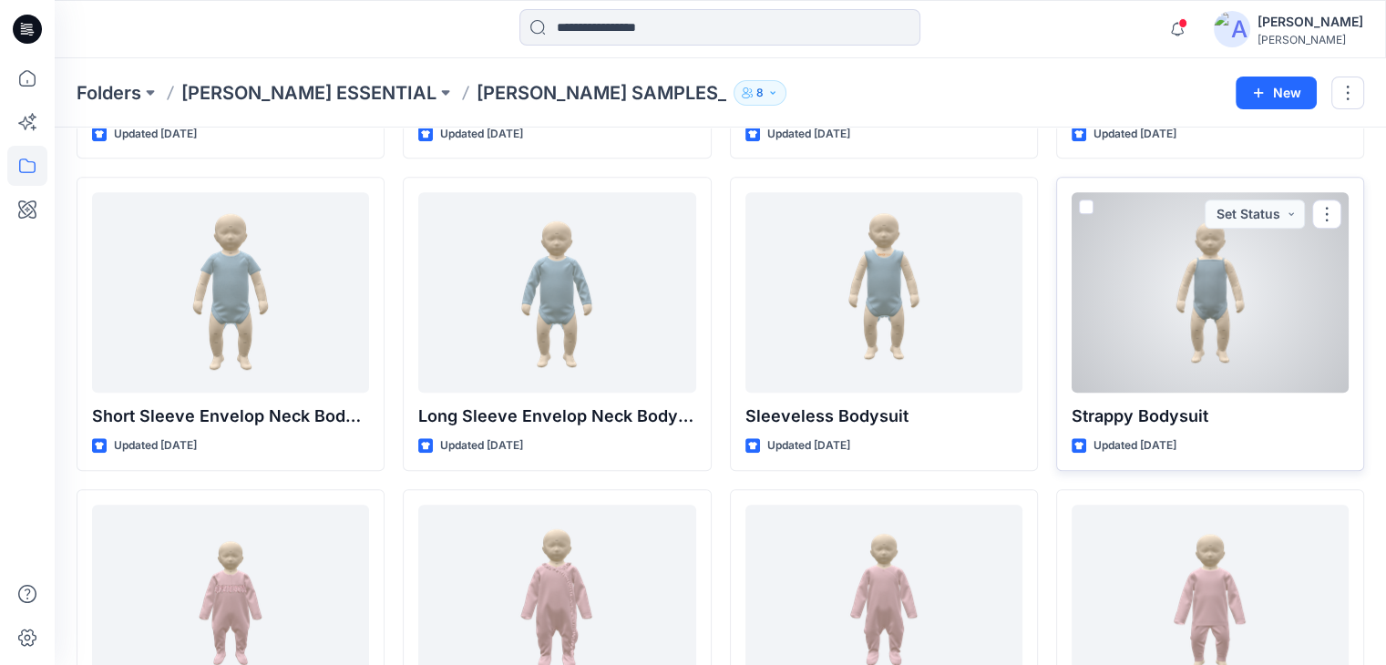
click at [1211, 334] on div at bounding box center [1210, 292] width 277 height 201
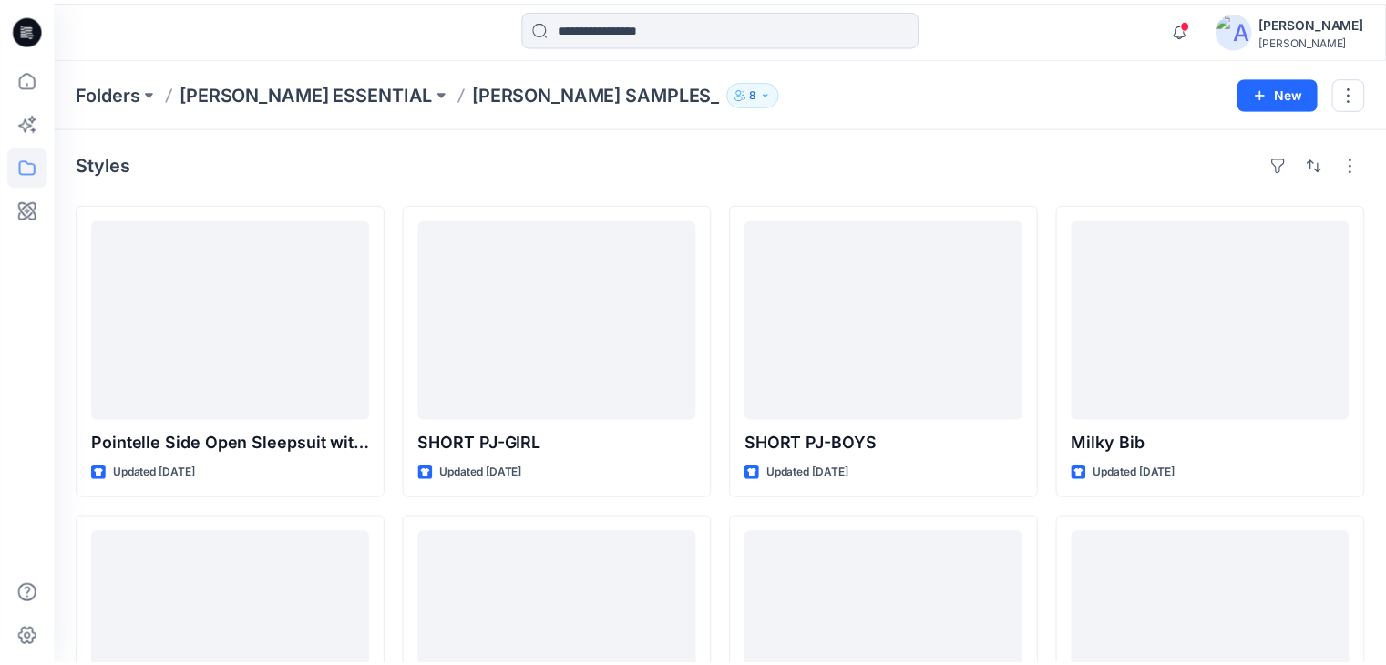
scroll to position [1276, 0]
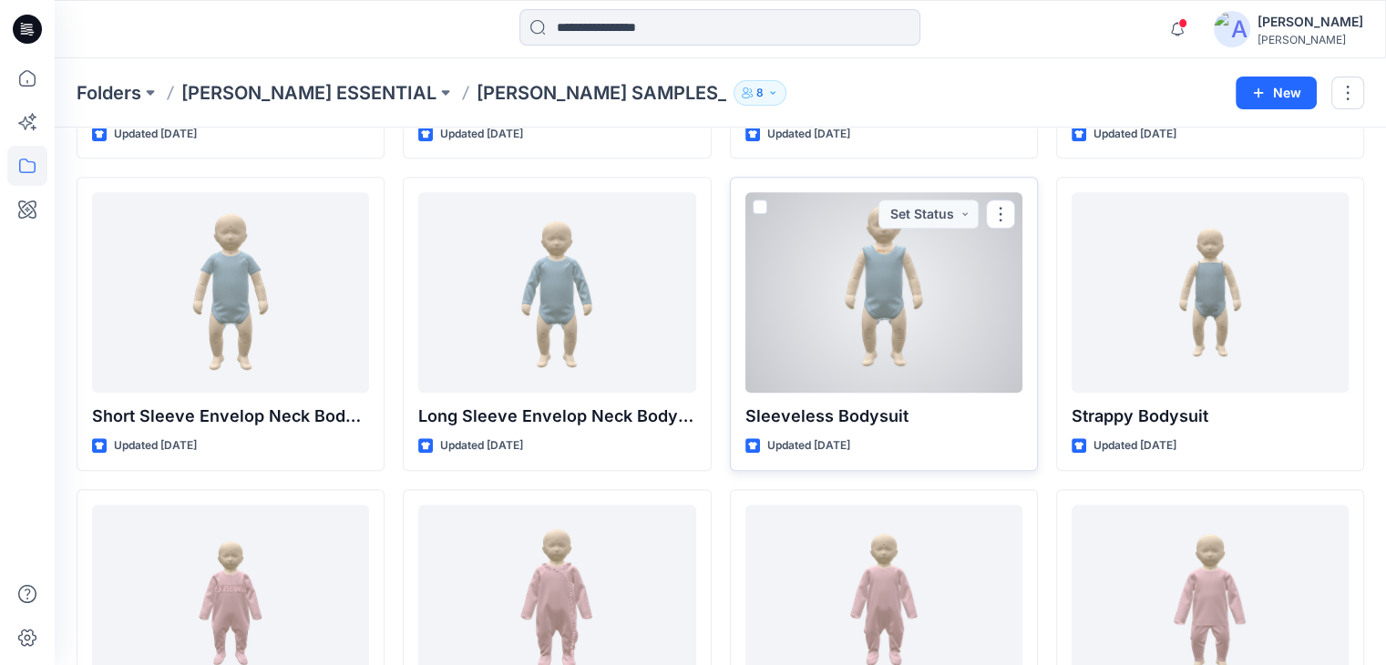
click at [912, 288] on div at bounding box center [884, 292] width 277 height 201
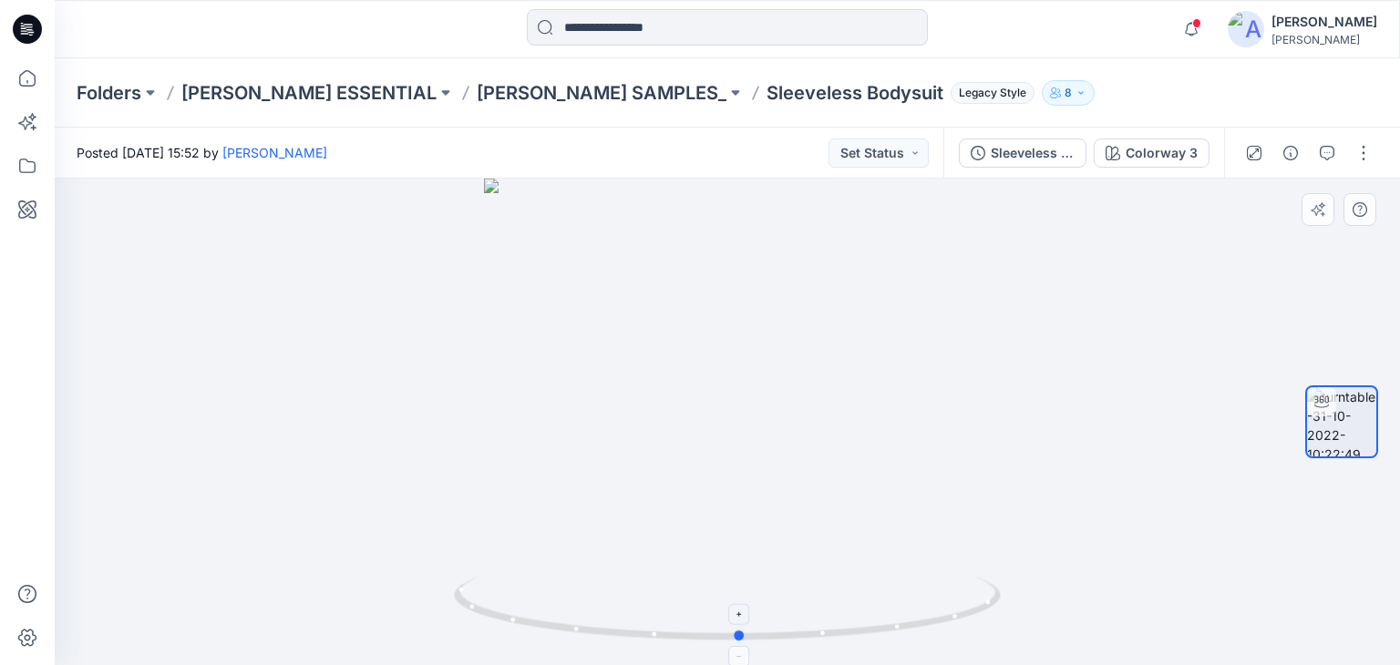
drag, startPoint x: 731, startPoint y: 634, endPoint x: 744, endPoint y: 620, distance: 19.4
click at [744, 620] on icon at bounding box center [729, 611] width 551 height 68
